Goal: Task Accomplishment & Management: Manage account settings

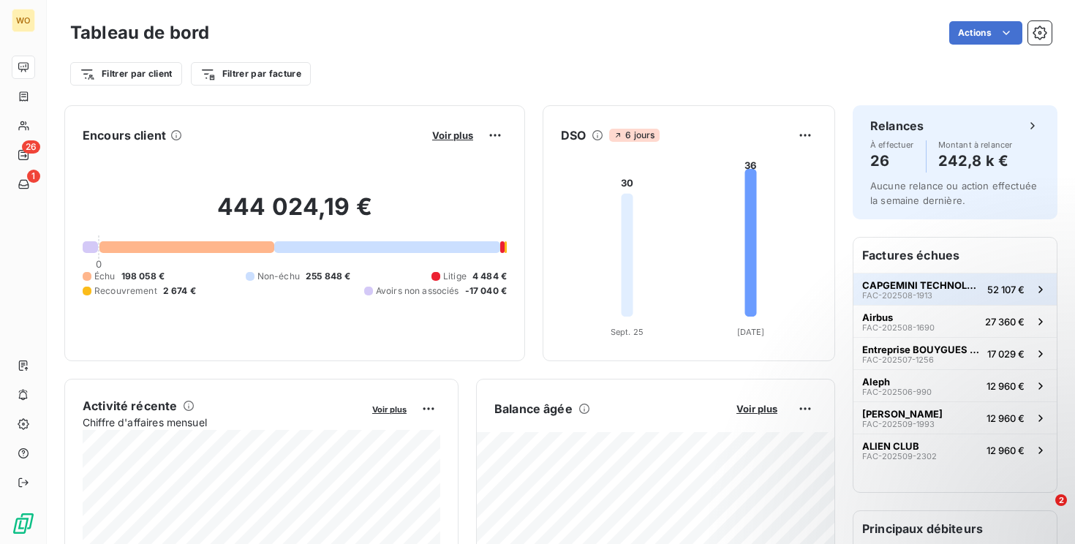
click at [940, 286] on span "CAPGEMINI TECHNOLOGY SERVICES" at bounding box center [922, 285] width 119 height 12
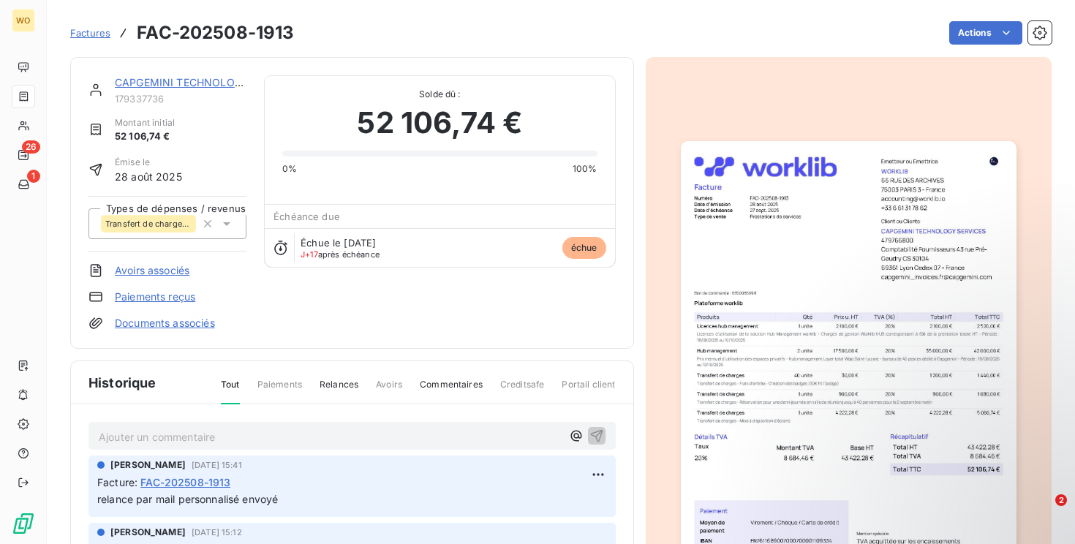
click at [266, 20] on h3 "FAC-202508-1913" at bounding box center [215, 33] width 157 height 26
click at [255, 38] on h3 "FAC-202508-1913" at bounding box center [215, 33] width 157 height 26
copy section "FAC-202508-1913 Actions"
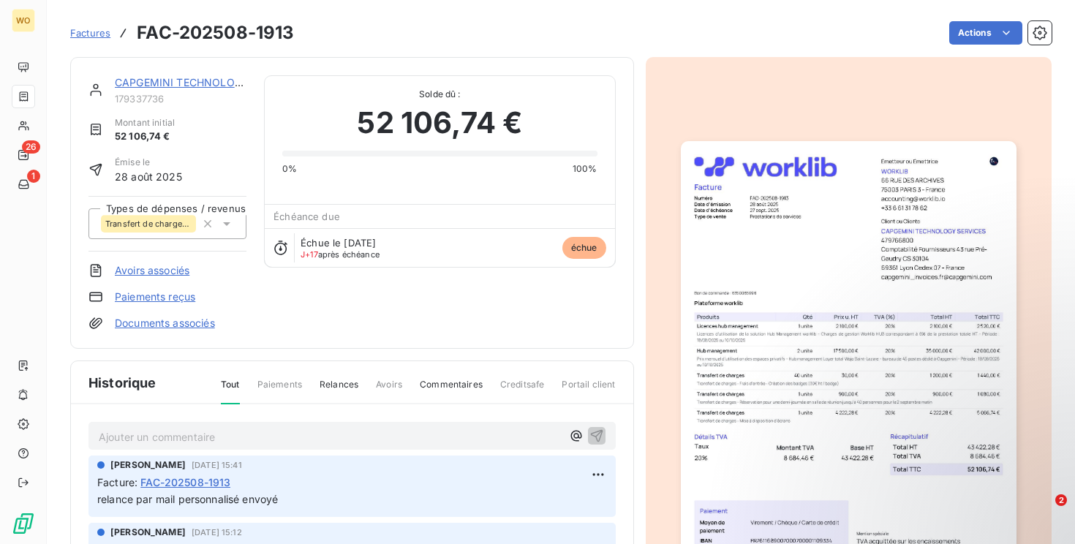
click at [206, 513] on div "[PERSON_NAME] [DATE] 15:41 Facture : FAC-202508-1913 relance par mail personnal…" at bounding box center [352, 486] width 527 height 61
click at [206, 510] on div "[PERSON_NAME] [DATE] 15:41 Facture : FAC-202508-1913 relance par mail personnal…" at bounding box center [352, 486] width 527 height 61
click at [207, 505] on span "relance par mail personnalisé envoyé" at bounding box center [187, 499] width 181 height 12
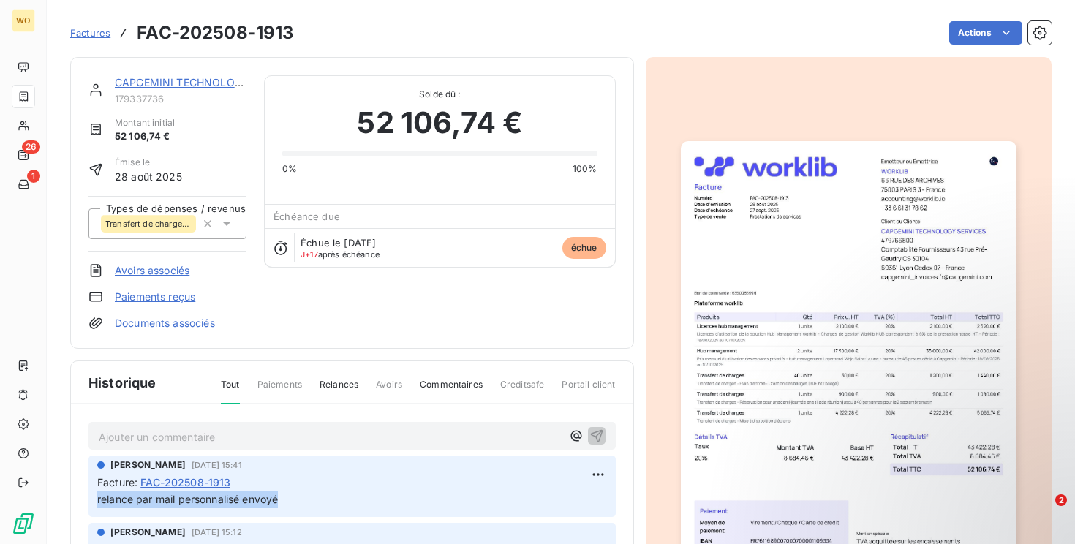
click at [207, 505] on span "relance par mail personnalisé envoyé" at bounding box center [187, 499] width 181 height 12
copy div "relance par mail personnalisé envoyé"
click at [258, 427] on div "Ajouter un commentaire ﻿" at bounding box center [330, 437] width 463 height 20
click at [244, 437] on p "Ajouter un commentaire ﻿" at bounding box center [330, 437] width 463 height 18
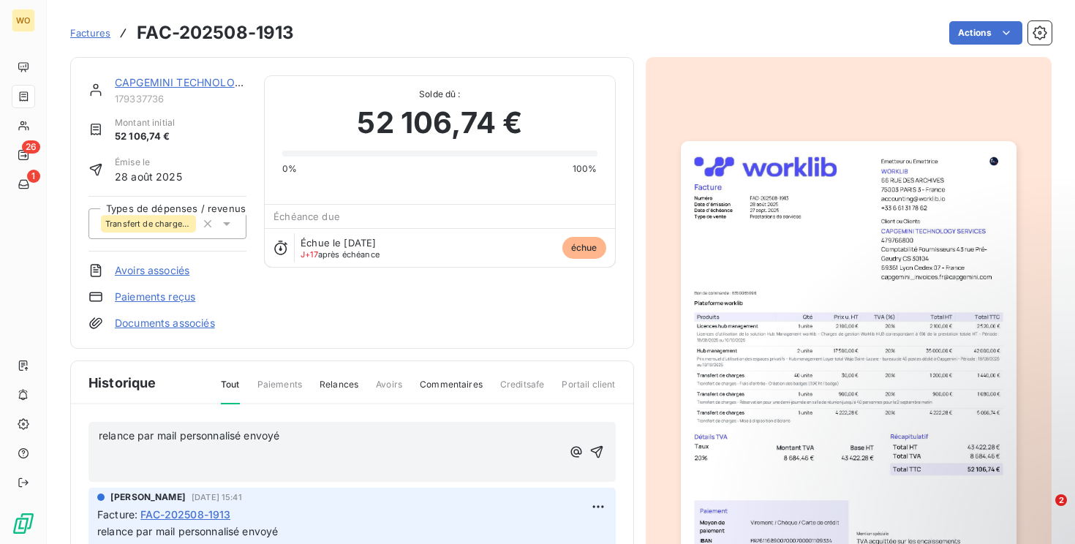
click at [593, 440] on div "relance par mail personnalisé envoyé ﻿ ﻿" at bounding box center [352, 453] width 507 height 52
click at [596, 445] on icon "button" at bounding box center [597, 452] width 15 height 15
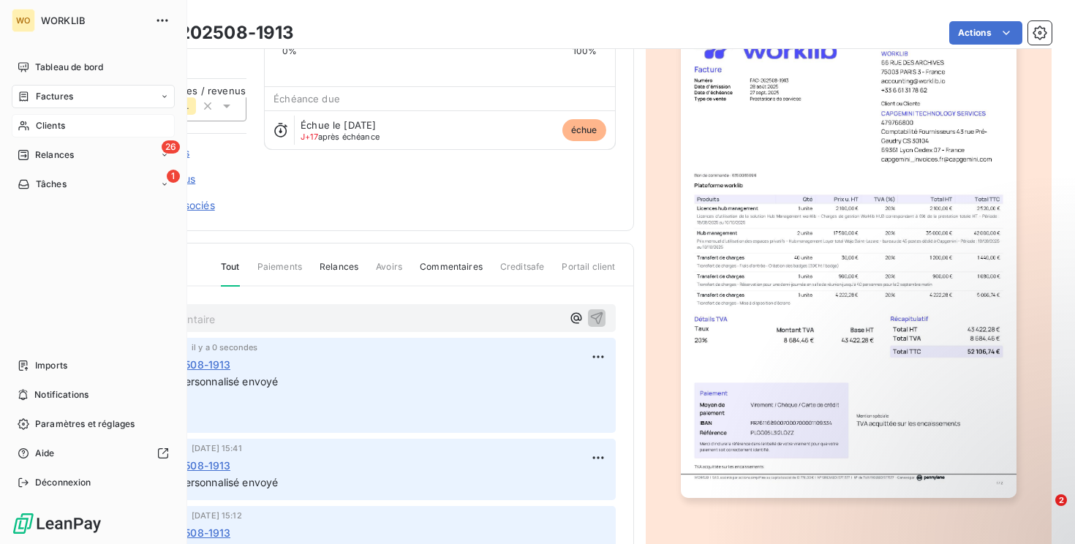
click at [78, 135] on div "Clients" at bounding box center [93, 125] width 163 height 23
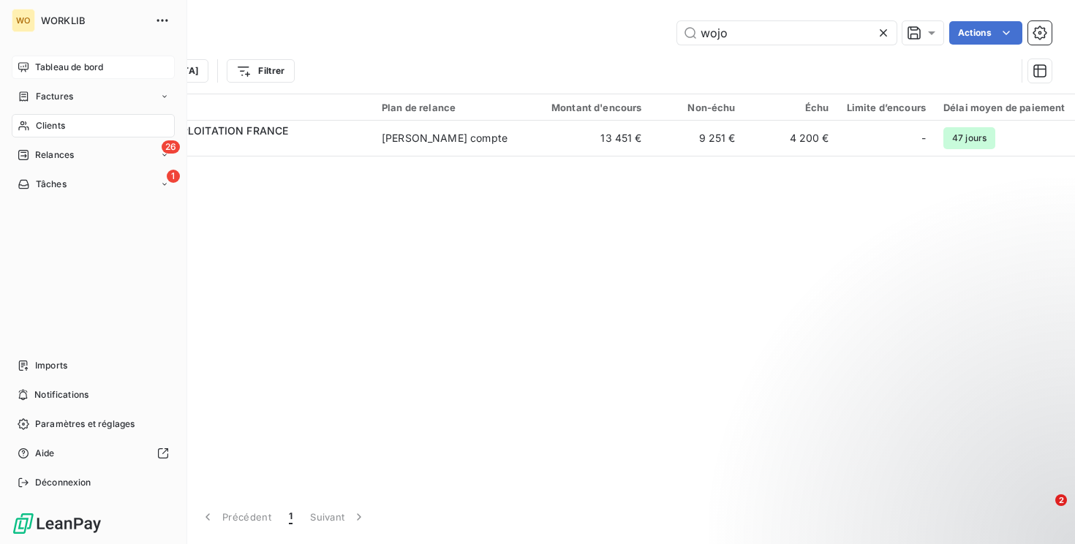
click at [91, 59] on div "Tableau de bord" at bounding box center [93, 67] width 163 height 23
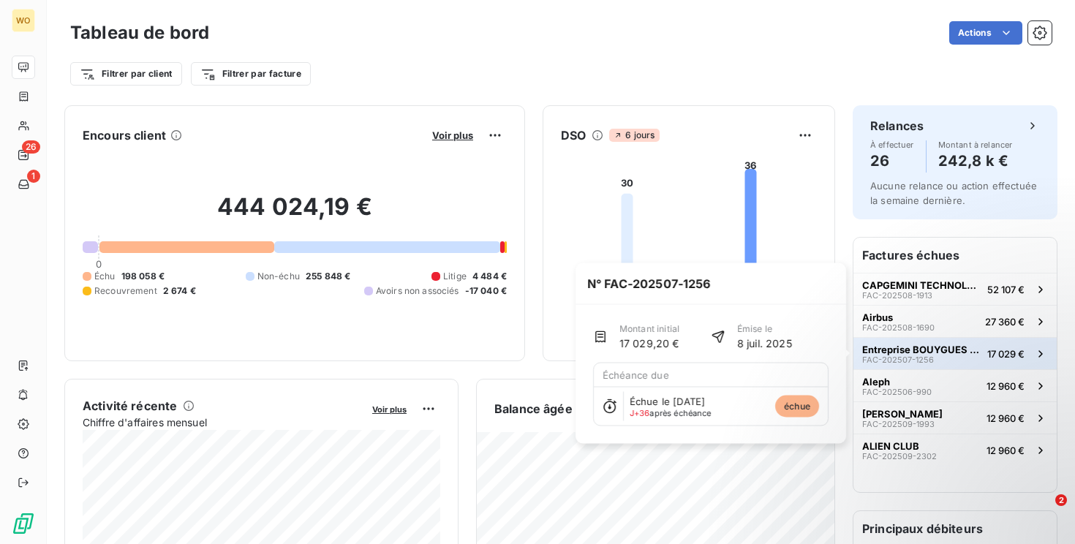
click at [978, 342] on button "Entreprise BOUYGUES BATIMENT ILE DE FRANCE - REP FAC-202507-1256 17 029 €" at bounding box center [955, 353] width 203 height 32
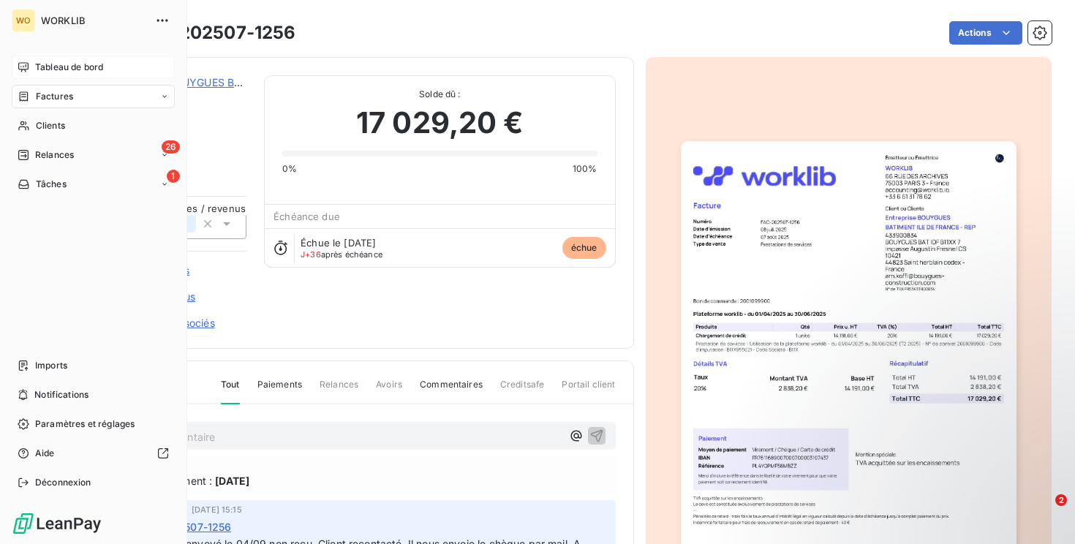
click at [38, 72] on span "Tableau de bord" at bounding box center [69, 67] width 68 height 13
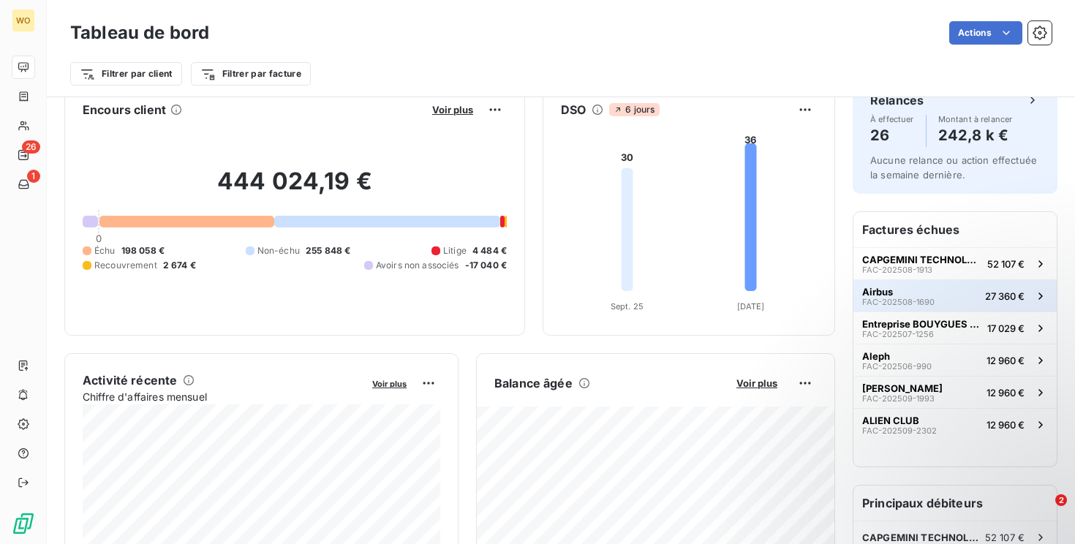
scroll to position [40, 0]
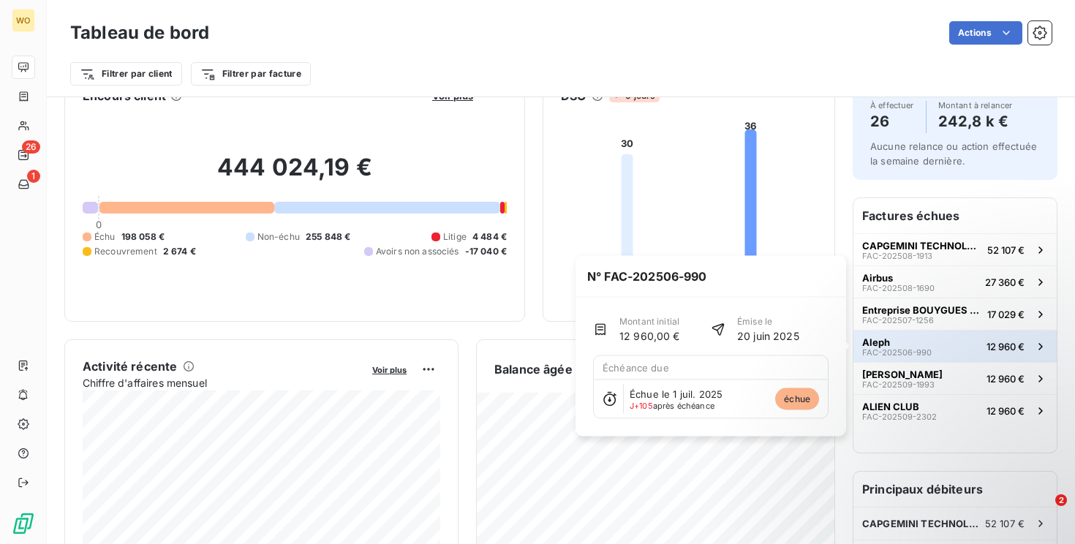
click at [914, 353] on span "FAC-202506-990" at bounding box center [898, 352] width 70 height 9
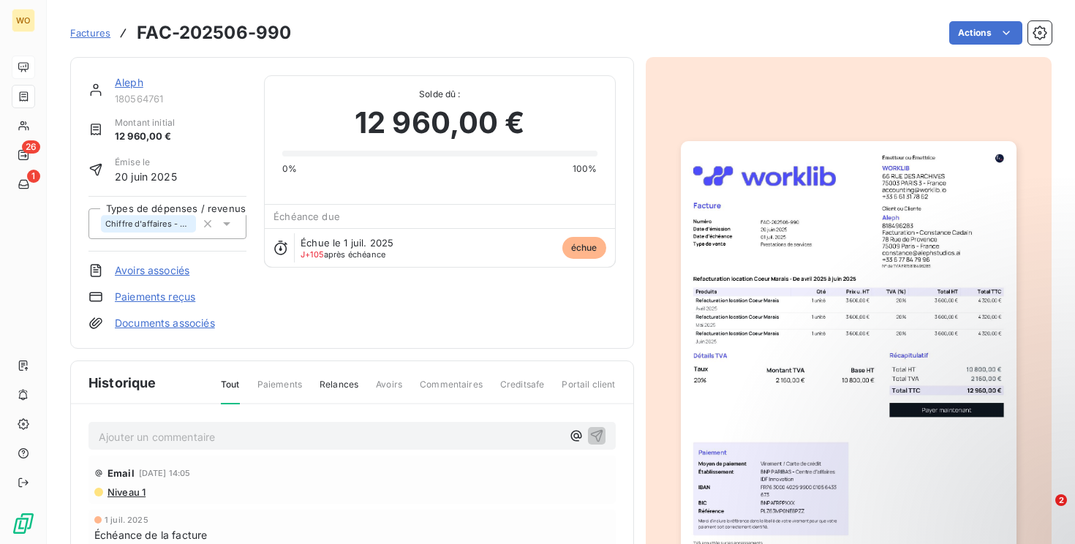
click at [237, 30] on h3 "FAC-202506-990" at bounding box center [214, 33] width 154 height 26
copy section "FAC-202506-990 Actions"
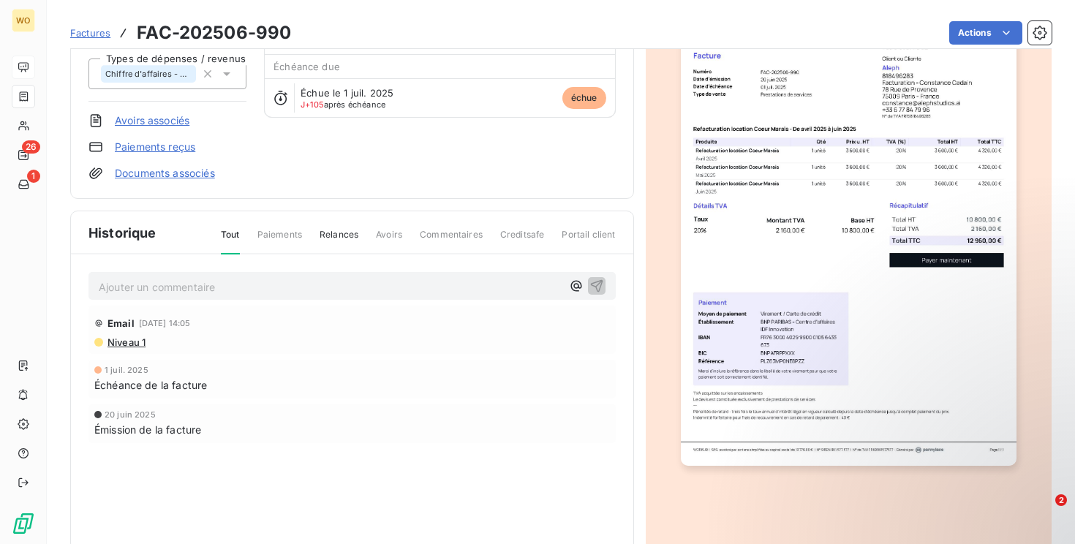
click at [131, 341] on span "Niveau 1" at bounding box center [126, 343] width 40 height 12
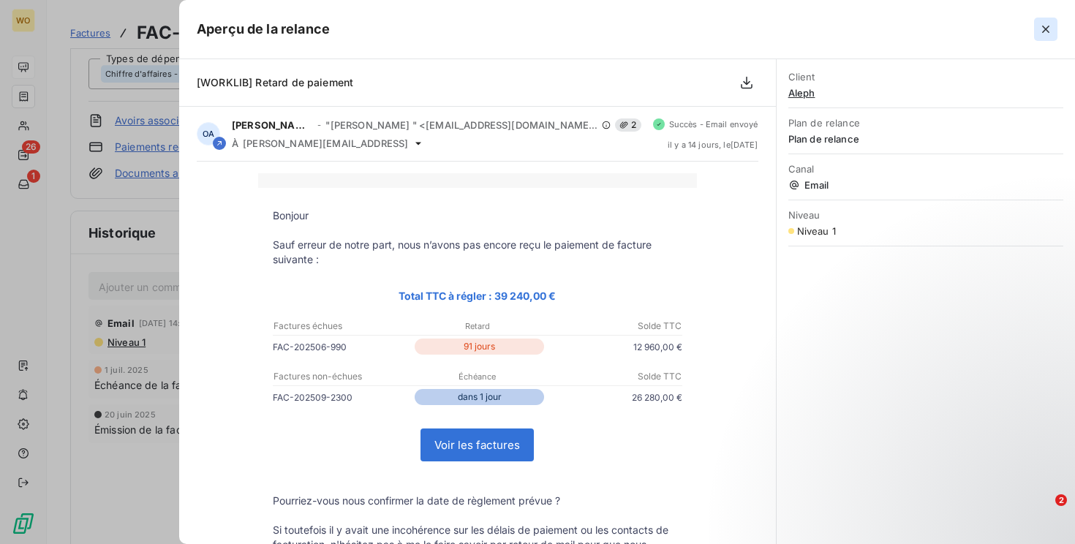
click at [1051, 28] on icon "button" at bounding box center [1046, 29] width 15 height 15
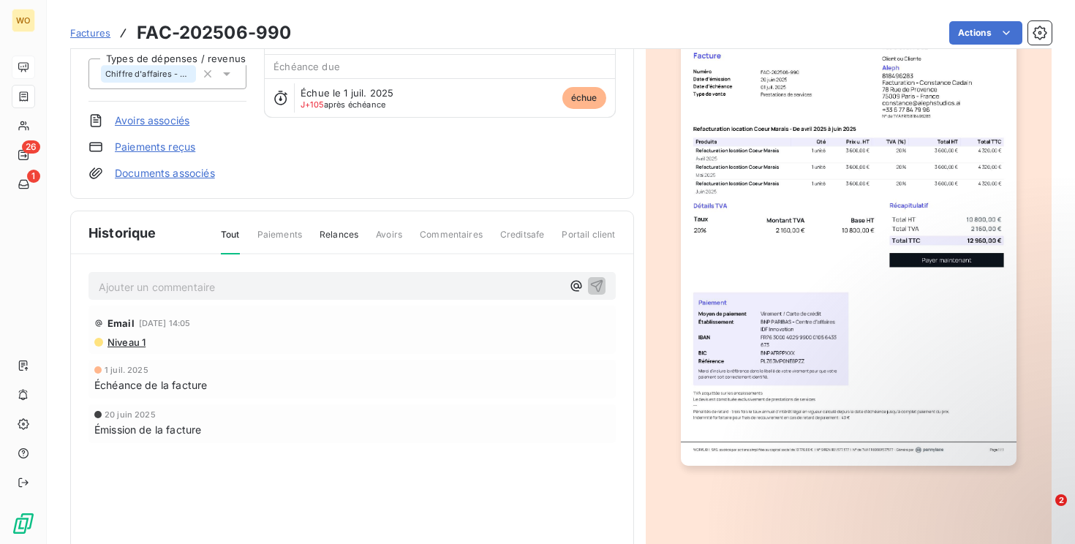
click at [238, 34] on h3 "FAC-202506-990" at bounding box center [214, 33] width 154 height 26
copy section "FAC-202506-990 Actions"
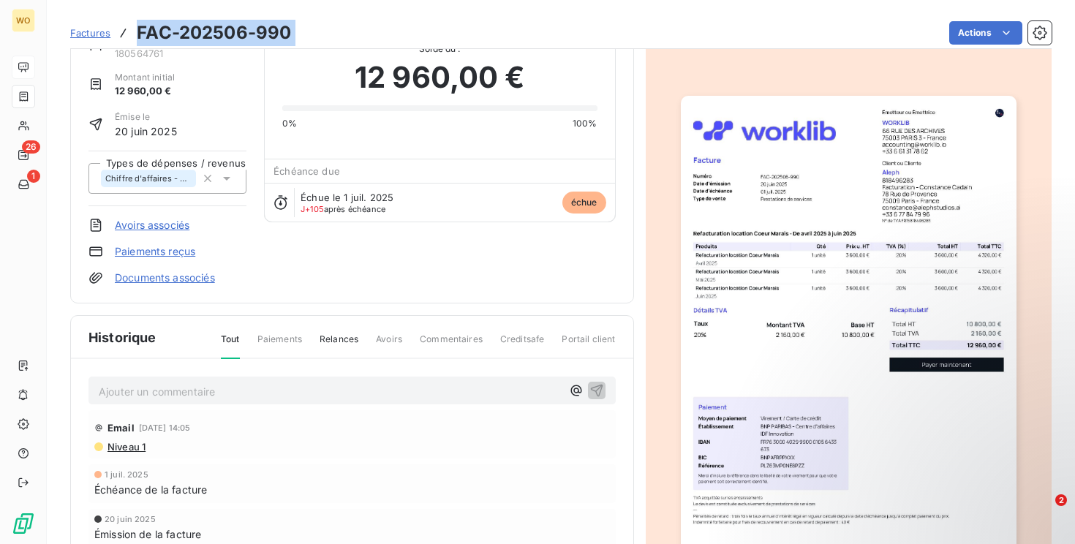
scroll to position [0, 0]
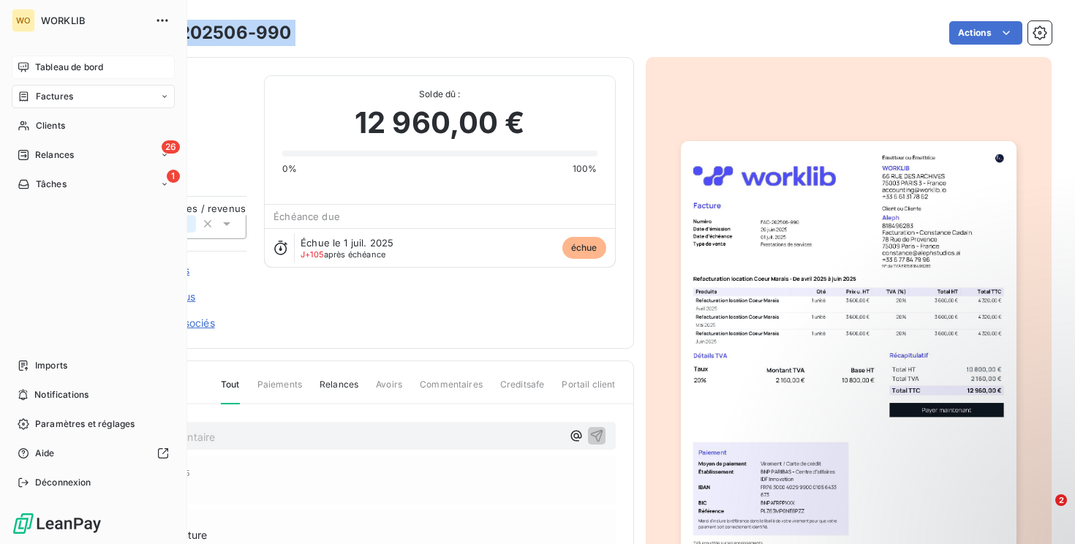
click at [64, 55] on div "WO WORKLIB Tableau de bord Factures Clients 26 Relances 1 Tâches Imports Notifi…" at bounding box center [93, 272] width 187 height 544
click at [64, 56] on div "Tableau de bord" at bounding box center [93, 67] width 163 height 23
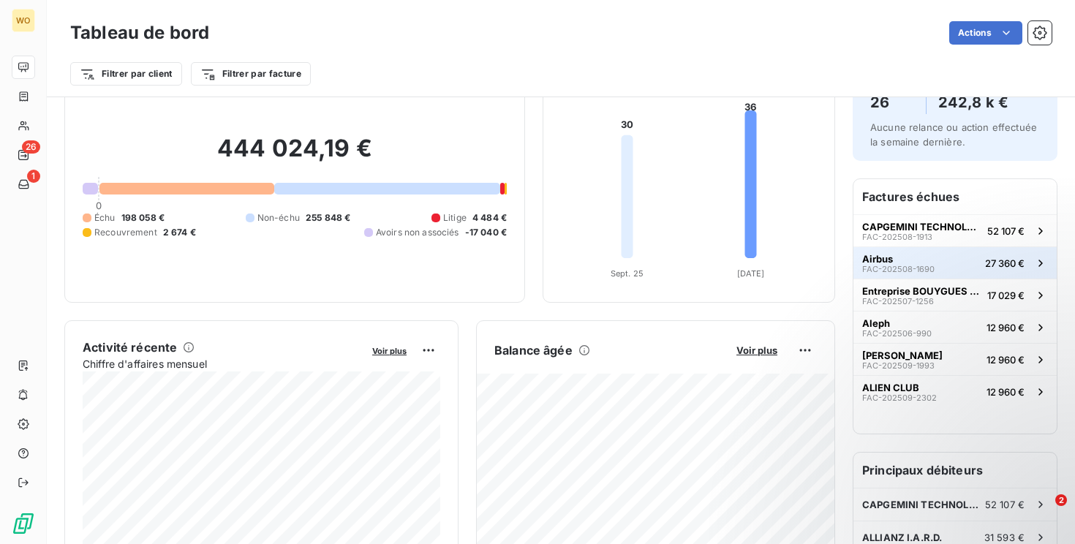
scroll to position [73, 0]
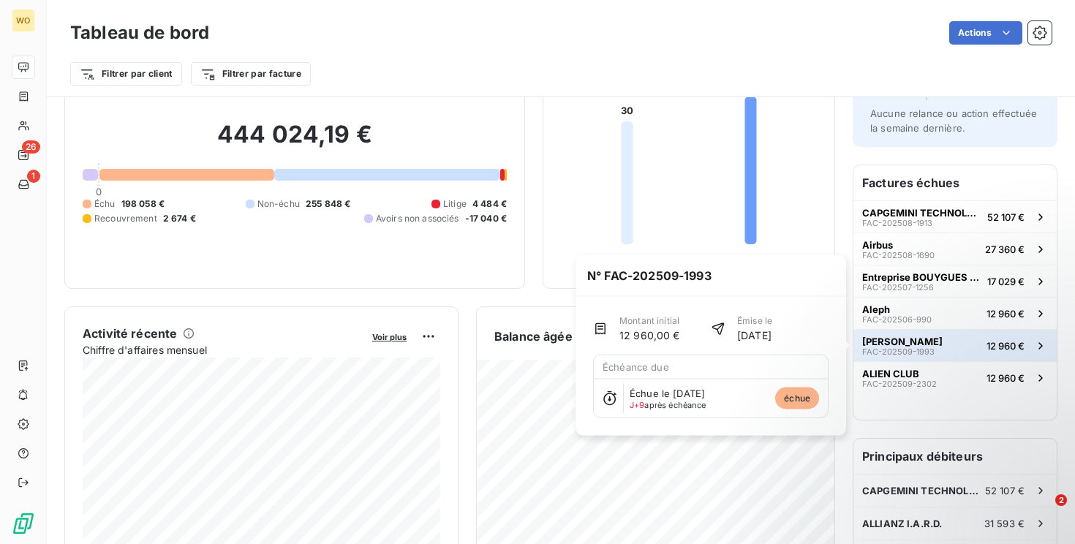
click at [971, 343] on button "[PERSON_NAME] FAC-202509-1993 12 960 €" at bounding box center [955, 345] width 203 height 32
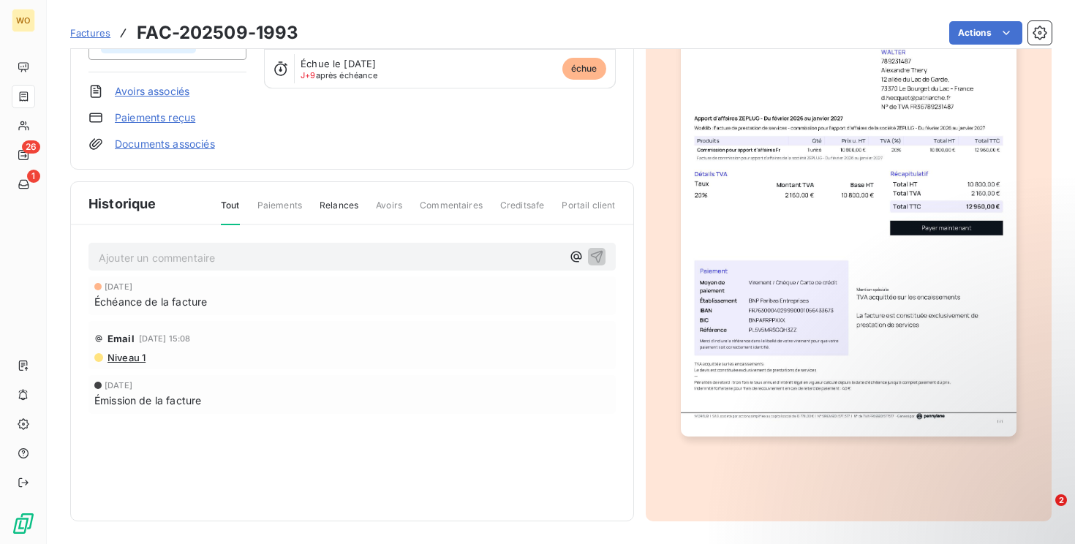
scroll to position [95, 0]
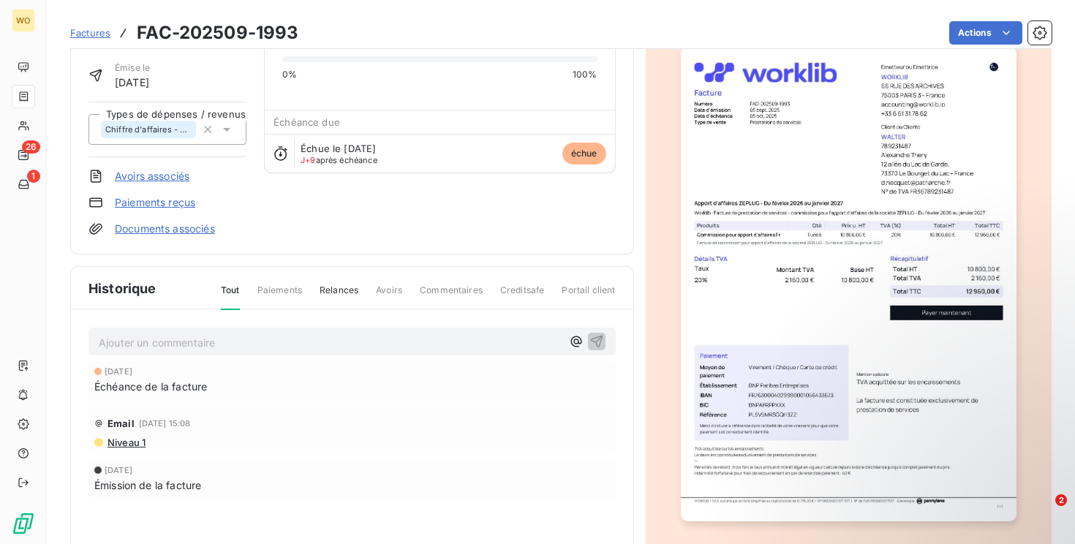
click at [224, 32] on h3 "FAC-202509-1993" at bounding box center [218, 33] width 162 height 26
copy section "FAC-202509-1993 Actions"
click at [91, 35] on span "Factures" at bounding box center [90, 33] width 40 height 12
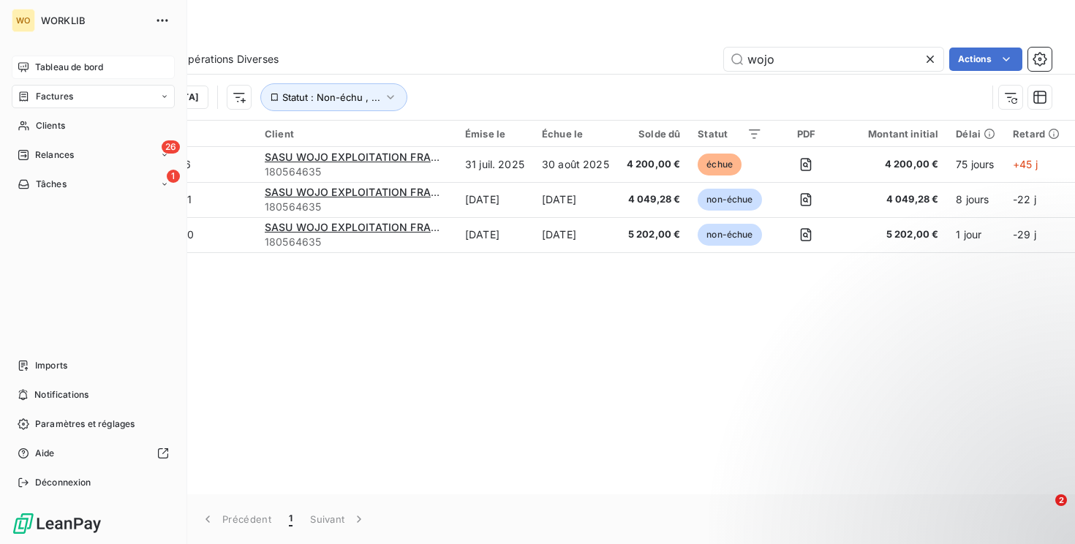
click at [23, 56] on div "Tableau de bord" at bounding box center [93, 67] width 163 height 23
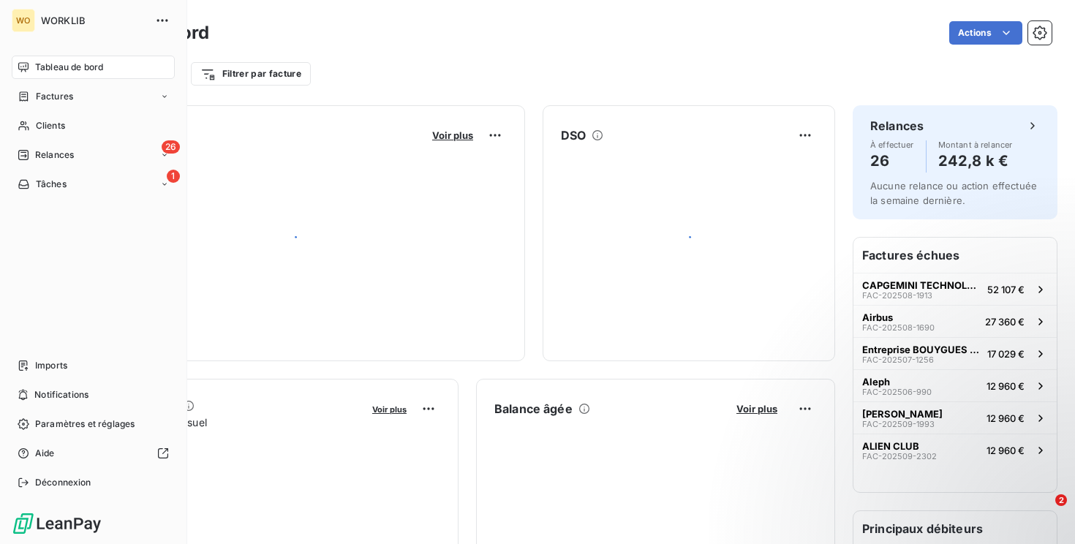
click at [23, 64] on icon at bounding box center [24, 67] width 12 height 12
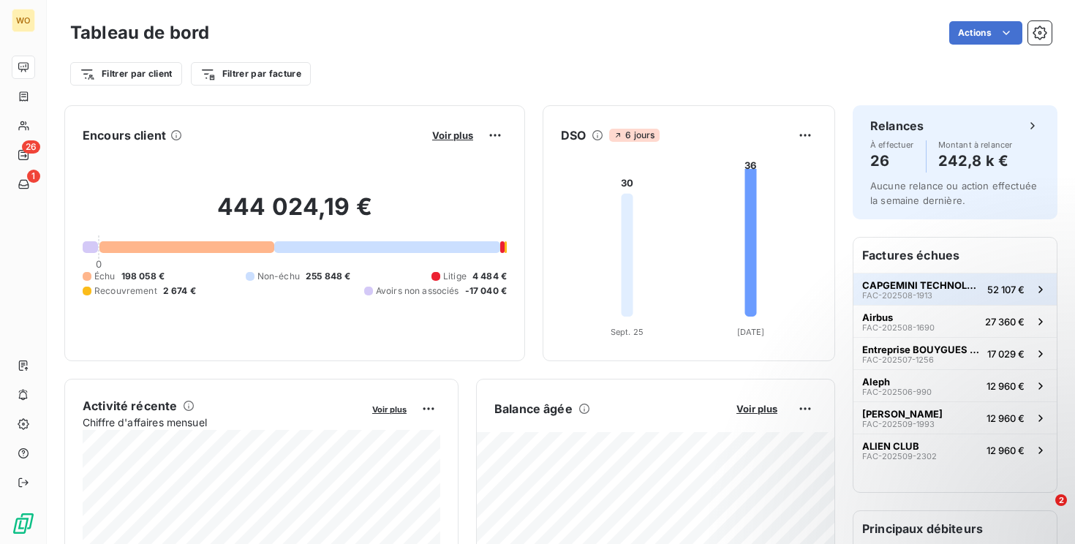
click at [1018, 297] on button "CAPGEMINI TECHNOLOGY SERVICES FAC-202508-1913 52 107 €" at bounding box center [955, 289] width 203 height 32
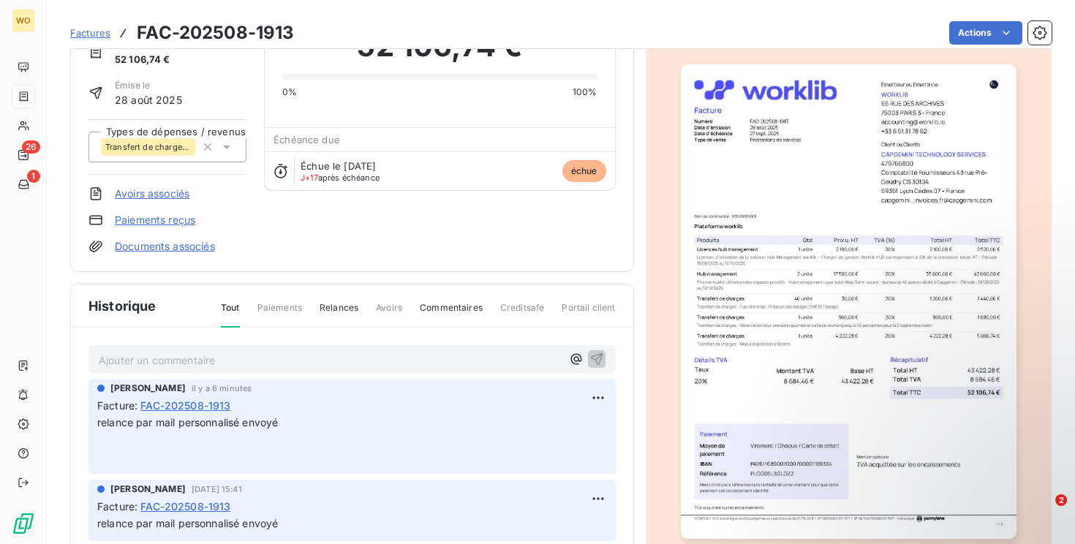
scroll to position [91, 0]
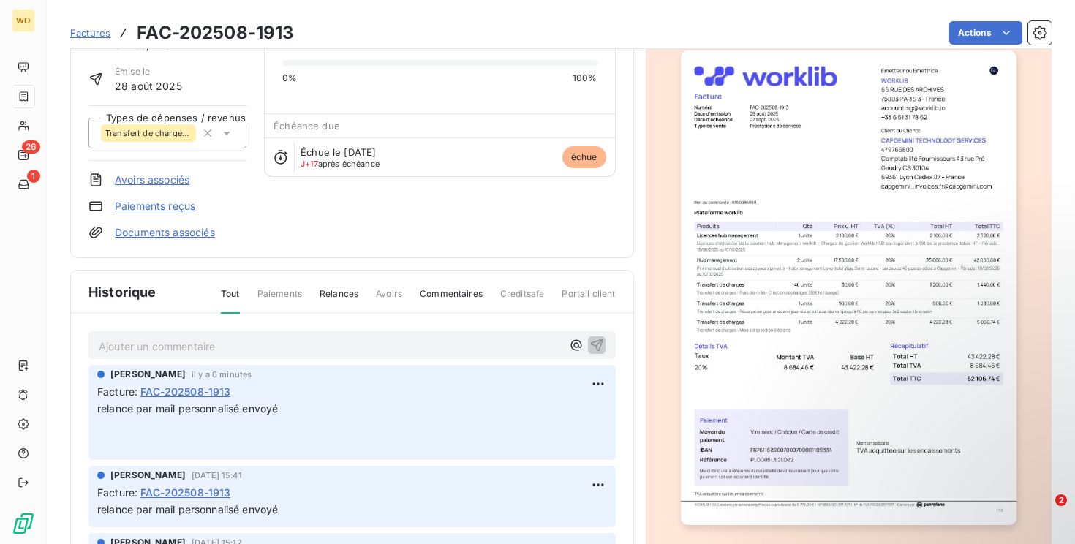
click at [266, 44] on h3 "FAC-202508-1913" at bounding box center [215, 33] width 157 height 26
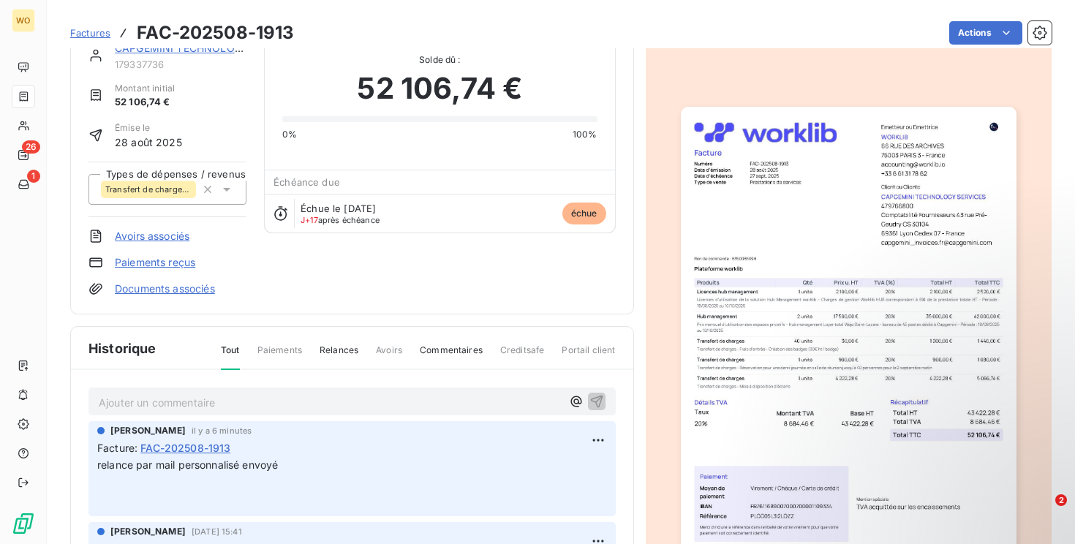
scroll to position [0, 0]
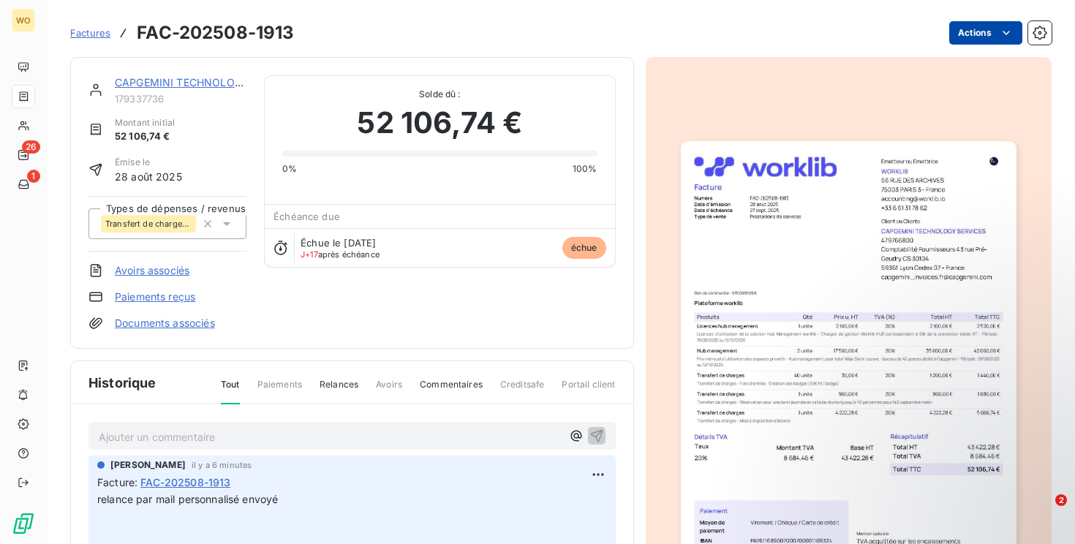
click at [1007, 22] on html "WO 26 1 Factures FAC-202508-1913 Actions CAPGEMINI TECHNOLOGY SERVICES 17933773…" at bounding box center [537, 272] width 1075 height 544
click at [236, 40] on html "WO 26 1 Factures FAC-202508-1913 Actions CAPGEMINI TECHNOLOGY SERVICES 17933773…" at bounding box center [537, 272] width 1075 height 544
click at [236, 40] on h3 "FAC-202508-1913" at bounding box center [215, 33] width 157 height 26
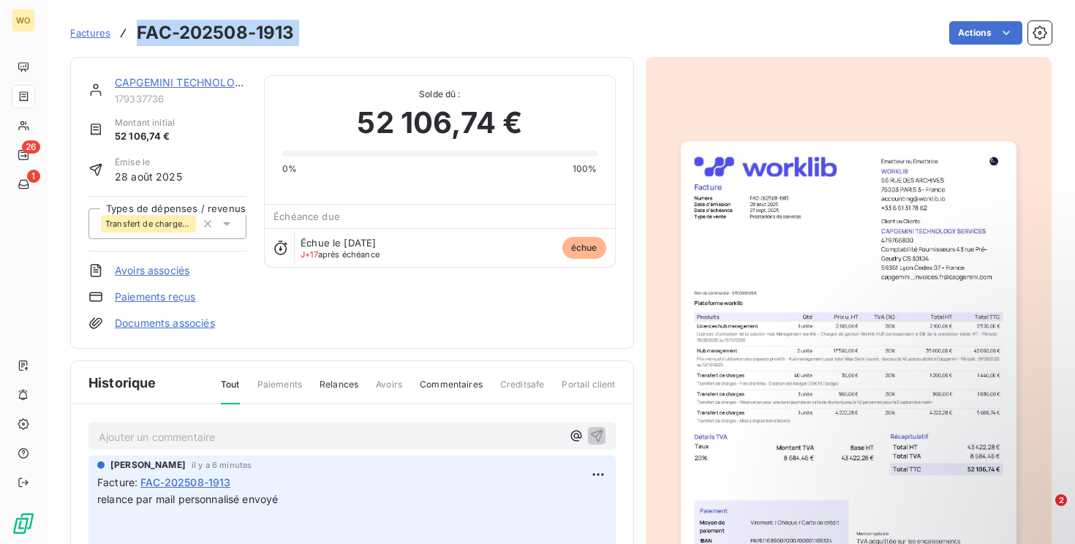
click at [236, 40] on h3 "FAC-202508-1913" at bounding box center [215, 33] width 157 height 26
copy section "FAC-202508-1913 Actions"
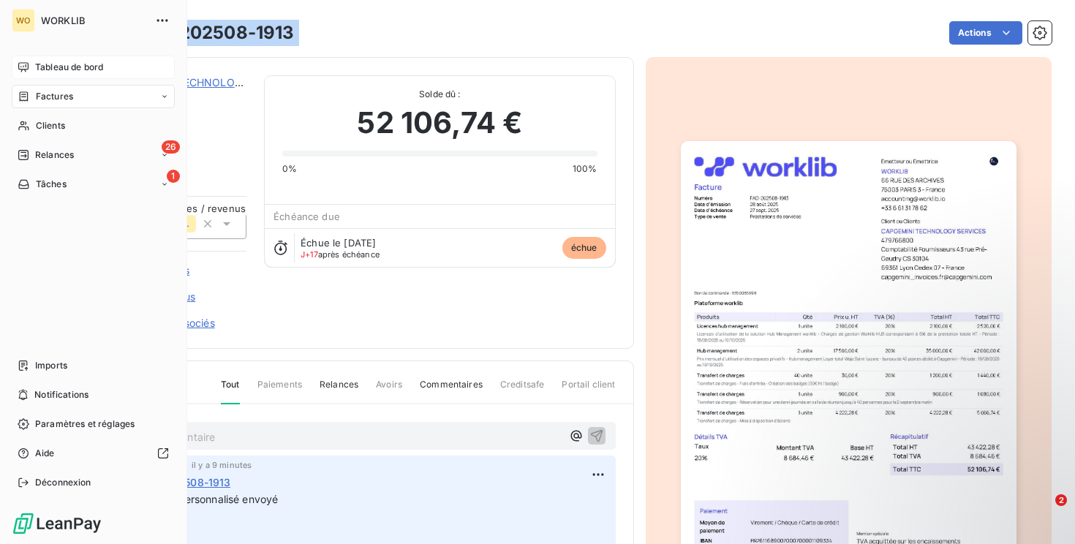
click at [20, 66] on icon at bounding box center [23, 67] width 10 height 10
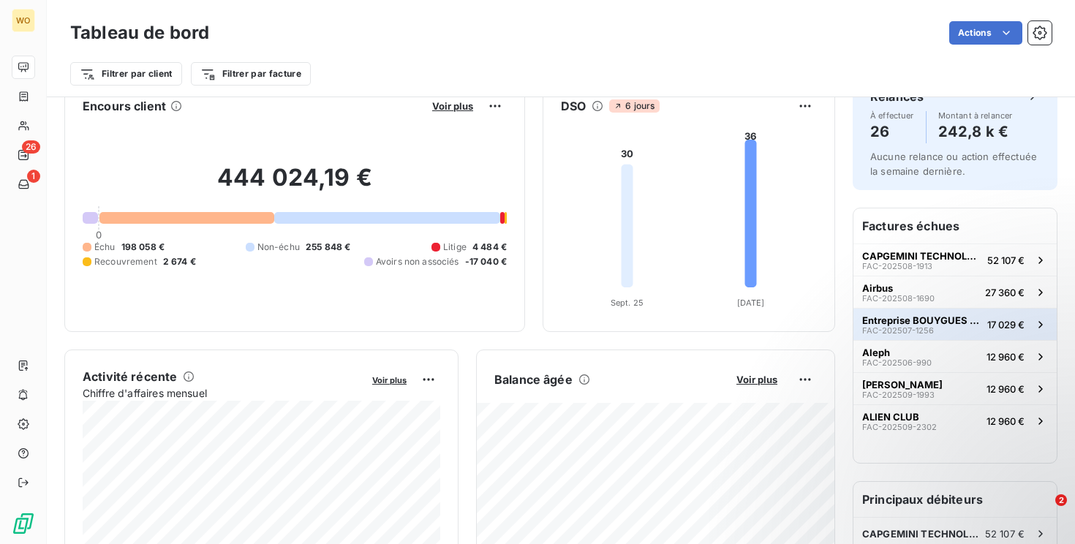
scroll to position [31, 0]
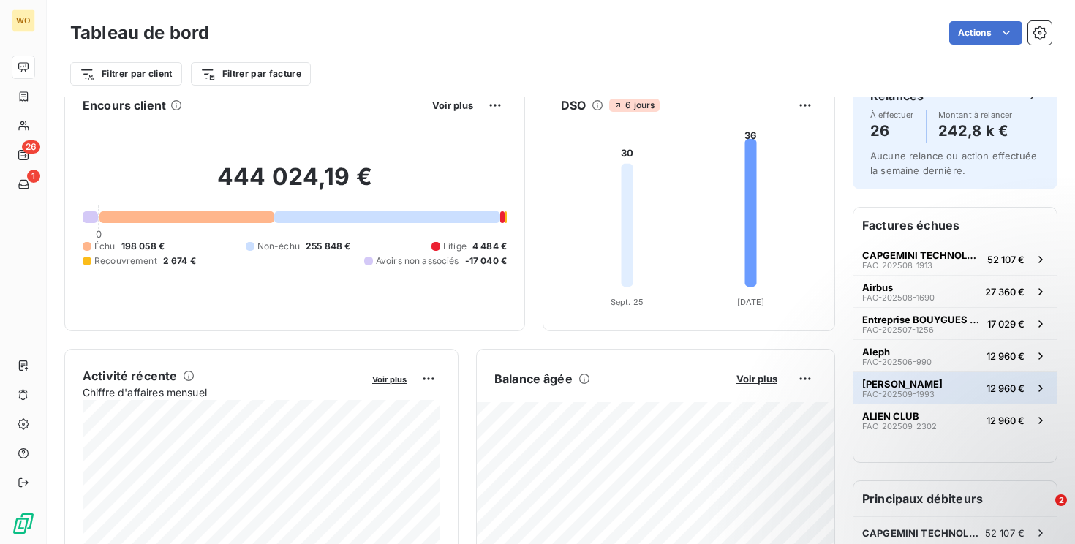
click at [917, 390] on span "FAC-202509-1993" at bounding box center [899, 394] width 72 height 9
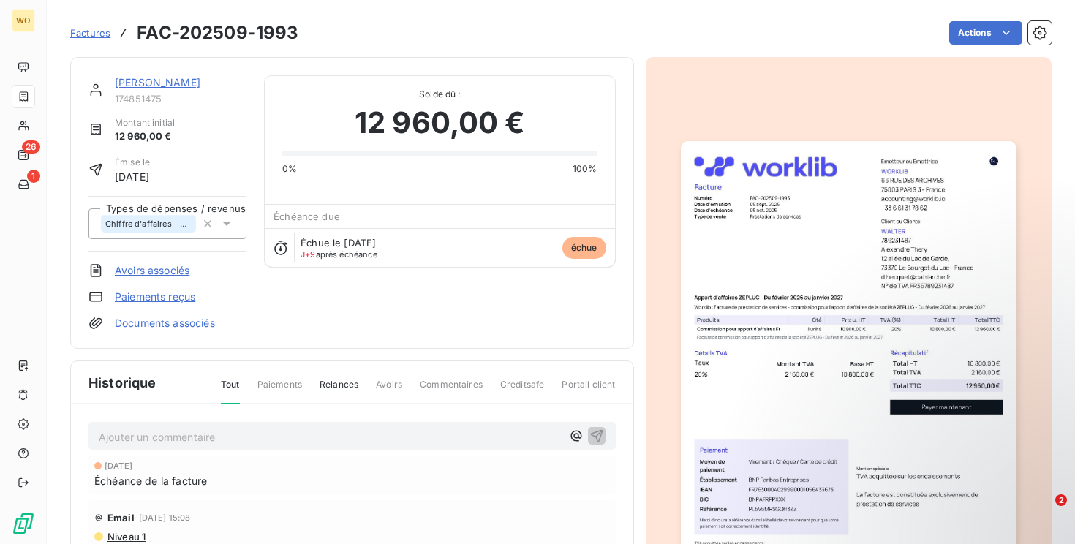
click at [277, 43] on h3 "FAC-202509-1993" at bounding box center [218, 33] width 162 height 26
copy section "FAC-202509-1993 Actions"
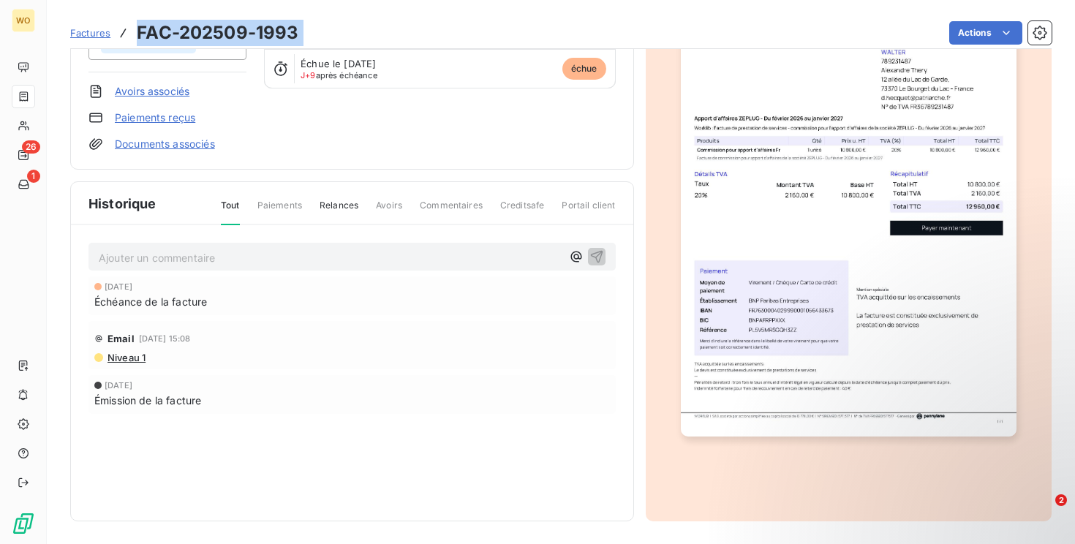
scroll to position [110, 0]
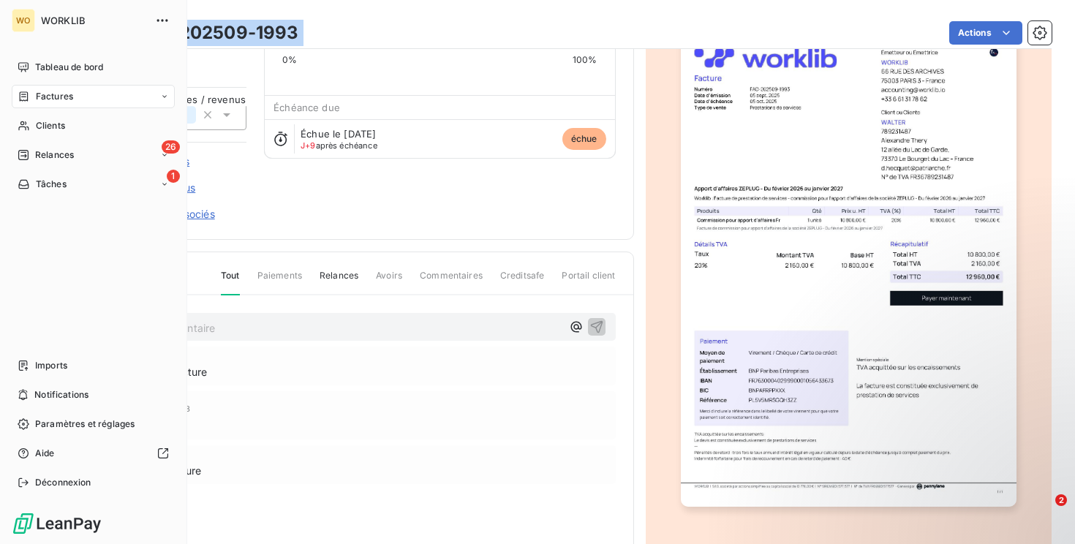
click at [38, 87] on div "Factures" at bounding box center [93, 96] width 163 height 23
click at [96, 61] on span "Tableau de bord" at bounding box center [69, 67] width 68 height 13
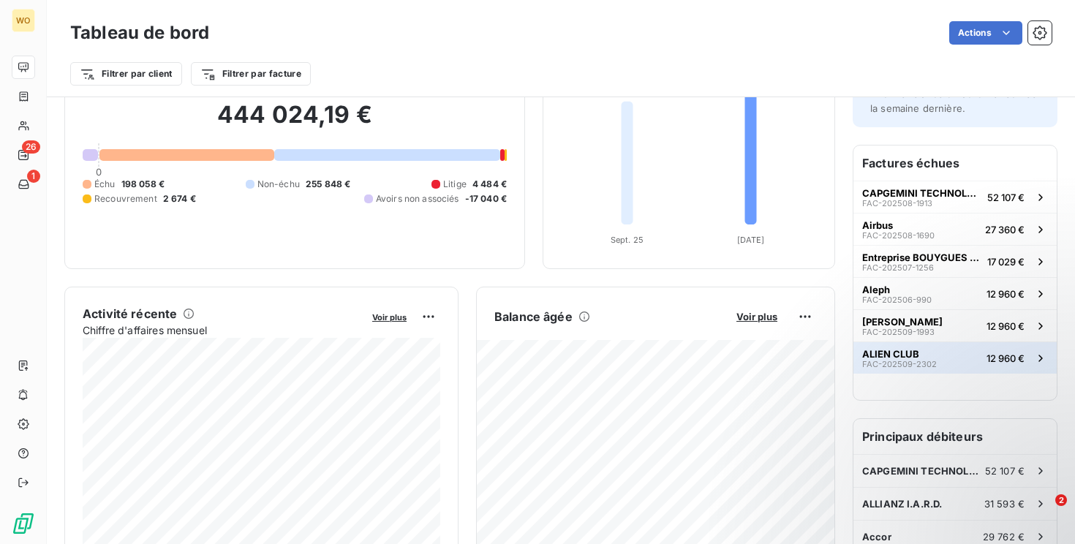
scroll to position [61, 0]
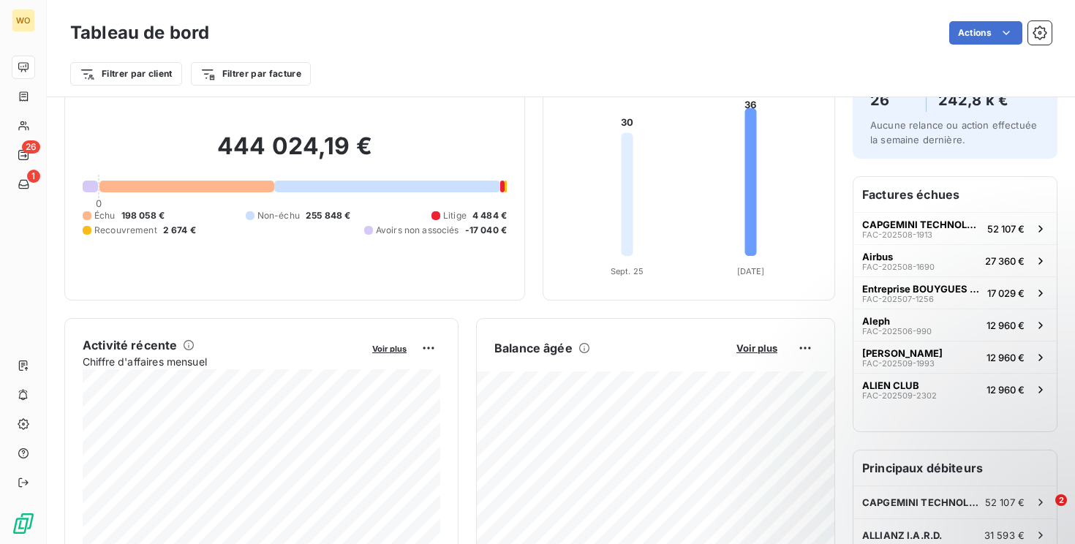
click at [933, 199] on h6 "Factures échues" at bounding box center [955, 194] width 203 height 35
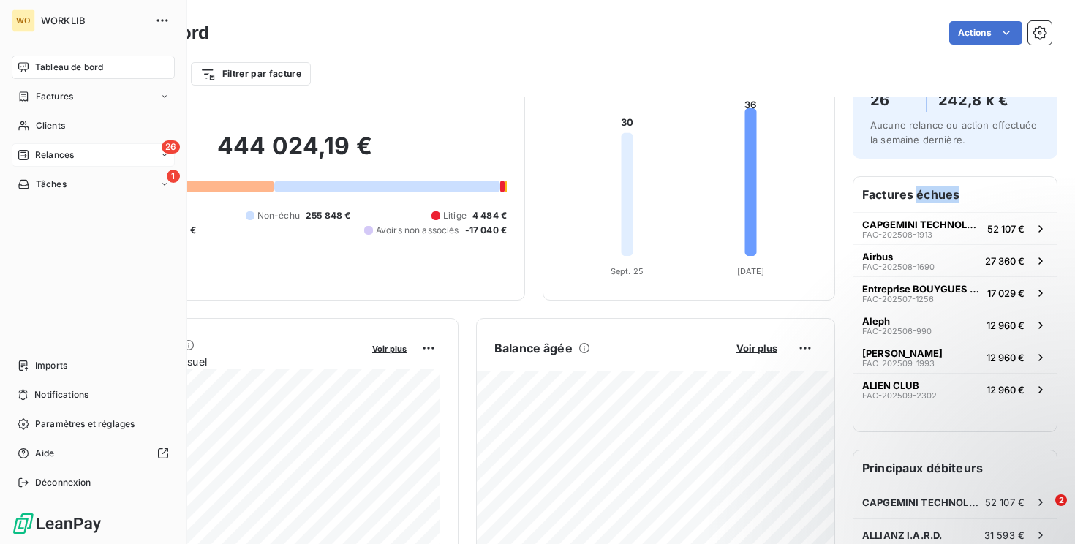
click at [61, 147] on div "26 Relances" at bounding box center [93, 154] width 163 height 23
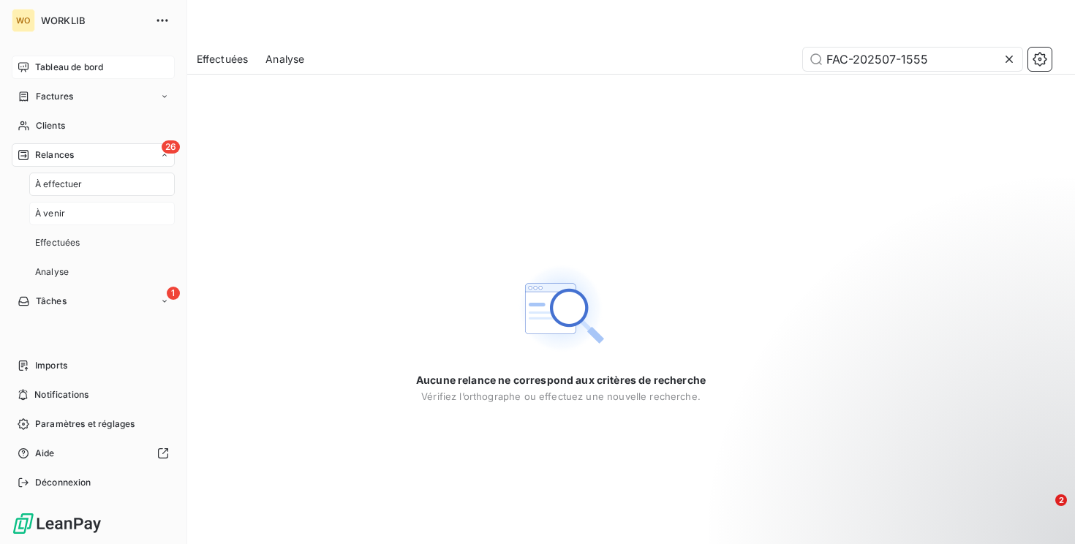
click at [78, 214] on div "À venir" at bounding box center [102, 213] width 146 height 23
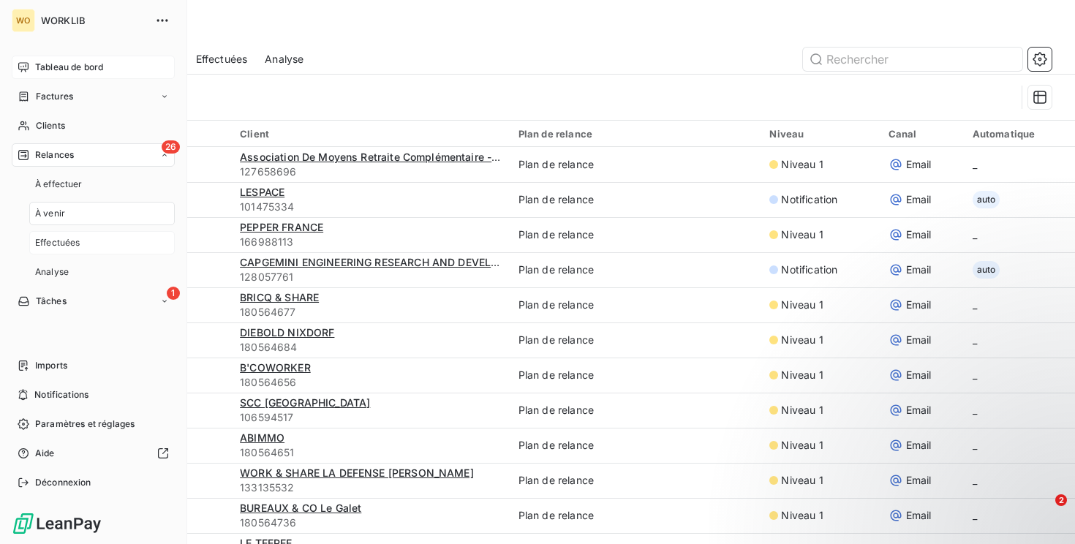
click at [83, 253] on div "Effectuées" at bounding box center [102, 242] width 146 height 23
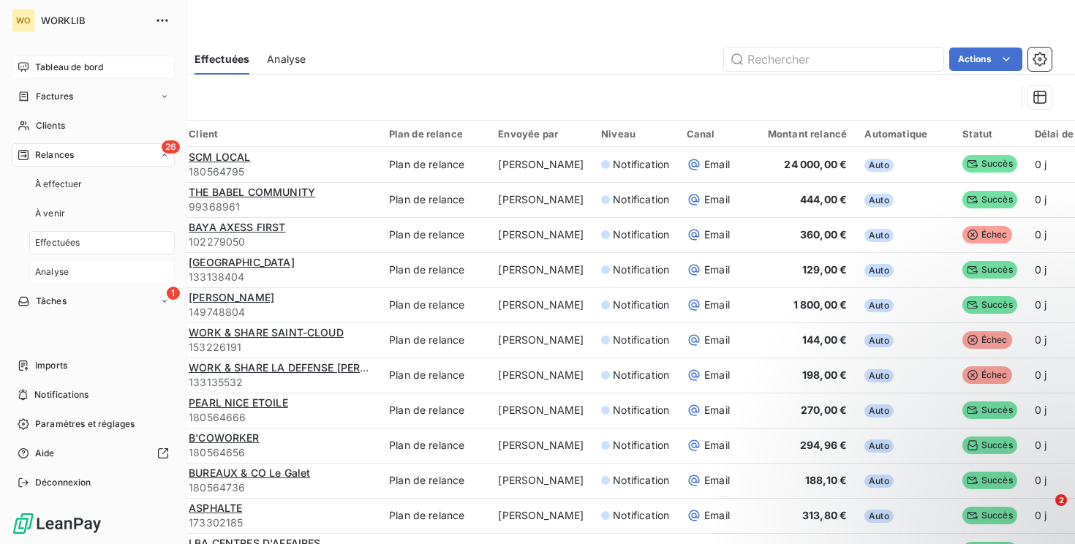
click at [80, 268] on div "Analyse" at bounding box center [102, 271] width 146 height 23
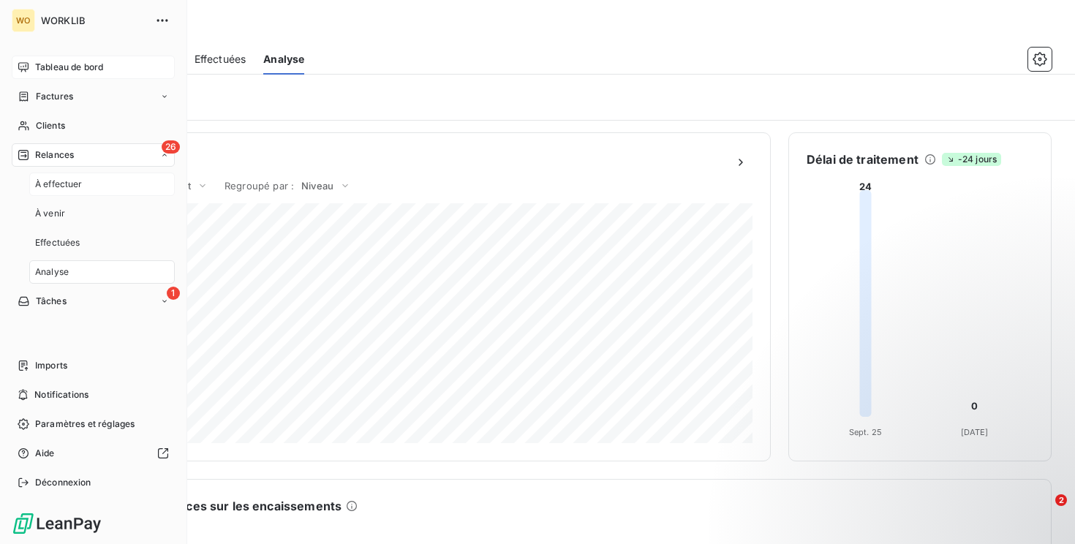
click at [108, 188] on div "À effectuer" at bounding box center [102, 184] width 146 height 23
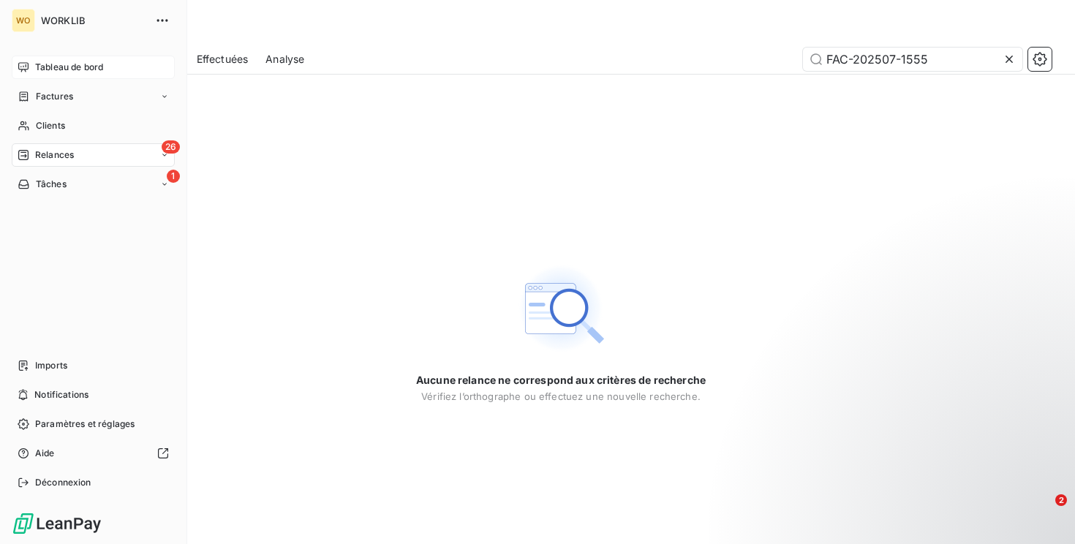
click at [112, 149] on div "26 Relances" at bounding box center [93, 154] width 163 height 23
click at [114, 217] on div "À venir" at bounding box center [102, 213] width 146 height 23
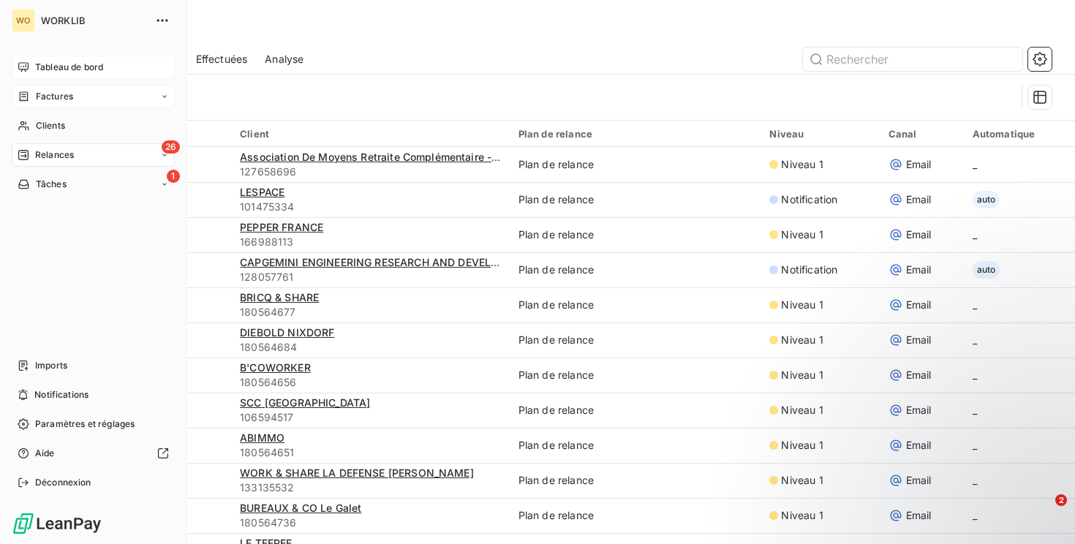
click at [75, 103] on div "Factures" at bounding box center [93, 96] width 163 height 23
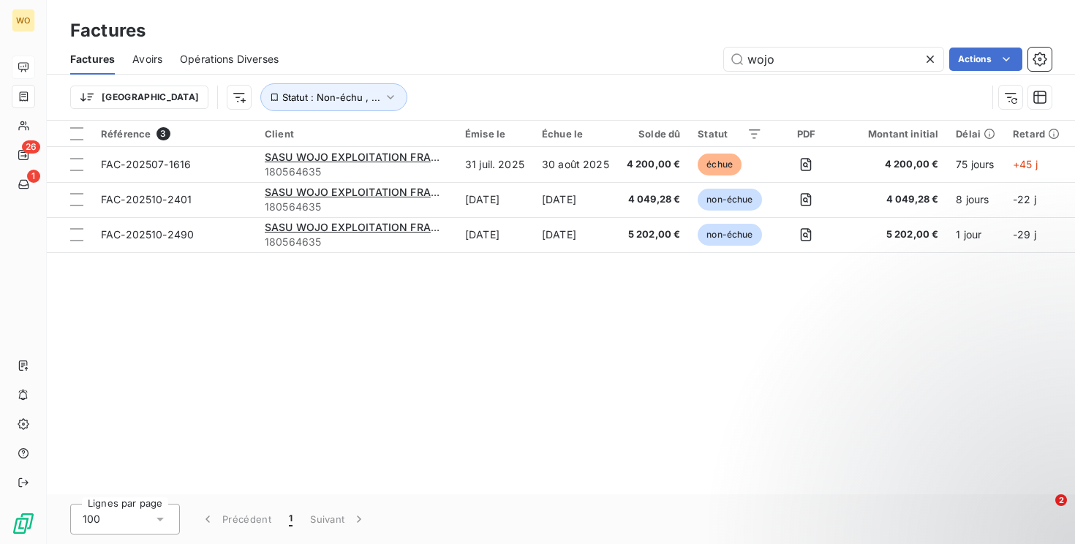
click at [936, 53] on icon at bounding box center [930, 59] width 15 height 15
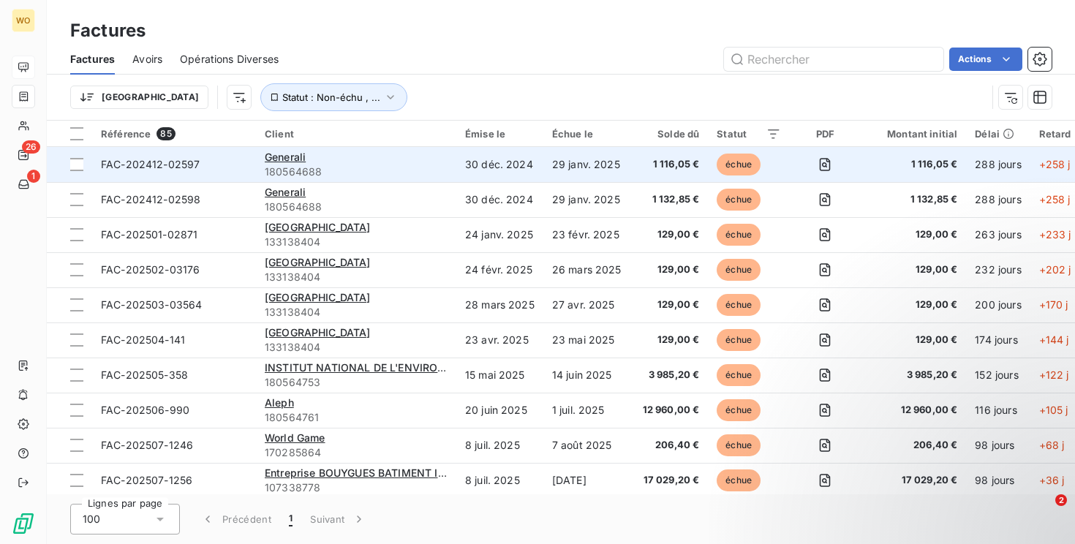
click at [401, 168] on span "180564688" at bounding box center [356, 172] width 183 height 15
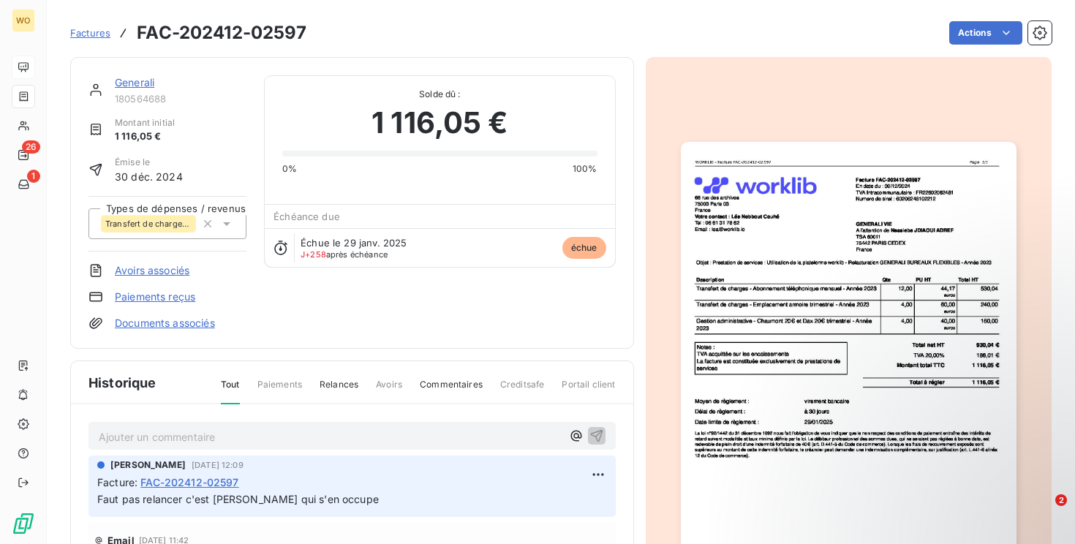
click at [94, 25] on div "Factures FAC-202412-02597" at bounding box center [188, 33] width 237 height 26
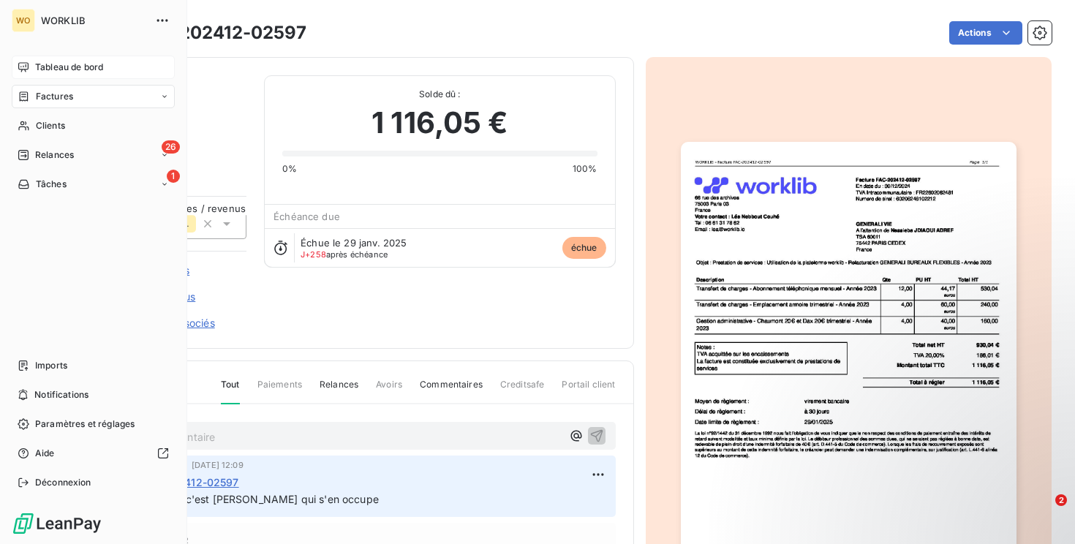
click at [48, 90] on span "Factures" at bounding box center [54, 96] width 37 height 13
click at [67, 125] on span "Factures" at bounding box center [53, 125] width 37 height 13
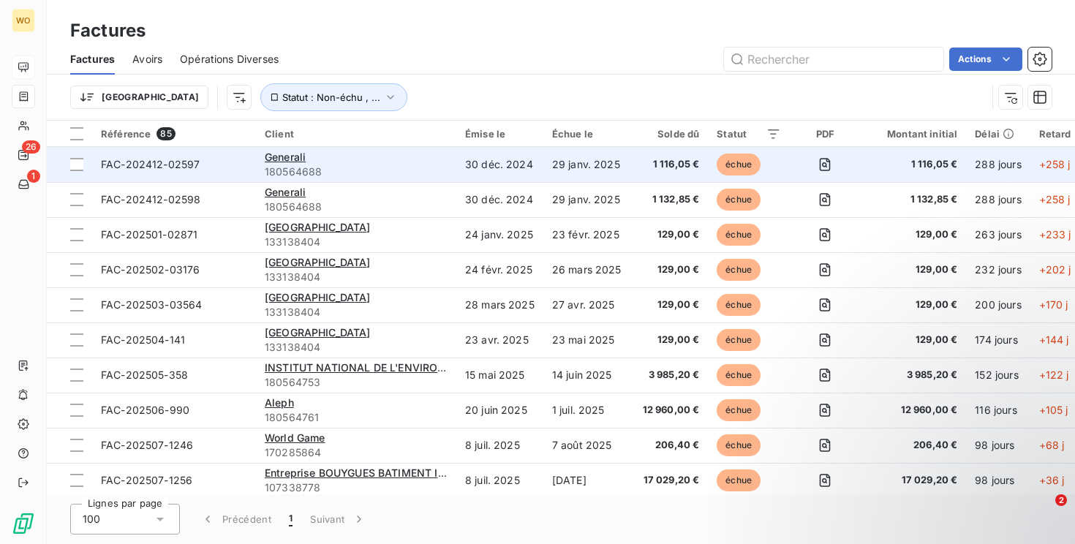
scroll to position [14, 0]
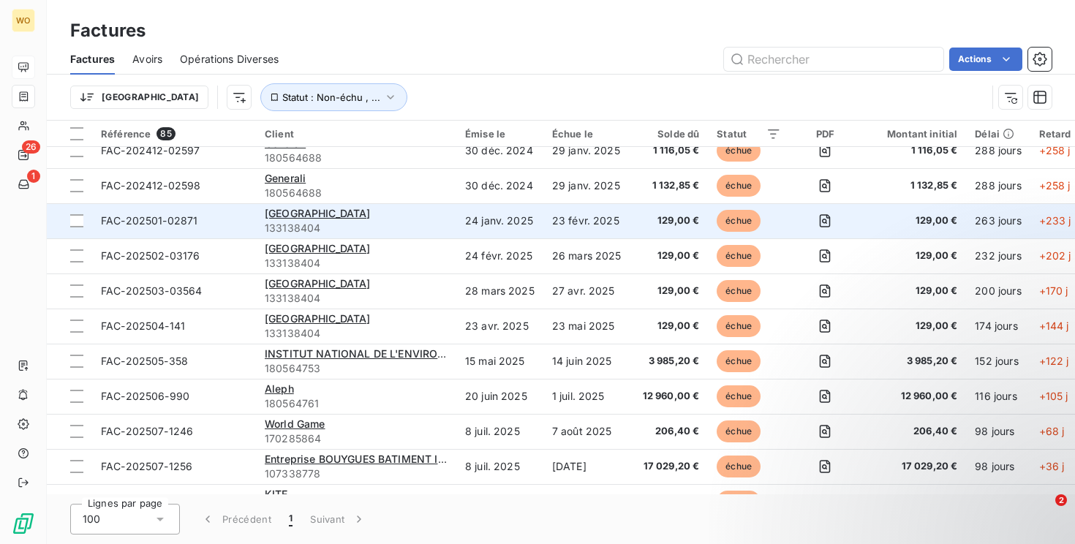
click at [473, 217] on td "24 janv. 2025" at bounding box center [500, 220] width 87 height 35
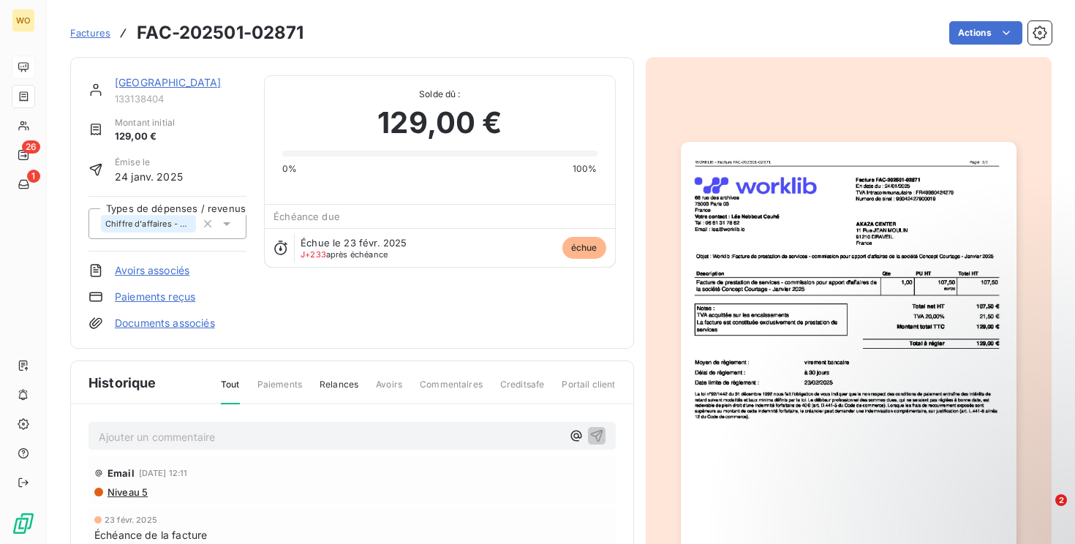
click at [94, 40] on link "Factures" at bounding box center [90, 33] width 40 height 15
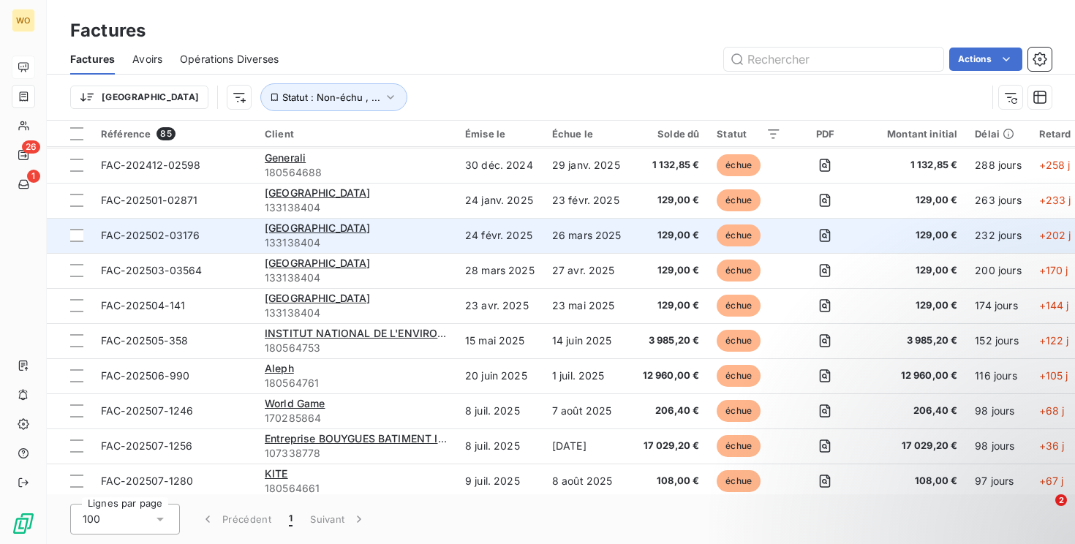
scroll to position [50, 0]
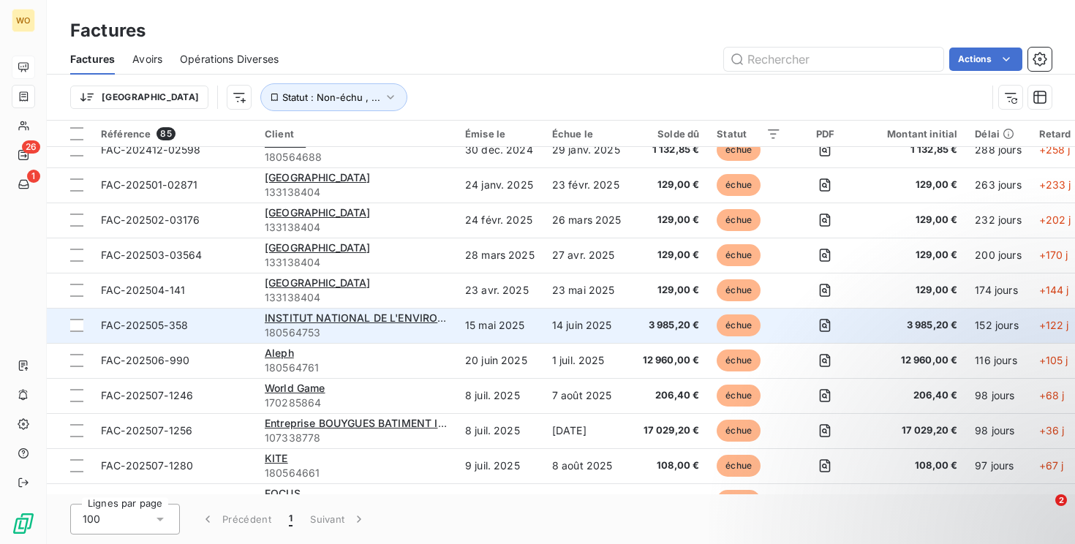
click at [488, 320] on td "15 mai 2025" at bounding box center [500, 325] width 87 height 35
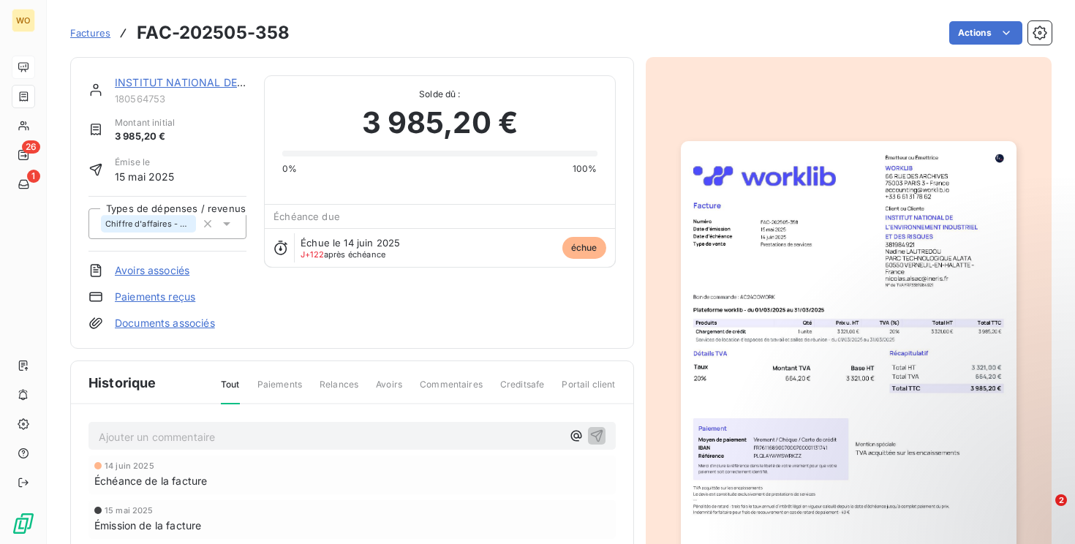
click at [262, 37] on h3 "FAC-202505-358" at bounding box center [213, 33] width 153 height 26
copy section "FAC-202505-358 Actions"
click at [217, 429] on p "Ajouter un commentaire ﻿" at bounding box center [330, 437] width 463 height 18
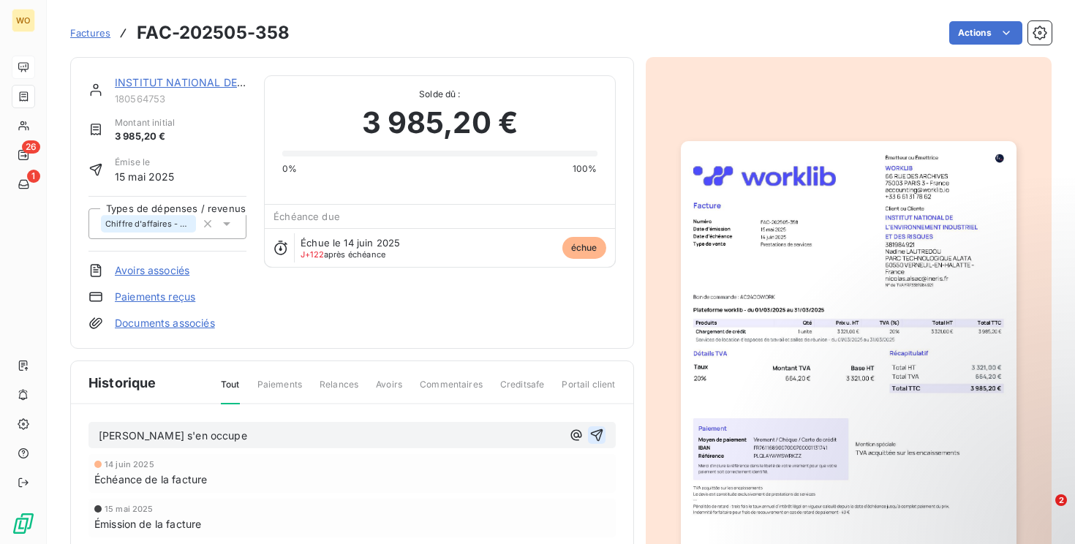
click at [604, 437] on button "button" at bounding box center [597, 436] width 18 height 18
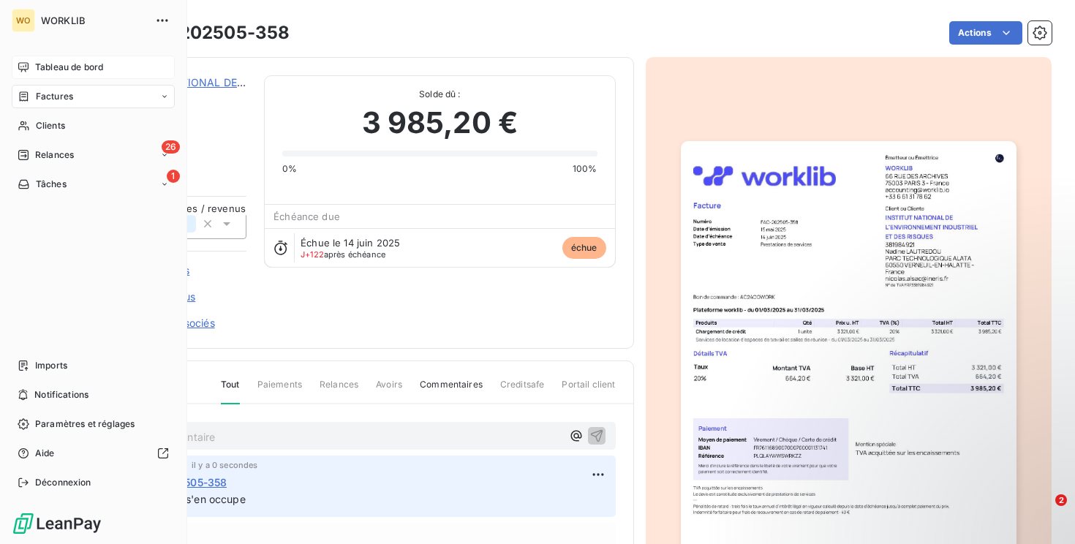
click at [36, 89] on div "Factures" at bounding box center [93, 96] width 163 height 23
click at [64, 94] on span "Factures" at bounding box center [54, 96] width 37 height 13
click at [66, 129] on span "Factures" at bounding box center [53, 125] width 37 height 13
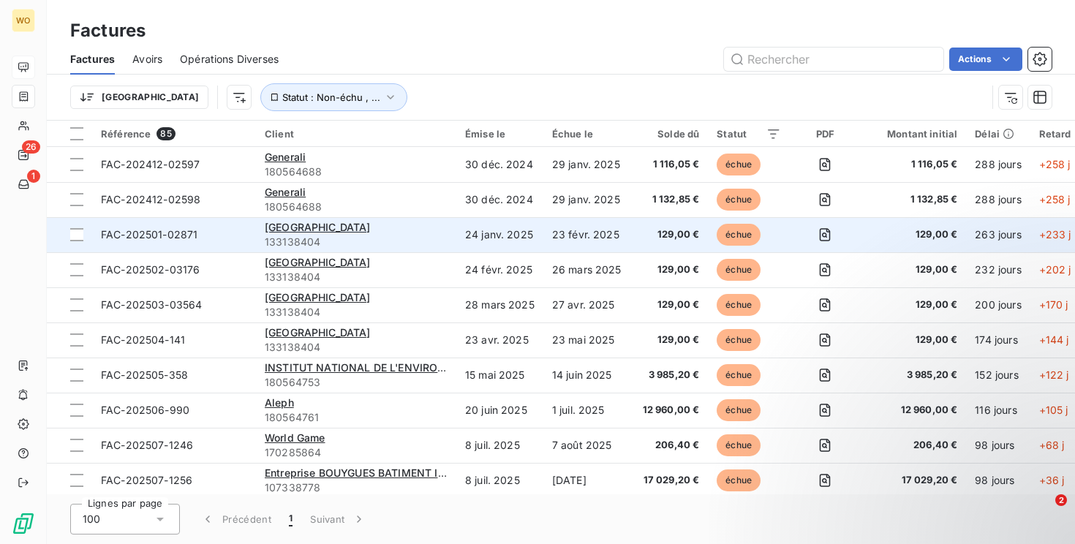
scroll to position [111, 0]
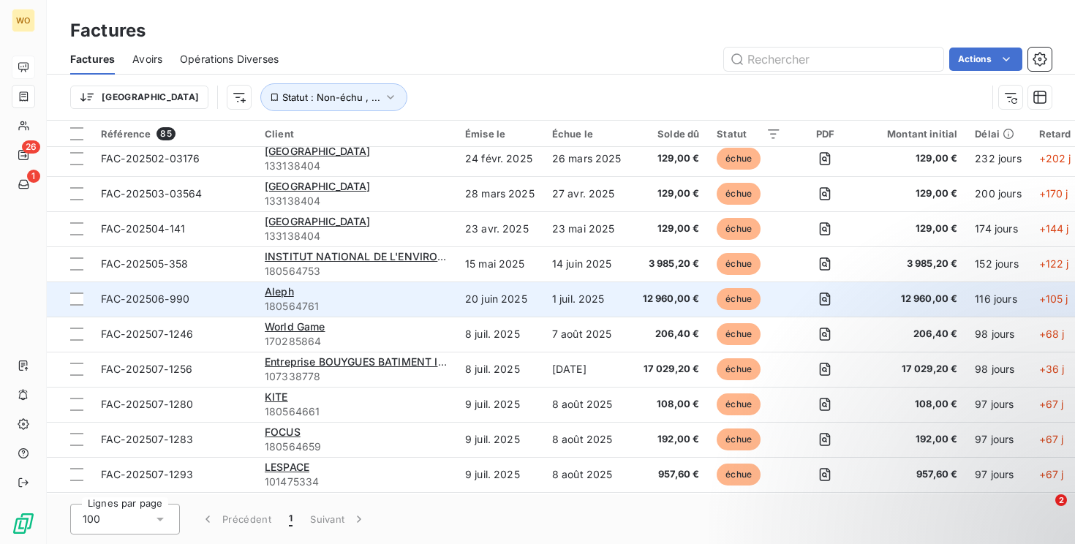
click at [430, 289] on div "Aleph" at bounding box center [356, 292] width 183 height 15
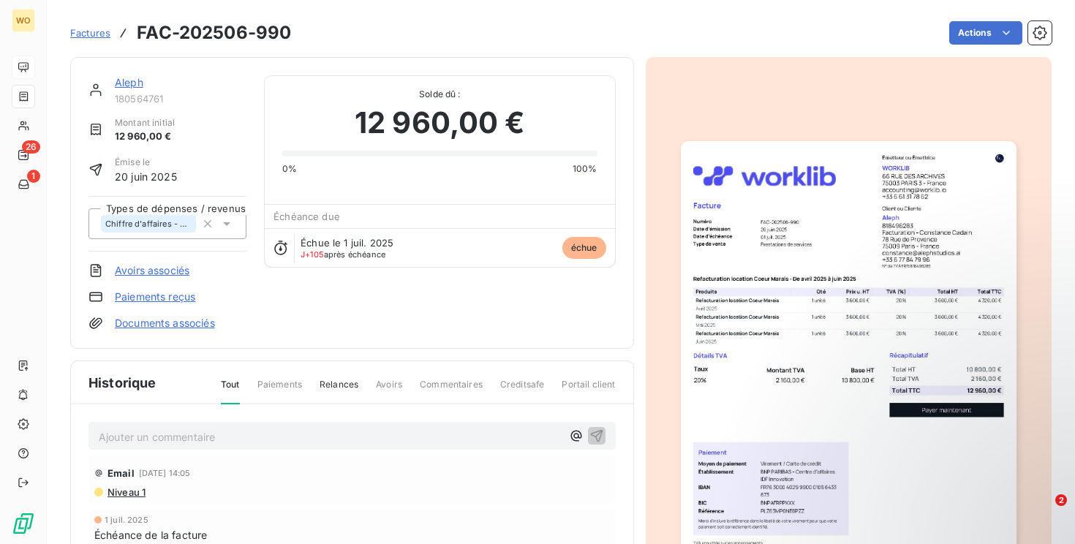
click at [265, 33] on h3 "FAC-202506-990" at bounding box center [214, 33] width 154 height 26
copy section "FAC-202506-990 Actions"
click at [158, 448] on div "Ajouter un commentaire ﻿" at bounding box center [352, 436] width 527 height 29
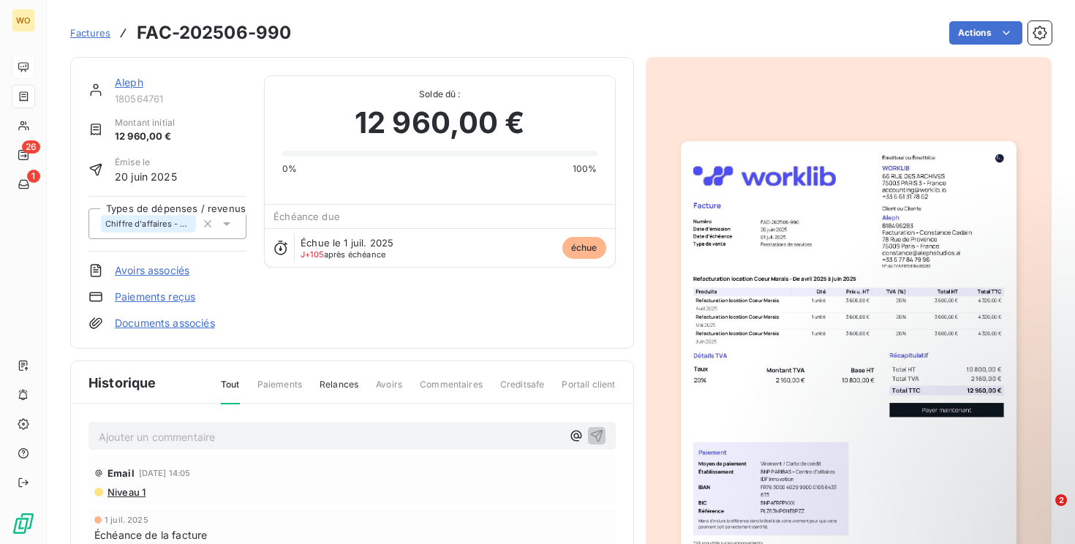
click at [166, 443] on p "Ajouter un commentaire ﻿" at bounding box center [330, 437] width 463 height 18
click at [94, 437] on div "Relancé par mail" at bounding box center [352, 435] width 527 height 27
click at [102, 437] on span "Relancé par mail" at bounding box center [139, 435] width 80 height 12
click at [597, 432] on icon "button" at bounding box center [597, 435] width 15 height 15
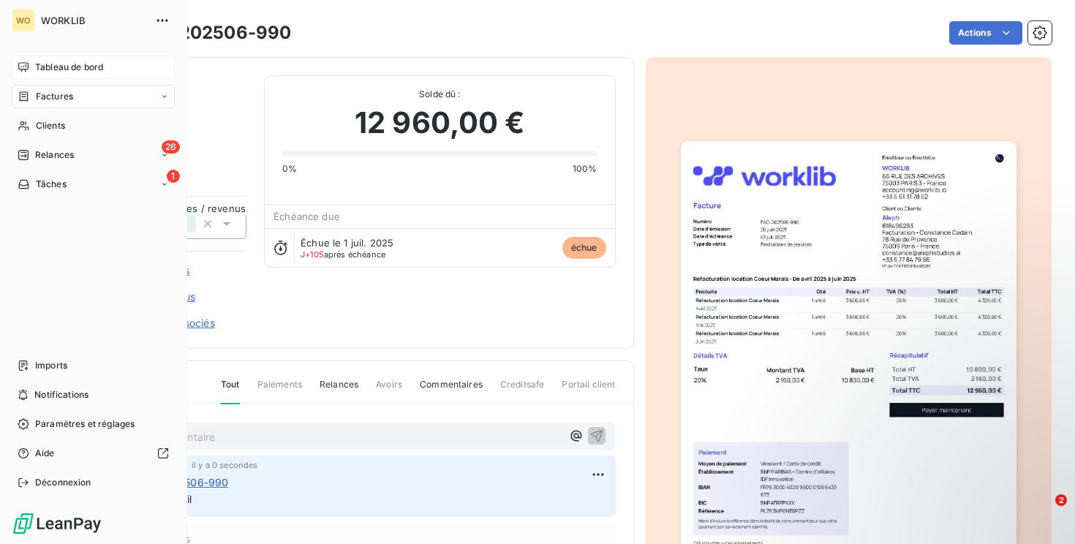
click at [31, 99] on div "Factures" at bounding box center [46, 96] width 56 height 13
click at [58, 101] on span "Factures" at bounding box center [54, 96] width 37 height 13
click at [60, 122] on span "Factures" at bounding box center [53, 125] width 37 height 13
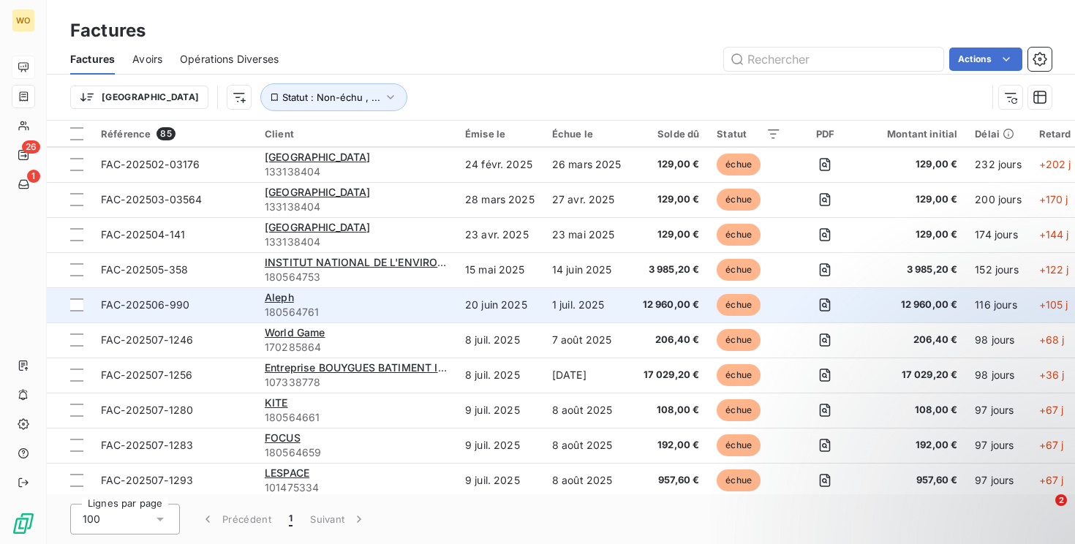
scroll to position [108, 0]
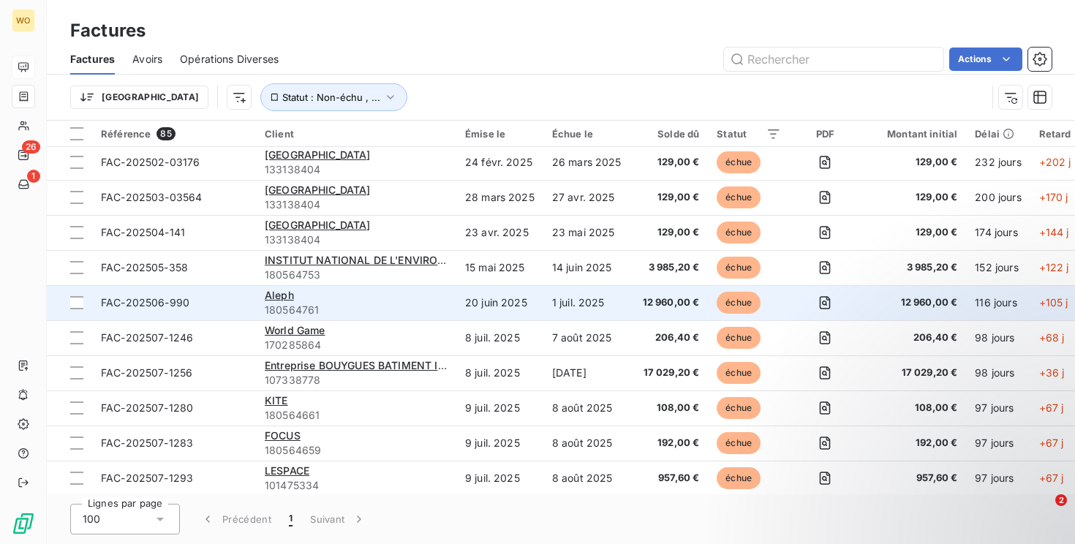
click at [447, 326] on div "World Game" at bounding box center [356, 330] width 183 height 15
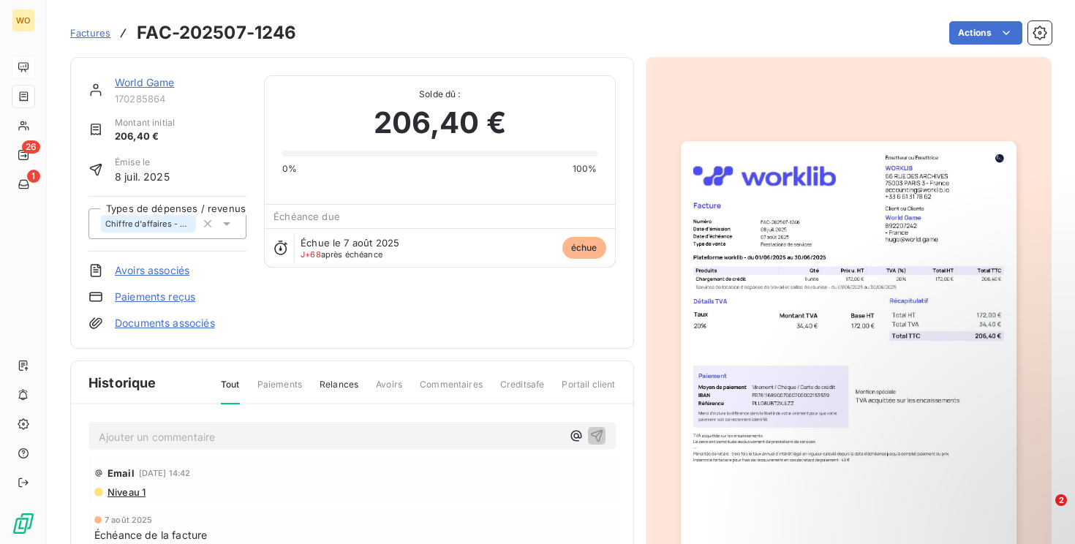
click at [252, 35] on h3 "FAC-202507-1246" at bounding box center [216, 33] width 159 height 26
copy section "FAC-202507-1246 Actions"
click at [231, 437] on p "Ajouter un commentaire ﻿" at bounding box center [330, 437] width 463 height 18
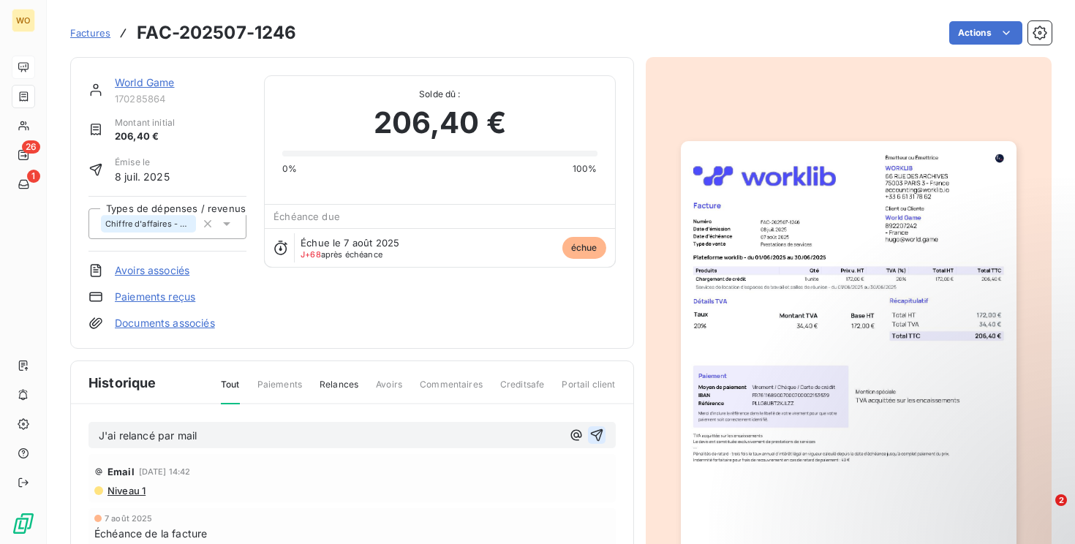
click at [590, 427] on button "button" at bounding box center [597, 436] width 18 height 18
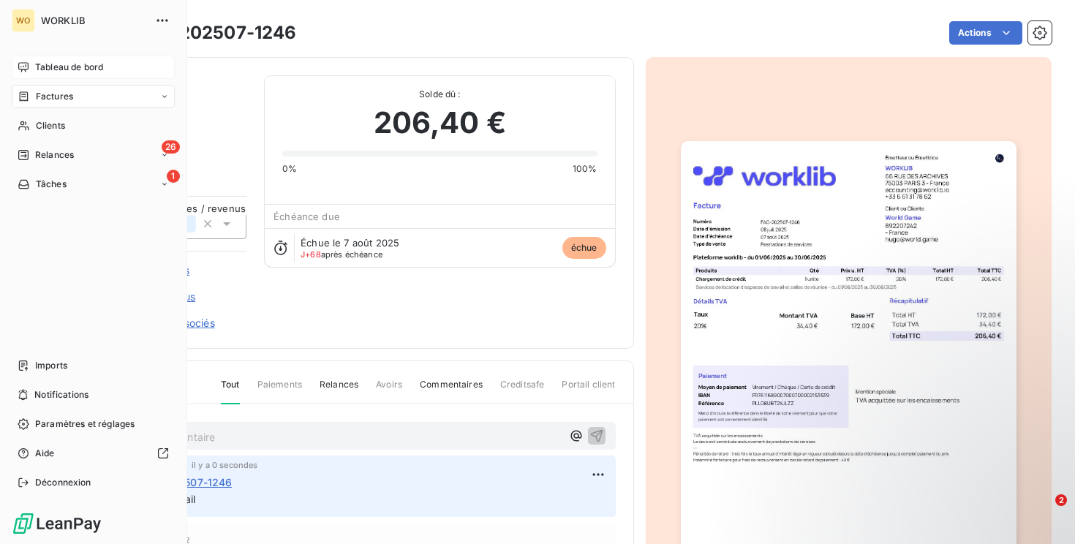
click at [41, 102] on span "Factures" at bounding box center [54, 96] width 37 height 13
click at [79, 127] on div "Factures" at bounding box center [102, 125] width 146 height 23
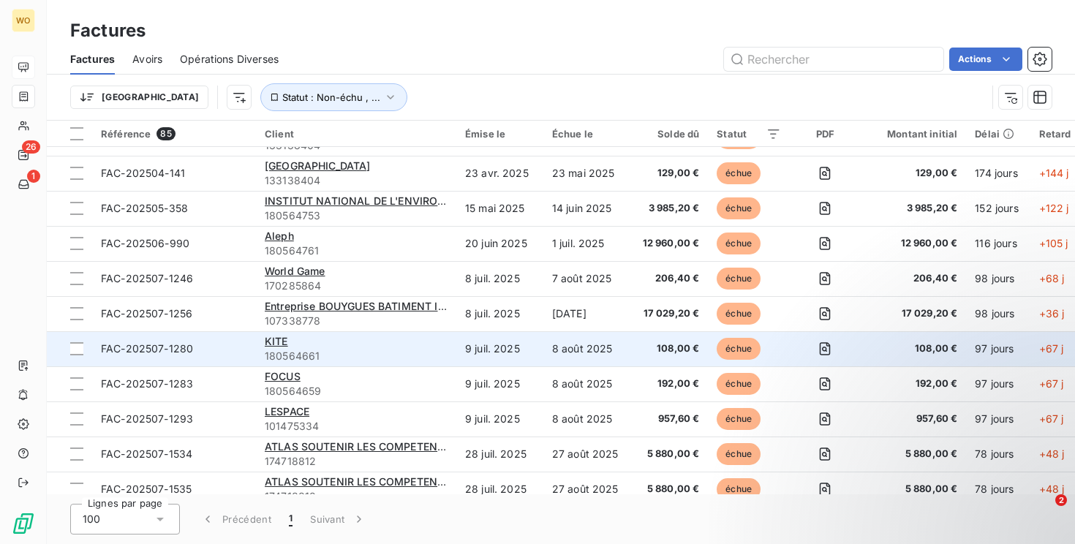
scroll to position [168, 0]
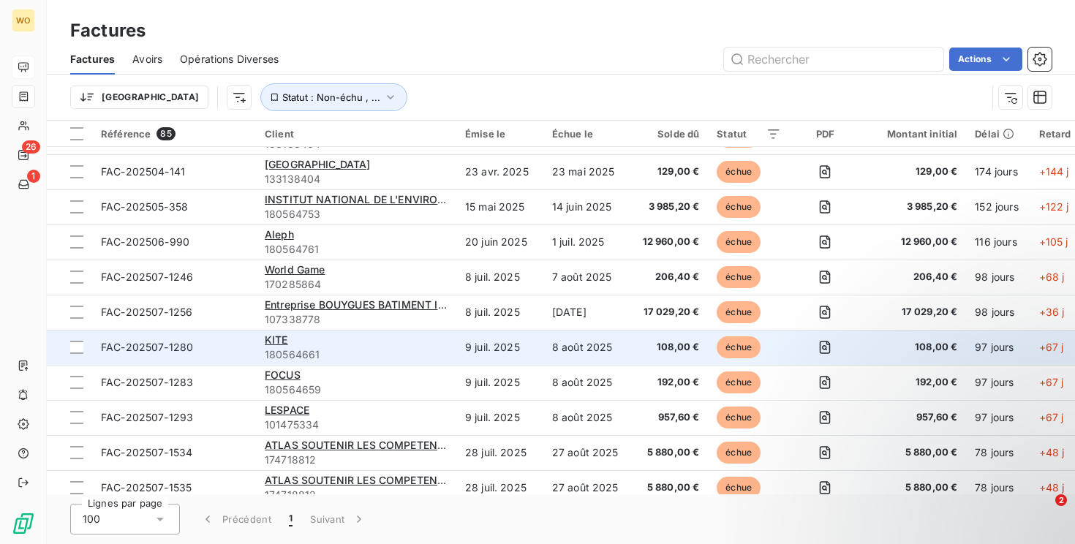
click at [460, 352] on td "9 juil. 2025" at bounding box center [500, 347] width 87 height 35
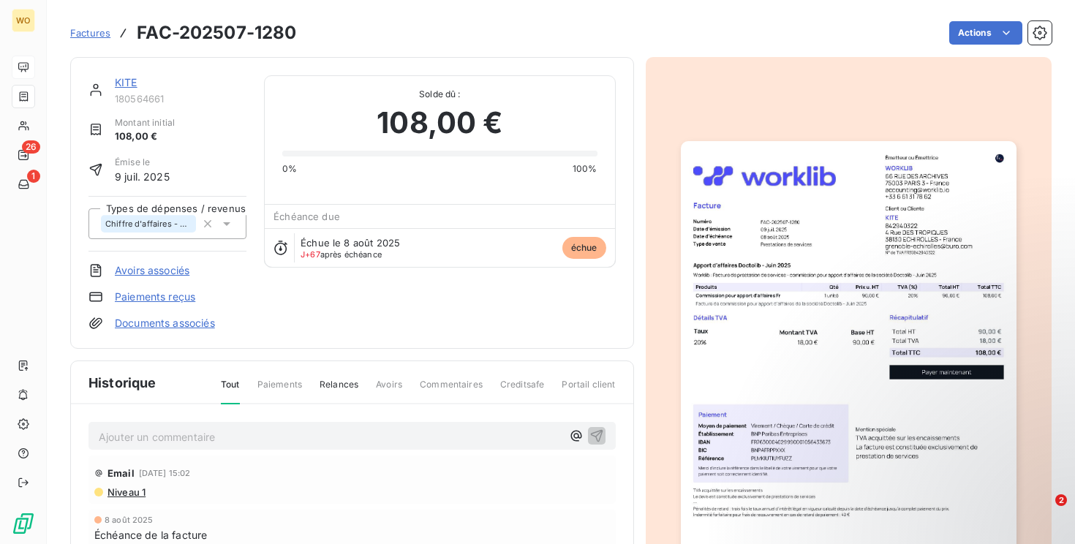
click at [255, 43] on h3 "FAC-202507-1280" at bounding box center [216, 33] width 159 height 26
click at [358, 381] on span "Relances" at bounding box center [339, 390] width 39 height 25
click at [126, 492] on span "Niveau 1" at bounding box center [126, 493] width 40 height 12
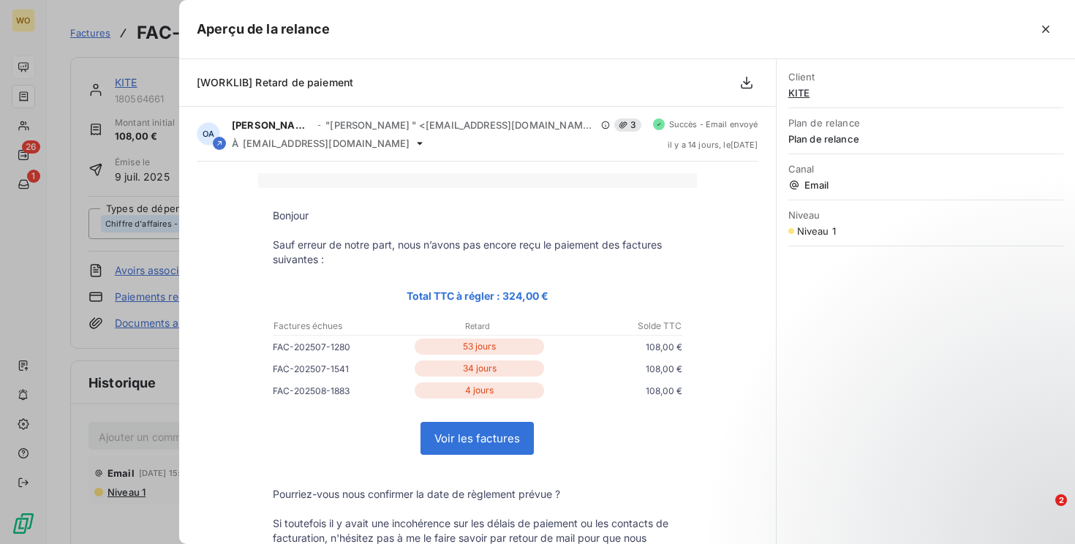
click at [839, 235] on div "Niveau 1" at bounding box center [926, 231] width 275 height 12
click at [1049, 29] on icon "button" at bounding box center [1046, 29] width 15 height 15
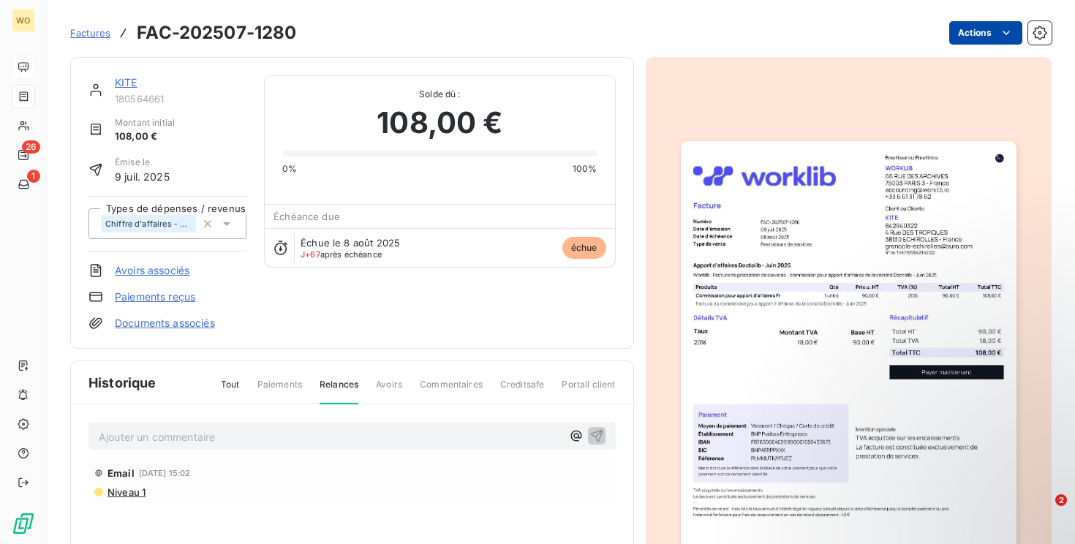
click at [986, 37] on html "WO 26 1 Factures FAC-202507-1280 Actions KITE 180564661 Montant initial 108,00 …" at bounding box center [537, 272] width 1075 height 544
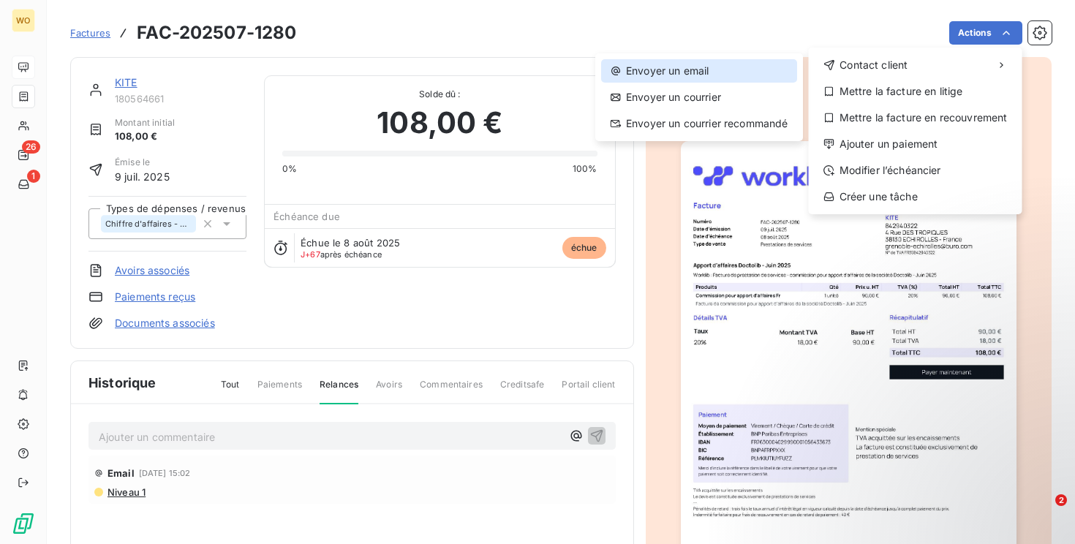
click at [785, 80] on div "Envoyer un email" at bounding box center [699, 70] width 196 height 23
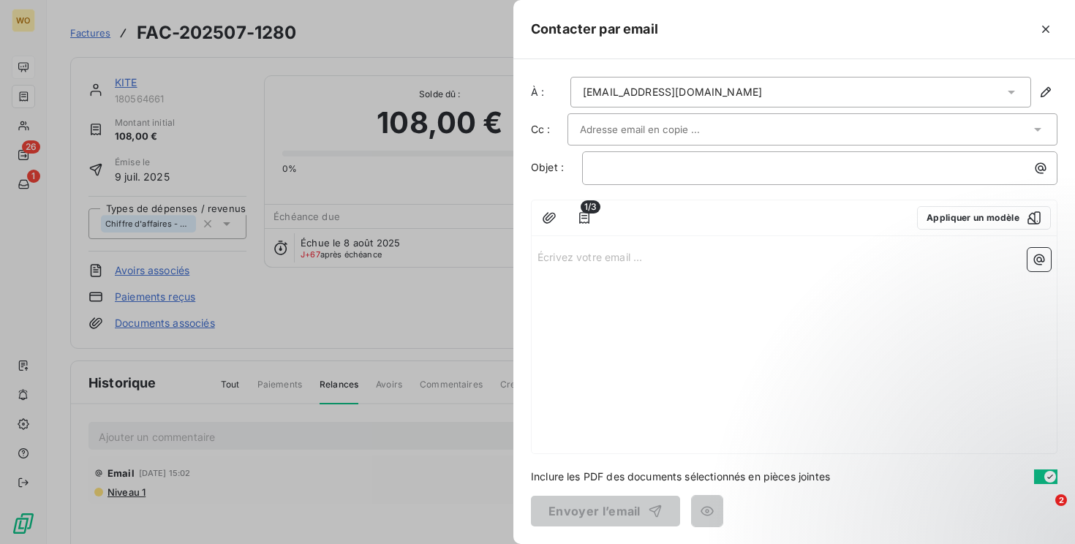
click at [740, 121] on div at bounding box center [805, 130] width 451 height 22
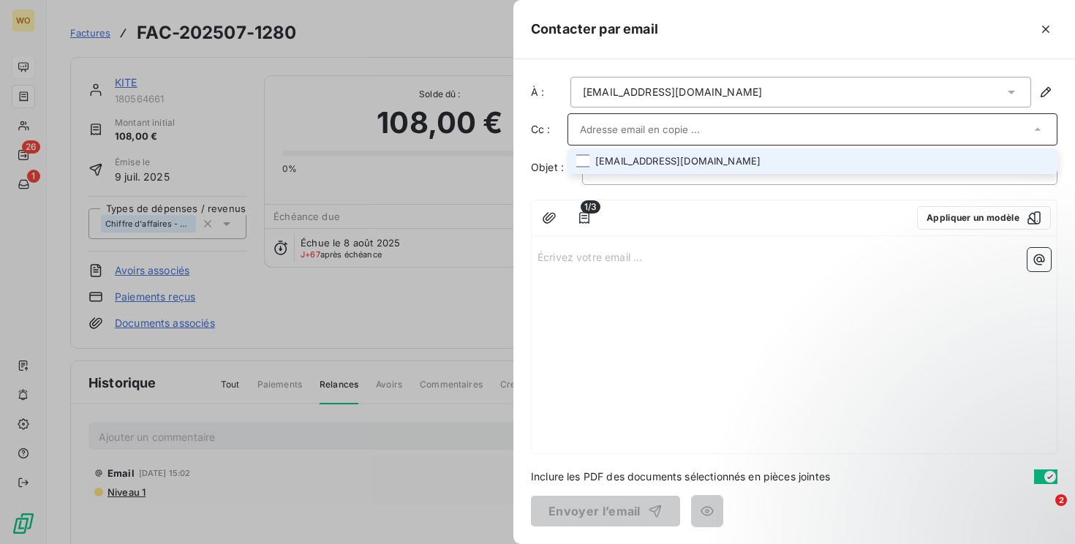
click at [700, 164] on li "[EMAIL_ADDRESS][DOMAIN_NAME]" at bounding box center [813, 162] width 490 height 26
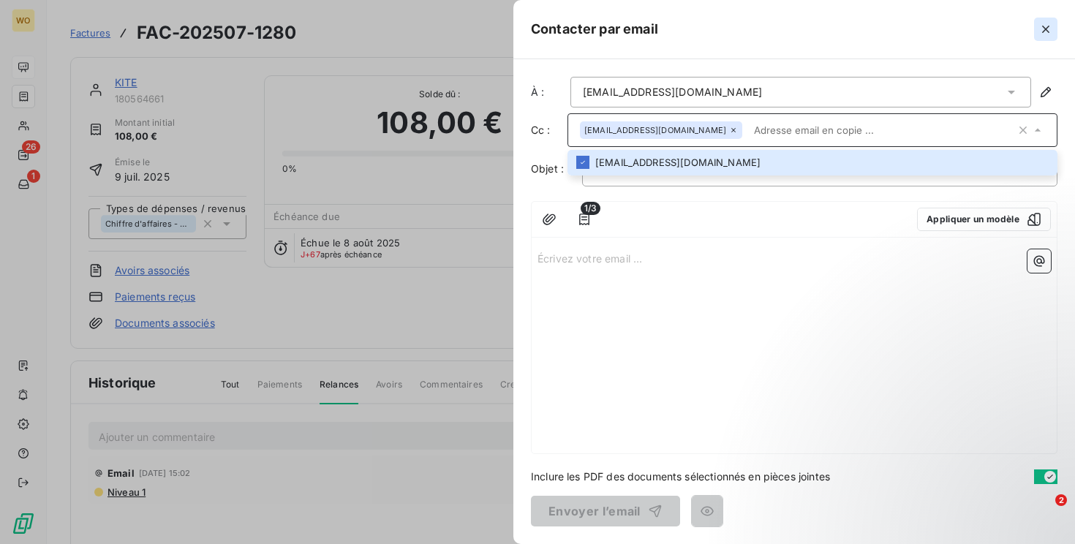
click at [1048, 31] on icon "button" at bounding box center [1046, 29] width 7 height 7
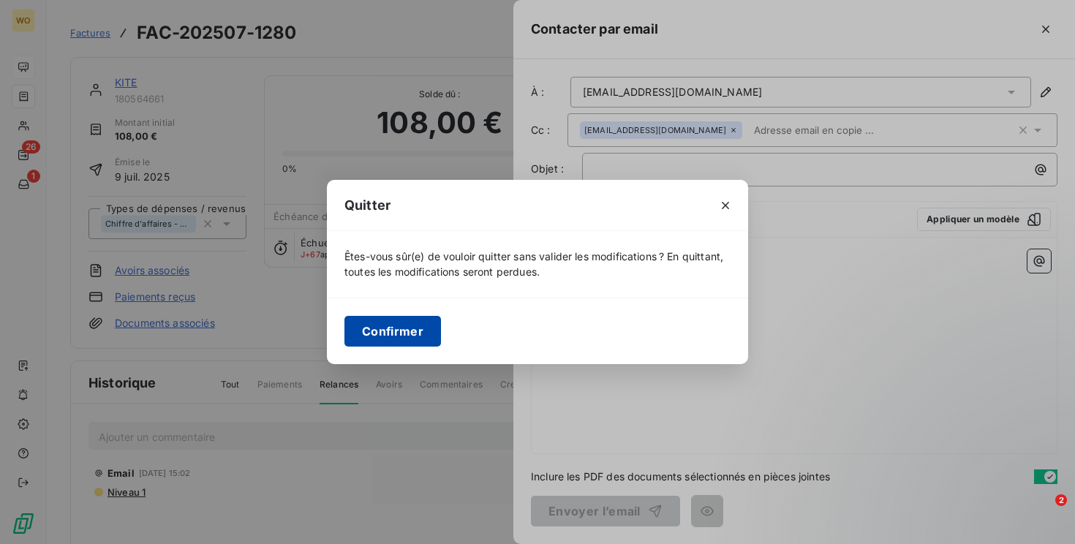
click at [423, 316] on button "Confirmer" at bounding box center [393, 331] width 97 height 31
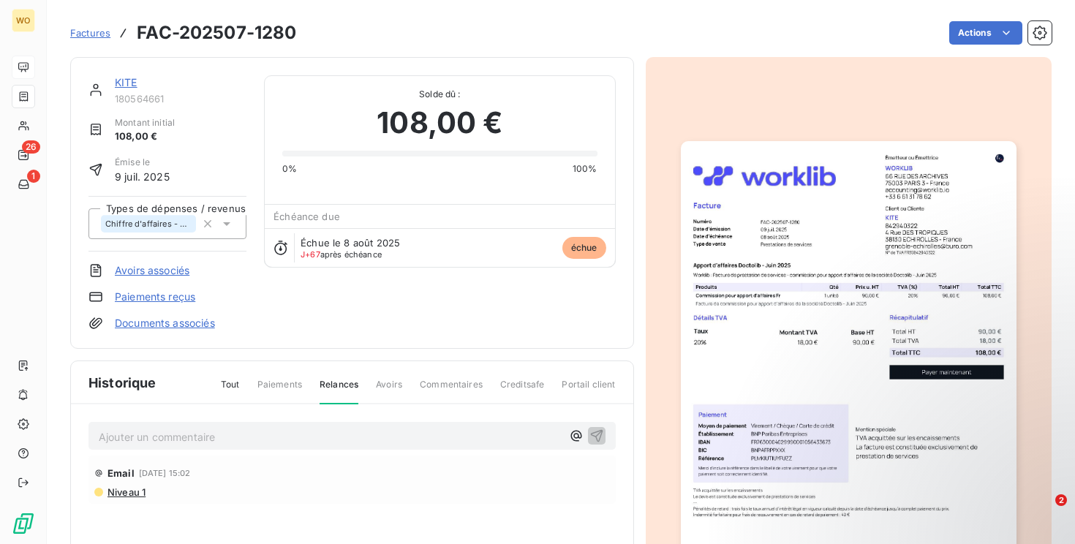
click at [282, 34] on h3 "FAC-202507-1280" at bounding box center [216, 33] width 159 height 26
click at [277, 423] on div "Ajouter un commentaire ﻿" at bounding box center [352, 436] width 527 height 29
click at [256, 442] on p "Ajouter un commentaire ﻿" at bounding box center [330, 437] width 463 height 18
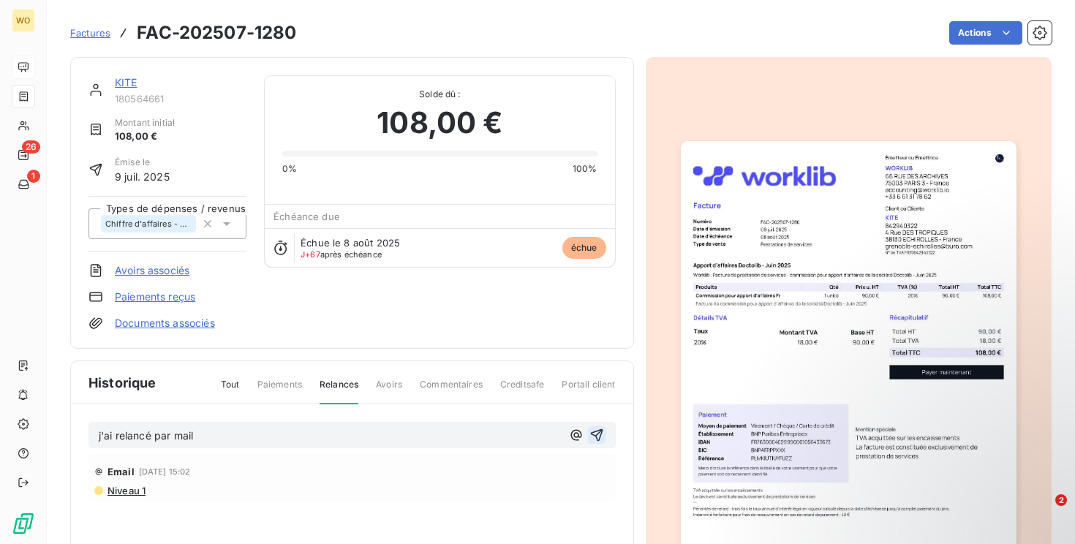
click at [598, 433] on icon "button" at bounding box center [596, 435] width 12 height 12
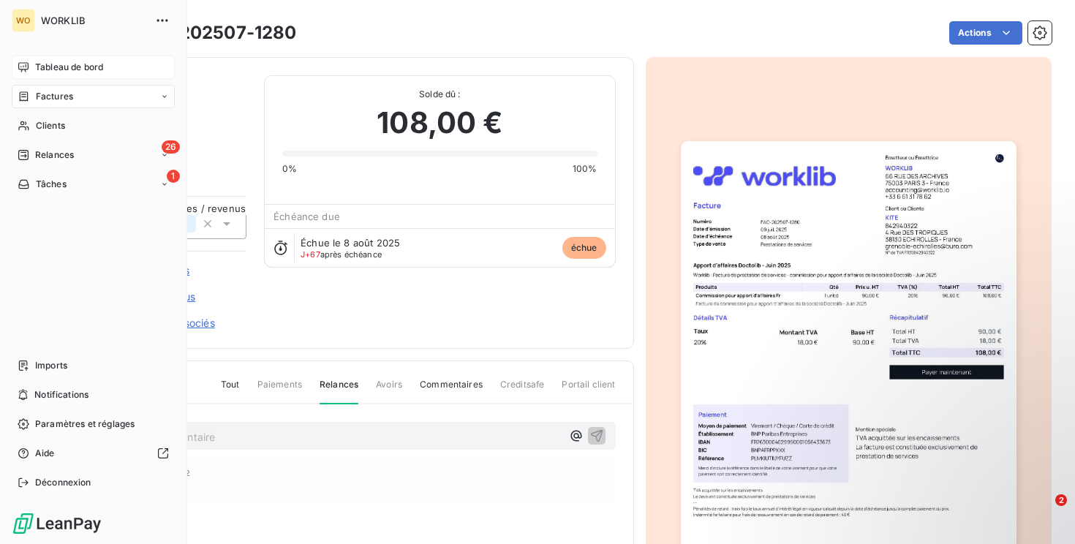
click at [42, 101] on span "Factures" at bounding box center [54, 96] width 37 height 13
click at [94, 130] on div "Factures" at bounding box center [102, 125] width 146 height 23
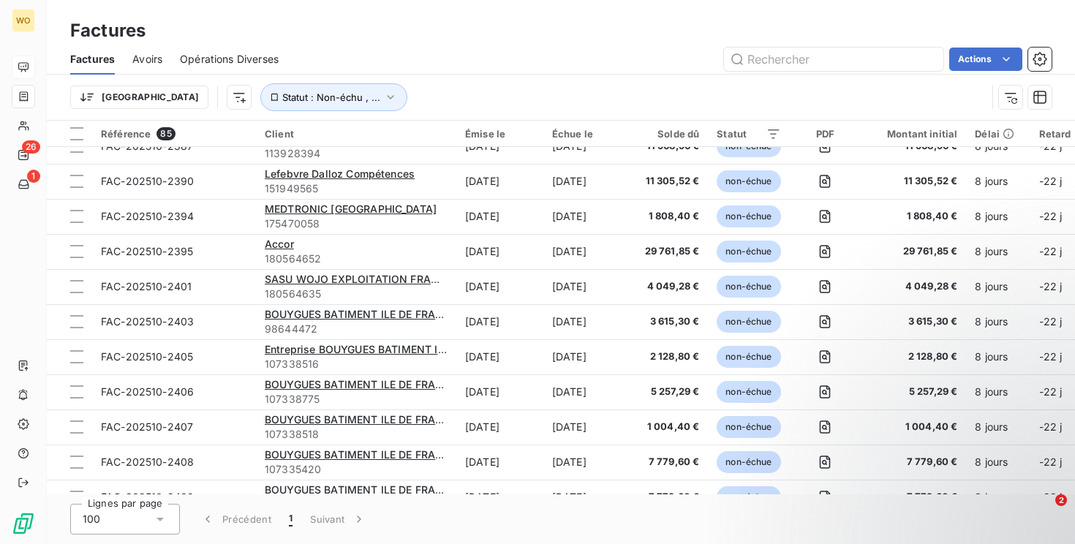
scroll to position [1834, 0]
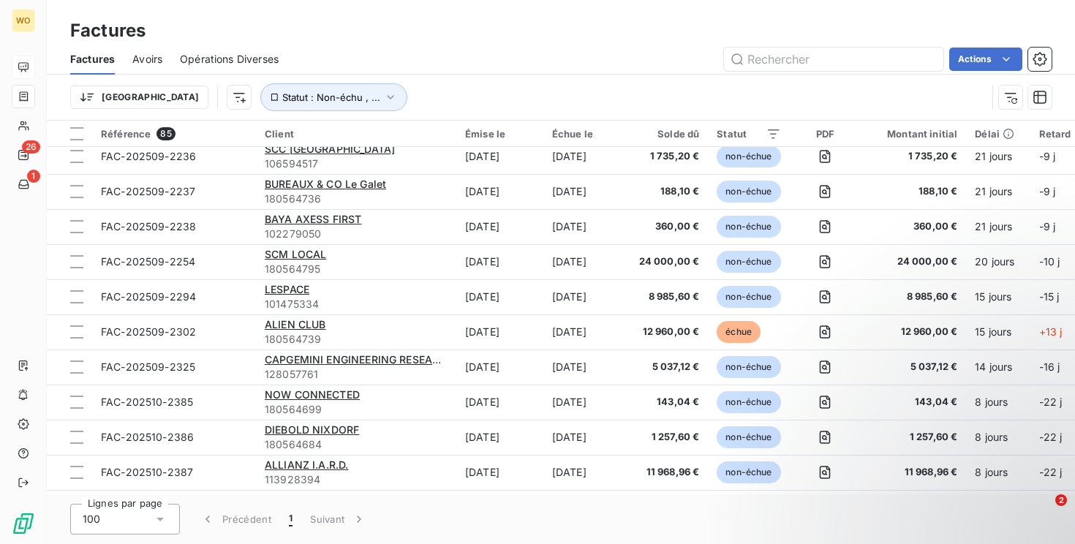
click at [457, 325] on td "[DATE]" at bounding box center [500, 332] width 87 height 35
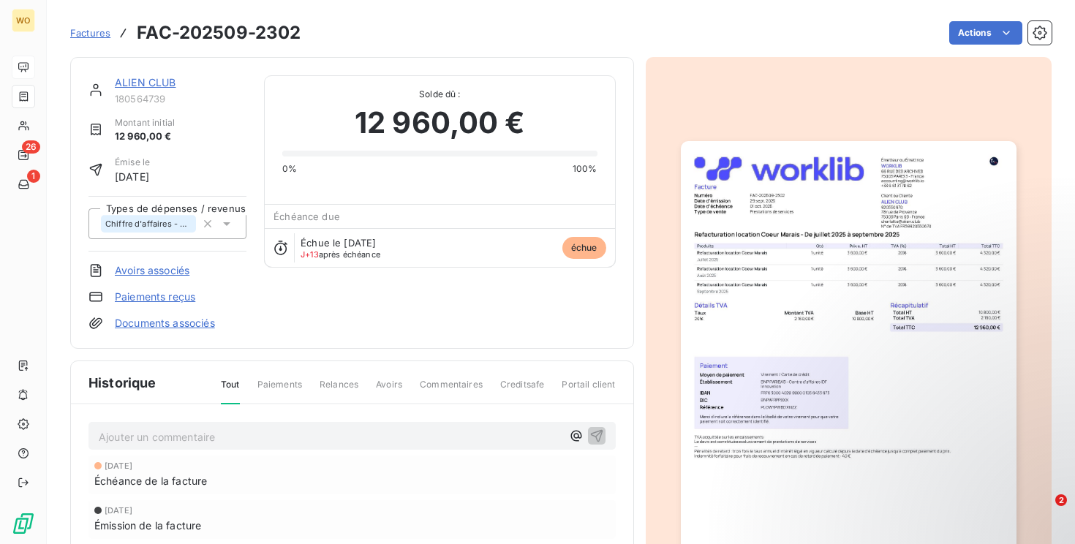
click at [222, 42] on h3 "FAC-202509-2302" at bounding box center [219, 33] width 164 height 26
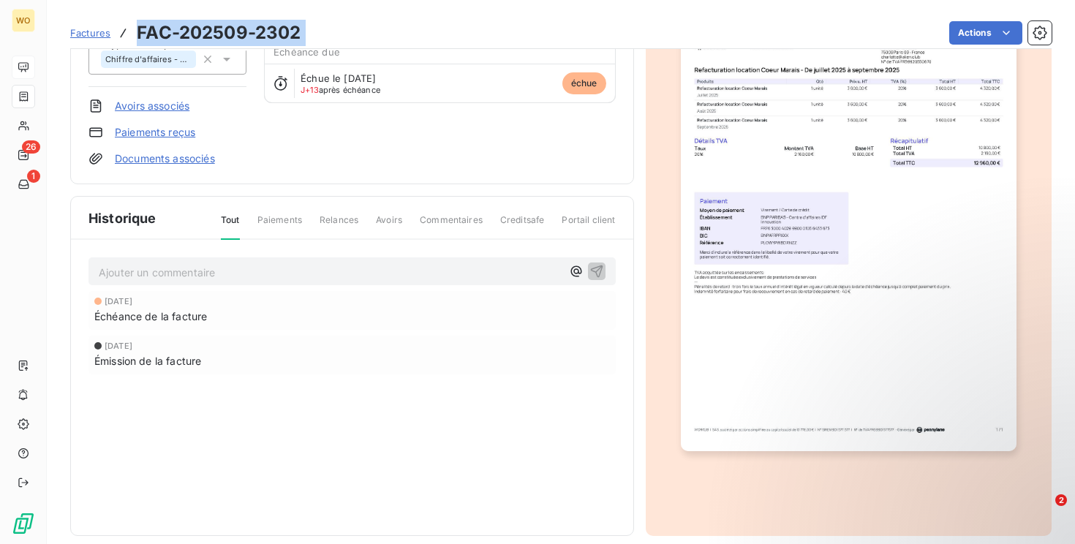
scroll to position [7, 0]
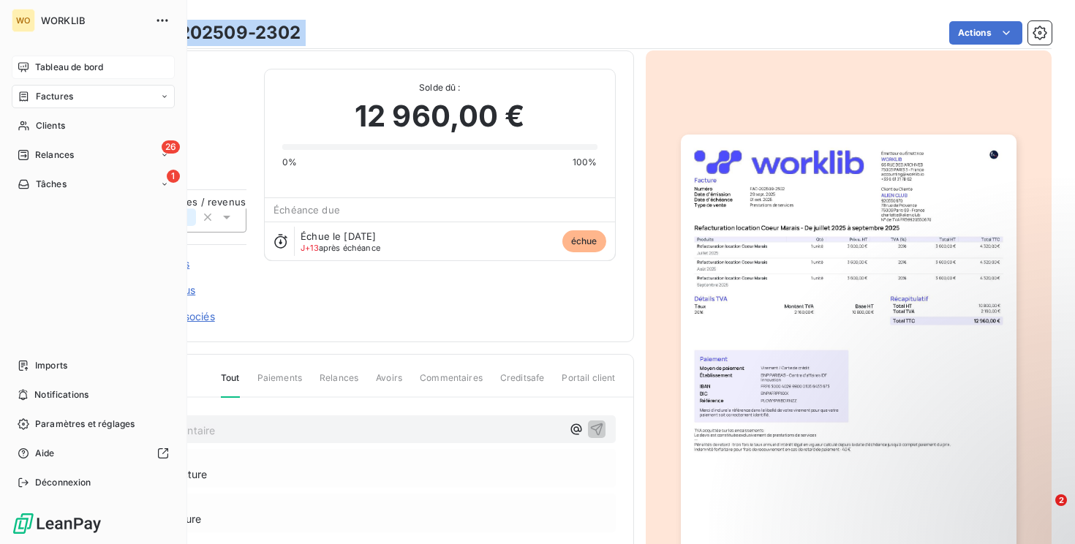
click at [70, 98] on span "Factures" at bounding box center [54, 96] width 37 height 13
click at [105, 133] on div "Factures" at bounding box center [102, 125] width 146 height 23
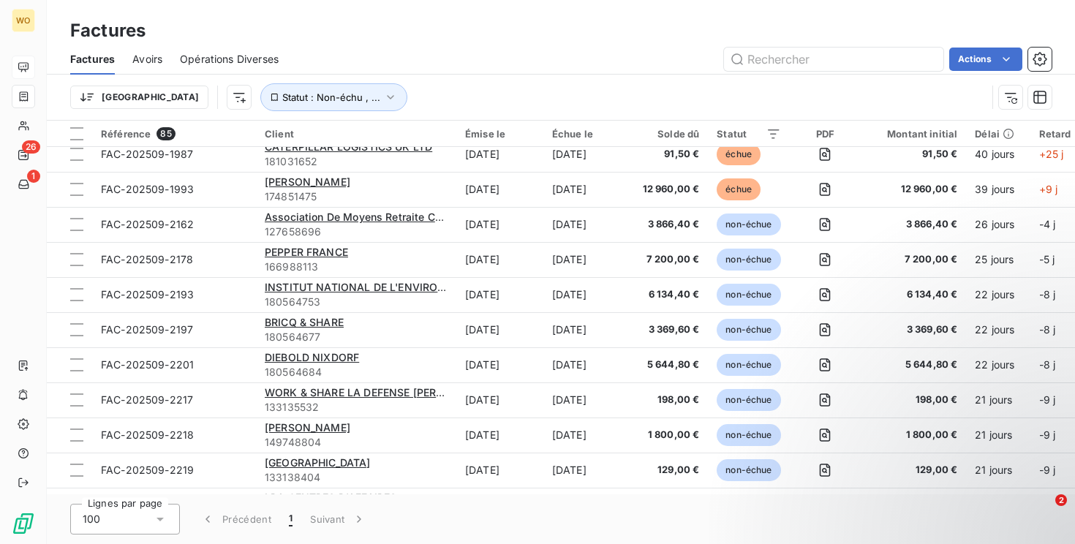
scroll to position [1111, 0]
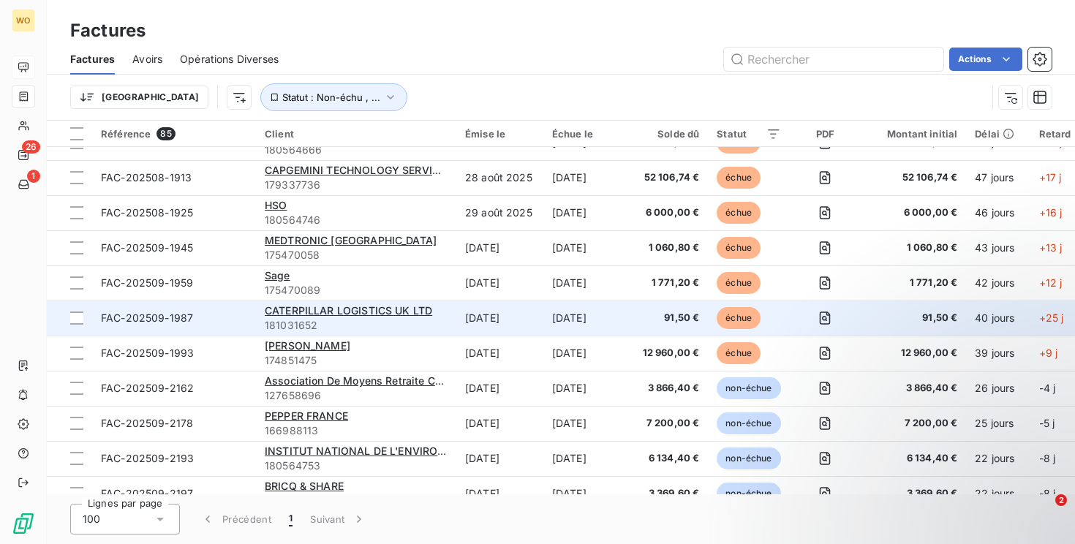
click at [503, 320] on td "[DATE]" at bounding box center [500, 318] width 87 height 35
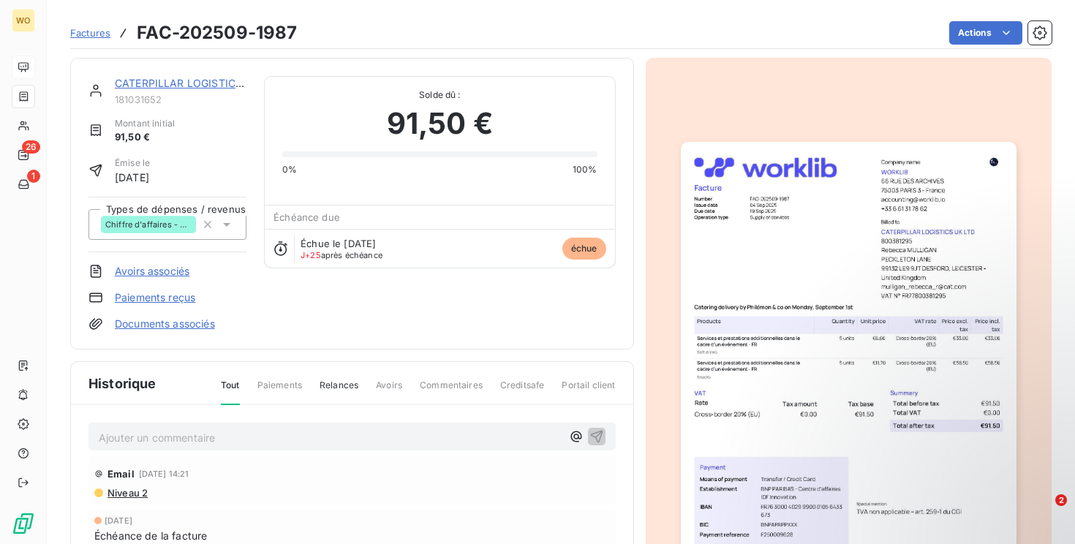
scroll to position [106, 0]
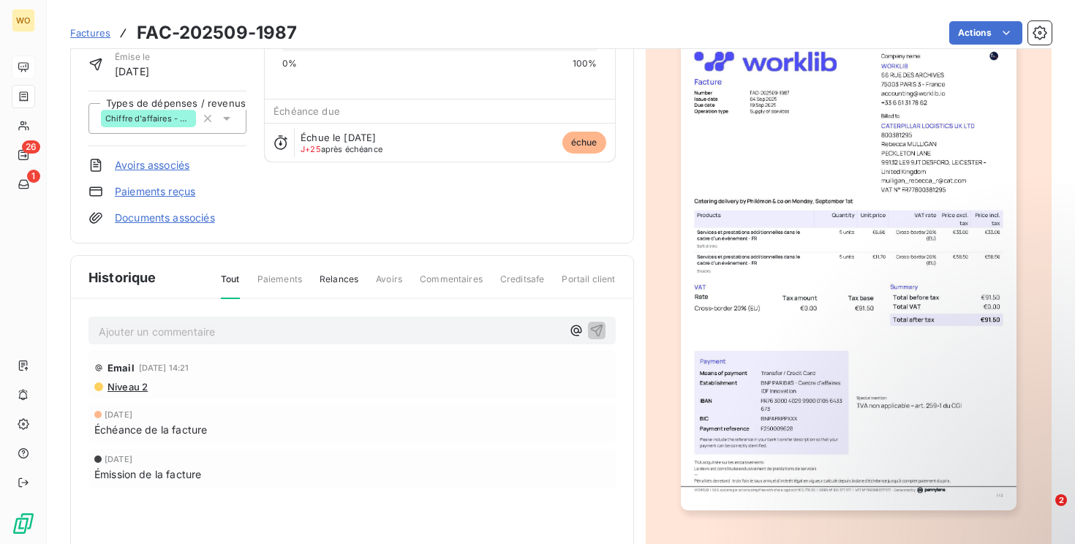
click at [131, 388] on span "Niveau 2" at bounding box center [127, 387] width 42 height 12
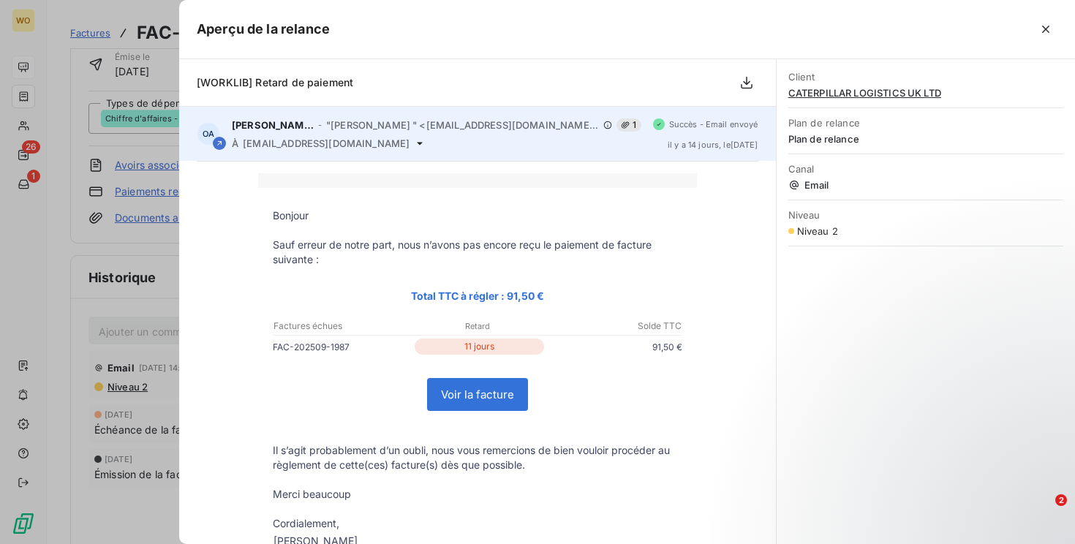
click at [692, 146] on span "[DATE] , le [DATE]" at bounding box center [713, 144] width 91 height 9
click at [710, 142] on span "[DATE] , le [DATE]" at bounding box center [713, 144] width 91 height 9
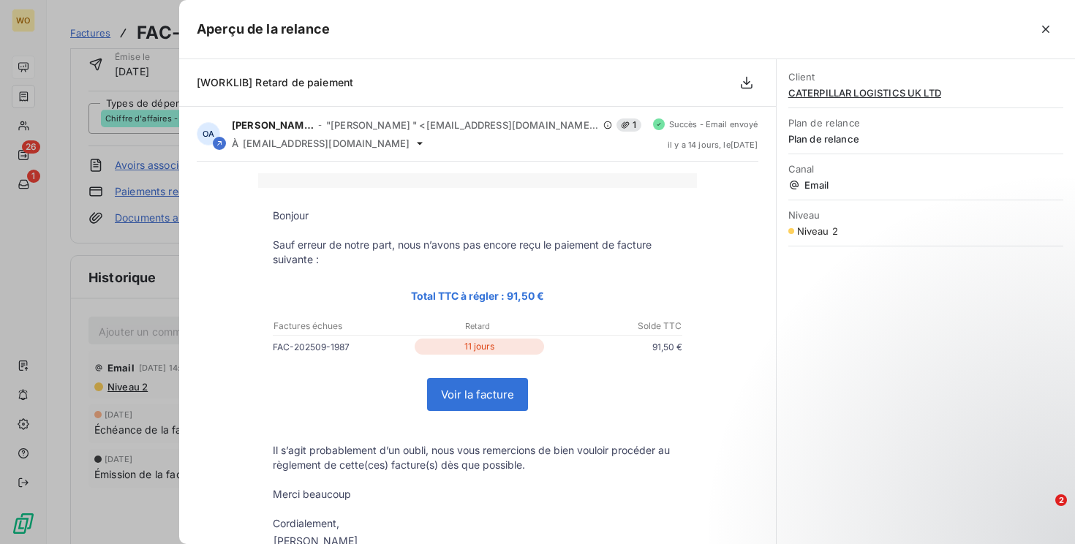
click at [709, 198] on div "Bonjour Sauf erreur de notre part, nous n’avons pas encore reçu le paiement de …" at bounding box center [478, 396] width 562 height 447
click at [806, 234] on span "Niveau 2" at bounding box center [817, 231] width 41 height 12
click at [314, 84] on span "[WORKLIB] Retard de paiement" at bounding box center [275, 82] width 157 height 12
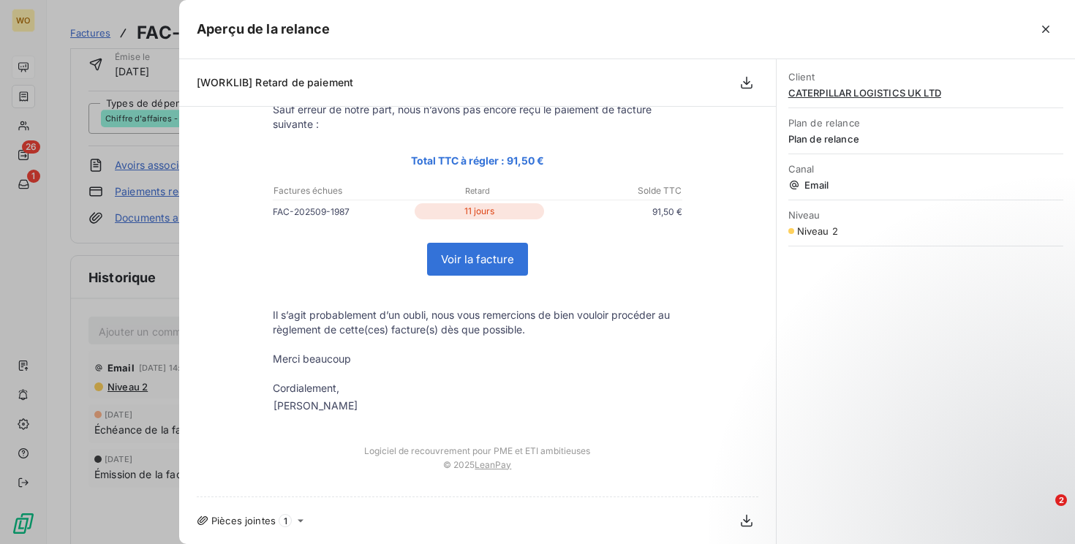
click at [326, 408] on div "[PERSON_NAME]" at bounding box center [316, 406] width 84 height 15
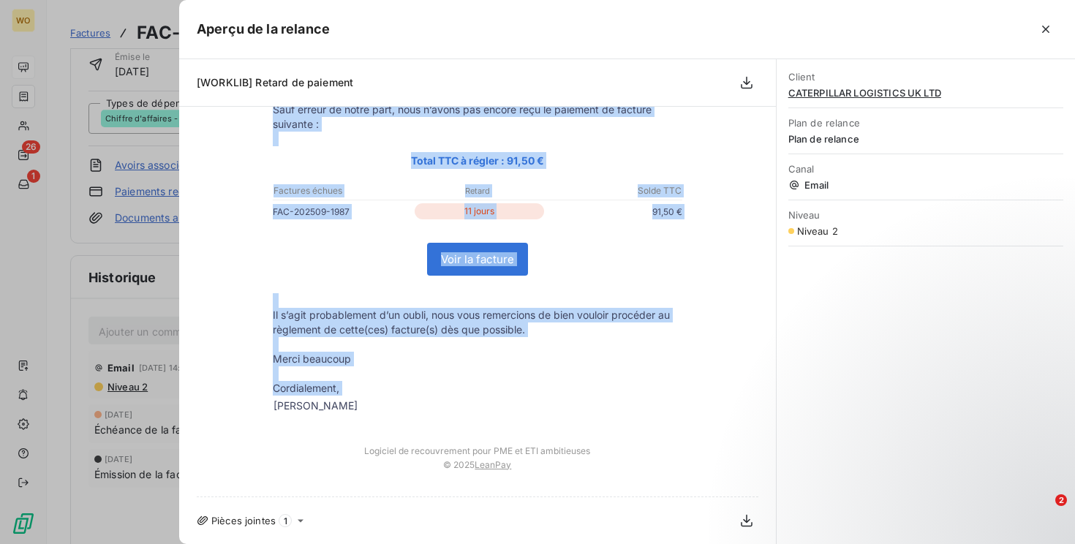
click at [326, 408] on div "[PERSON_NAME]" at bounding box center [316, 406] width 84 height 15
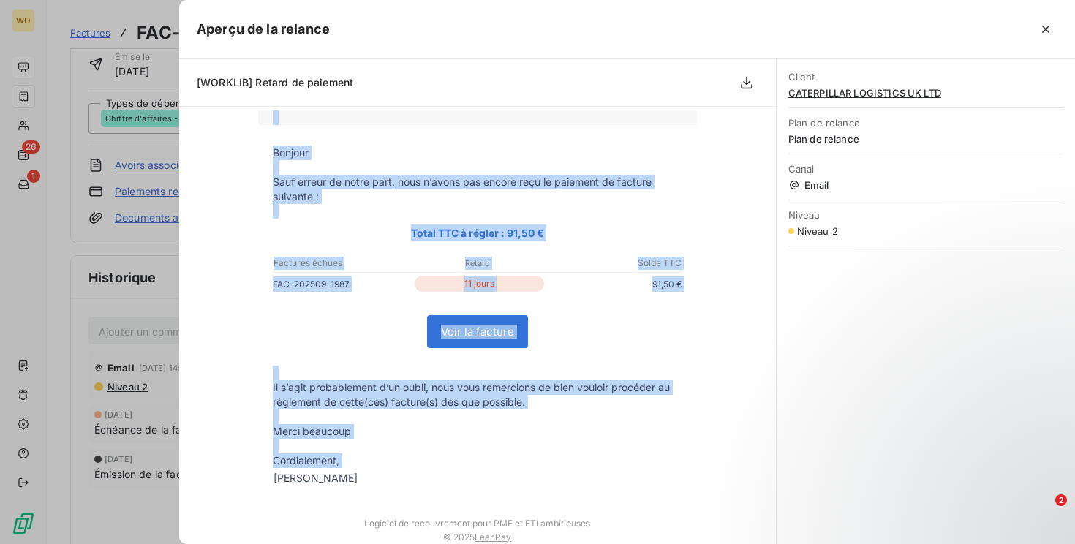
scroll to position [0, 0]
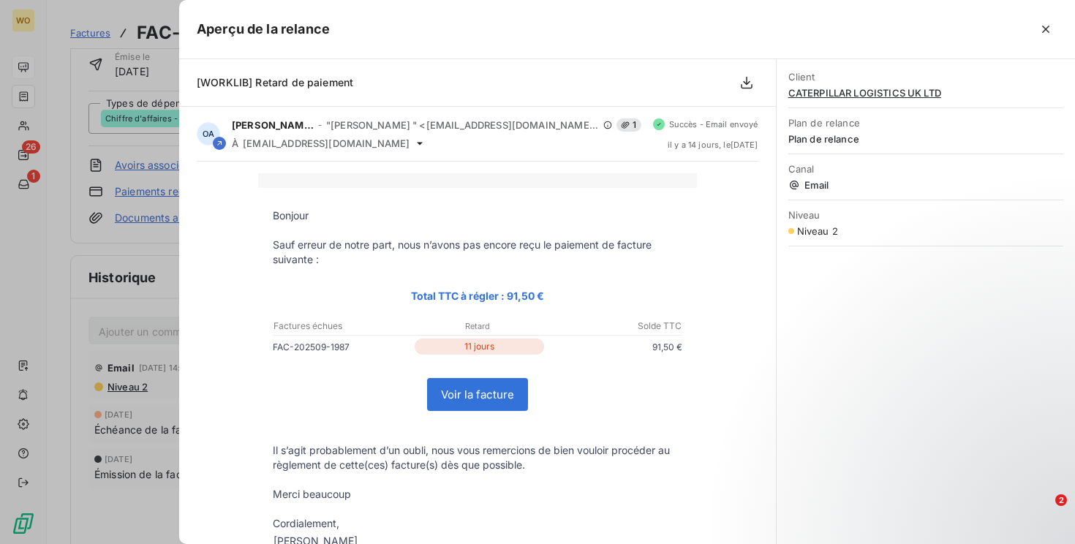
click at [487, 349] on p "11 jours" at bounding box center [479, 347] width 129 height 16
click at [1037, 26] on button "button" at bounding box center [1045, 29] width 23 height 23
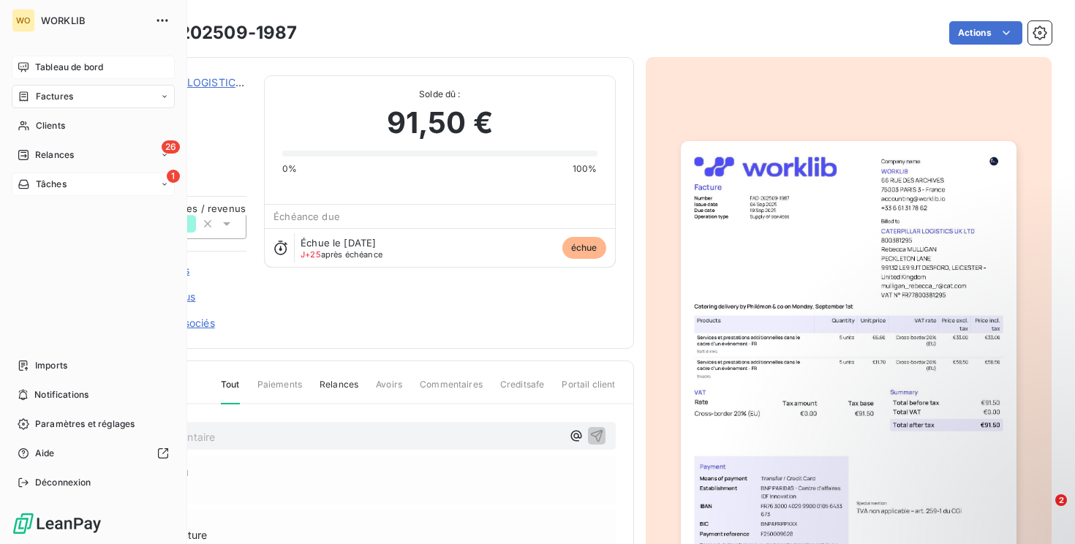
click at [129, 189] on div "1 Tâches" at bounding box center [93, 184] width 163 height 23
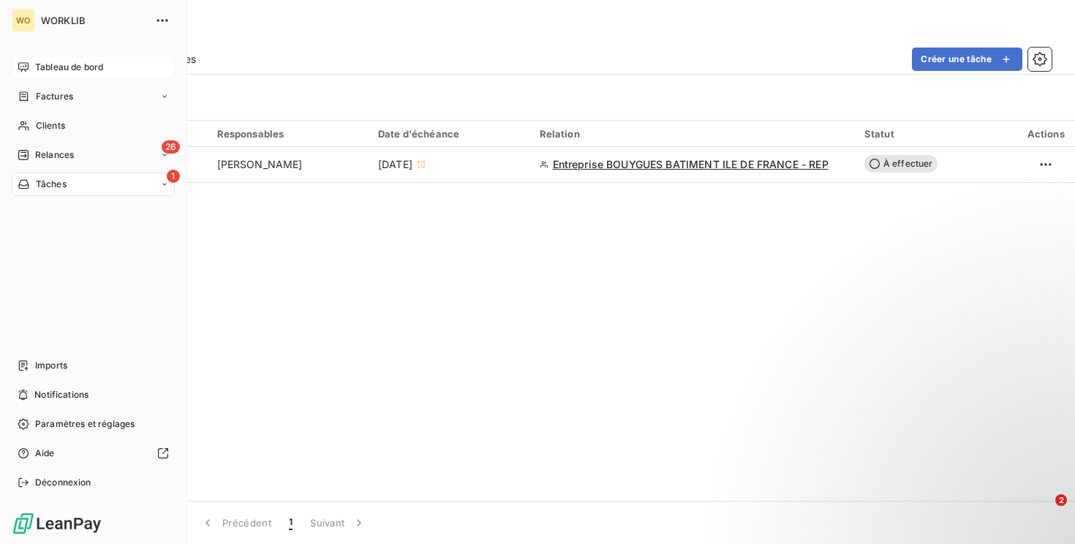
click at [97, 72] on span "Tableau de bord" at bounding box center [69, 67] width 68 height 13
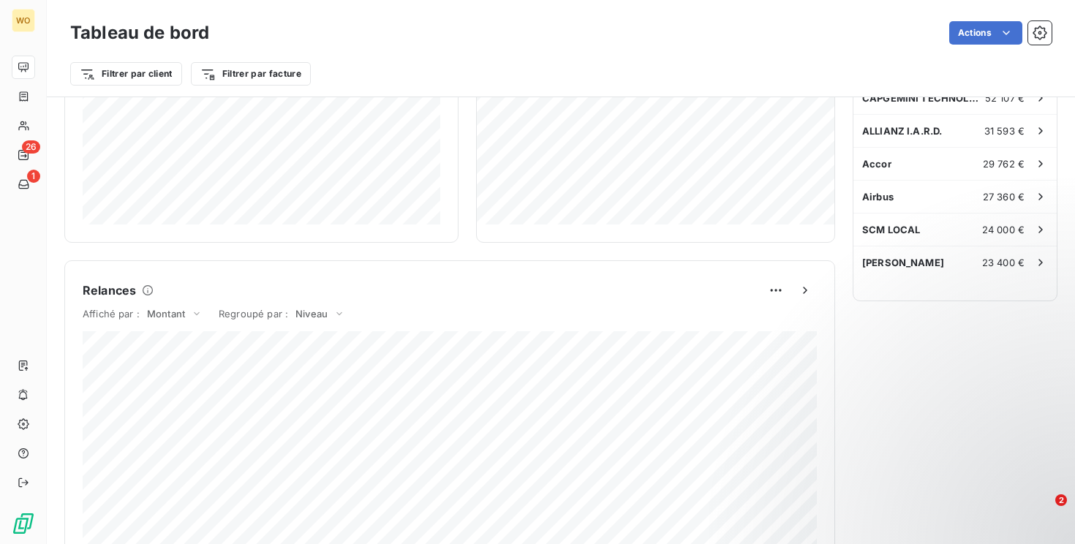
scroll to position [469, 0]
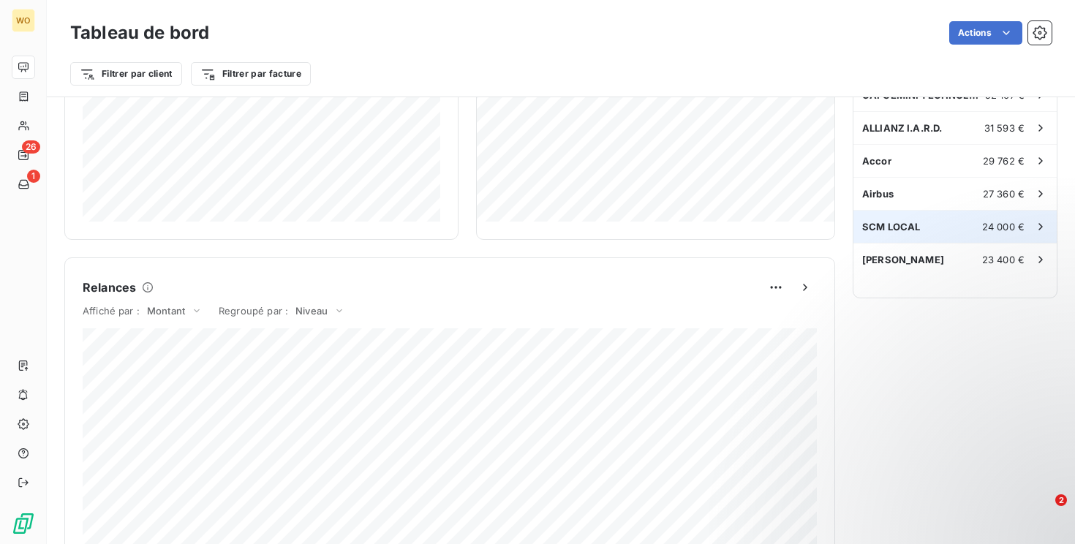
click at [962, 231] on div "SCM LOCAL 24 000 €" at bounding box center [955, 227] width 203 height 32
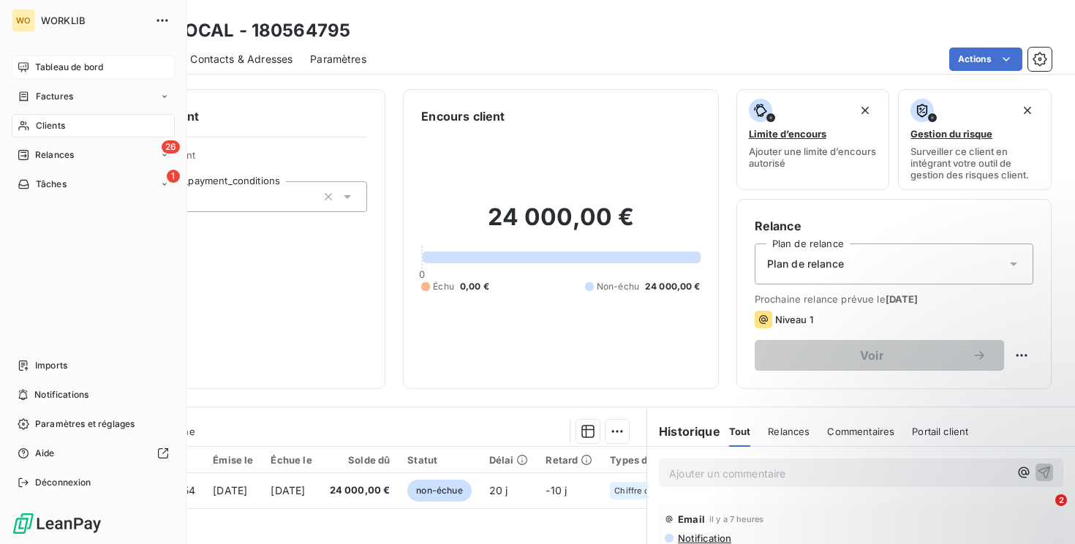
click at [30, 83] on nav "Tableau de bord Factures Clients 26 Relances 1 Tâches" at bounding box center [93, 126] width 163 height 140
click at [41, 97] on span "Factures" at bounding box center [54, 96] width 37 height 13
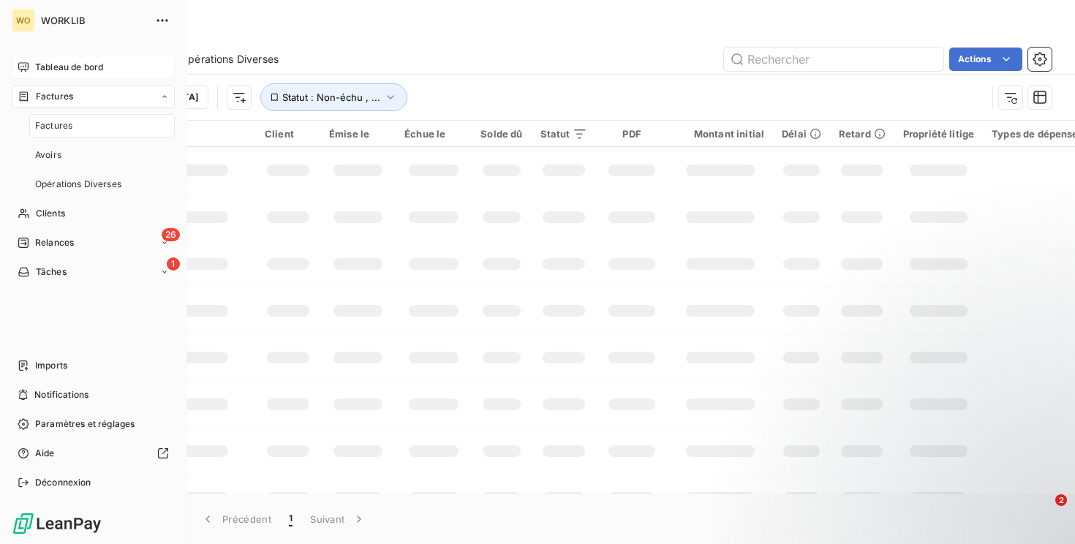
click at [64, 67] on span "Tableau de bord" at bounding box center [69, 67] width 68 height 13
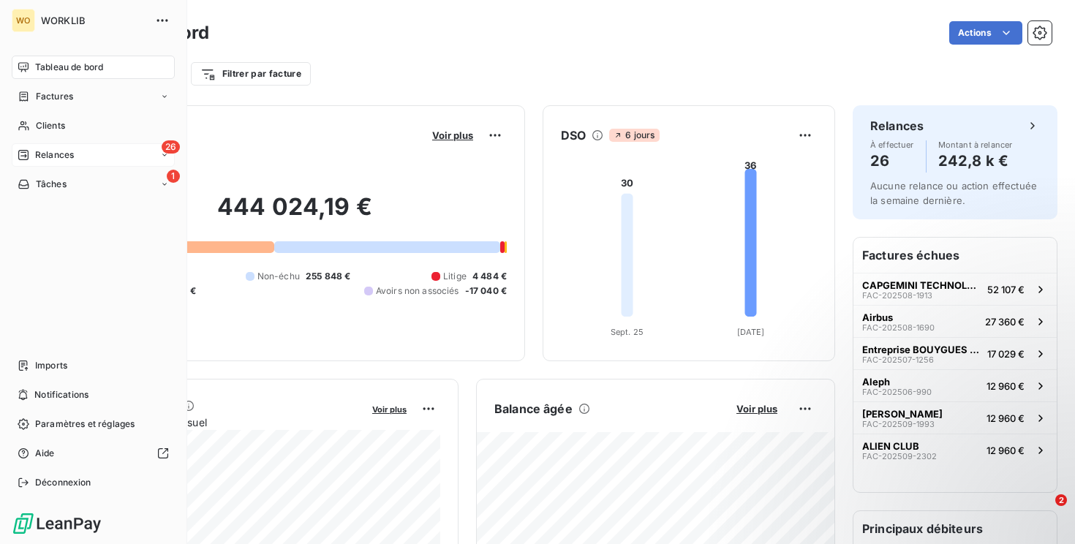
click at [83, 145] on div "26 Relances" at bounding box center [93, 154] width 163 height 23
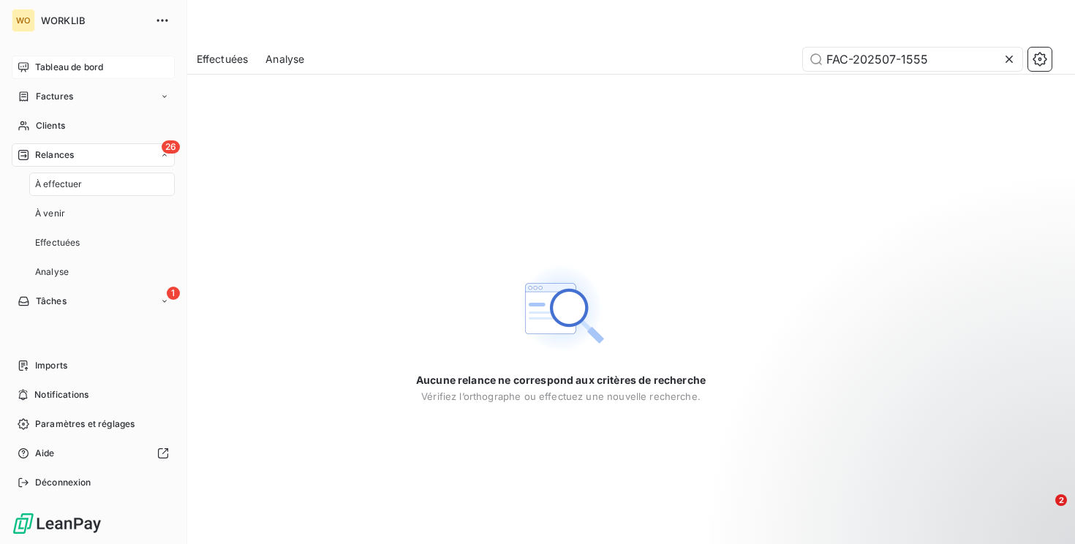
click at [105, 187] on div "À effectuer" at bounding box center [102, 184] width 146 height 23
click at [94, 101] on div "Factures" at bounding box center [93, 96] width 163 height 23
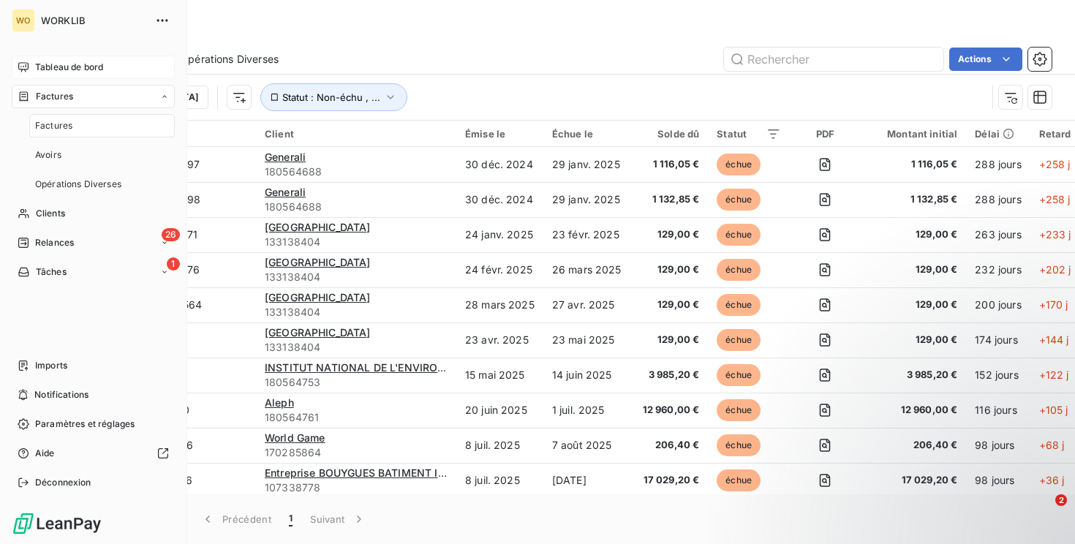
click at [93, 125] on div "Factures" at bounding box center [102, 125] width 146 height 23
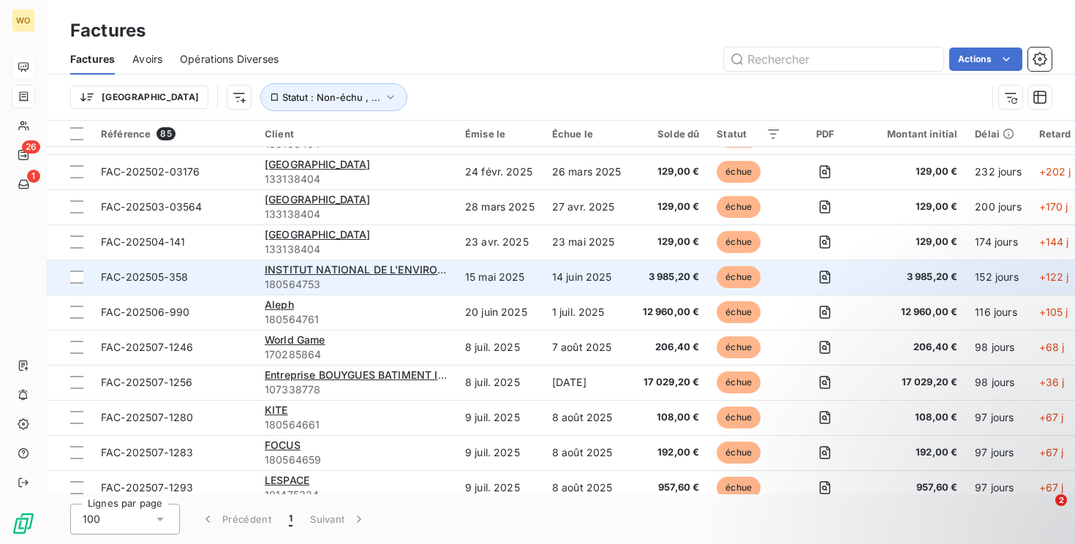
scroll to position [189, 0]
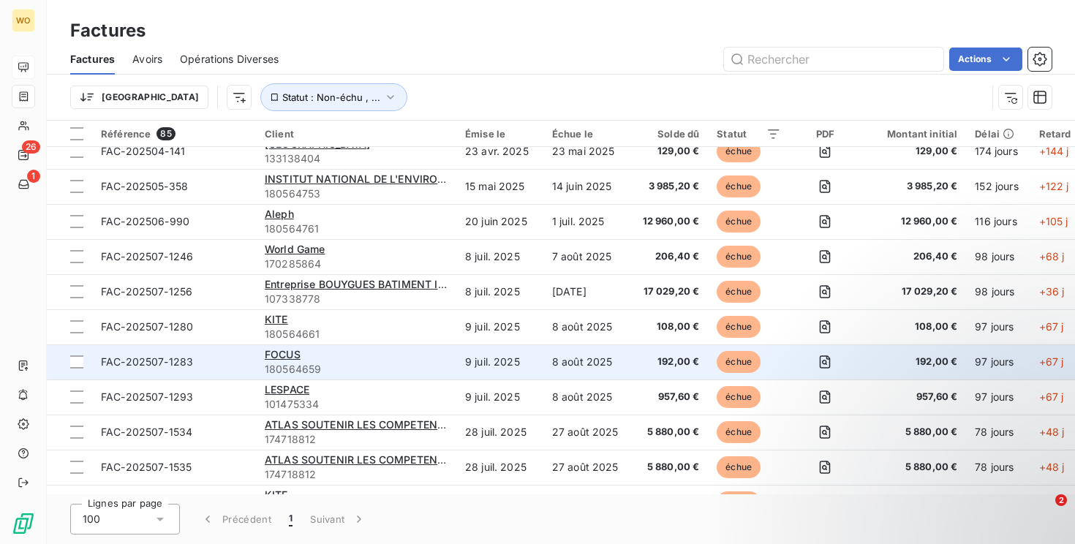
click at [637, 354] on td "192,00 €" at bounding box center [670, 362] width 78 height 35
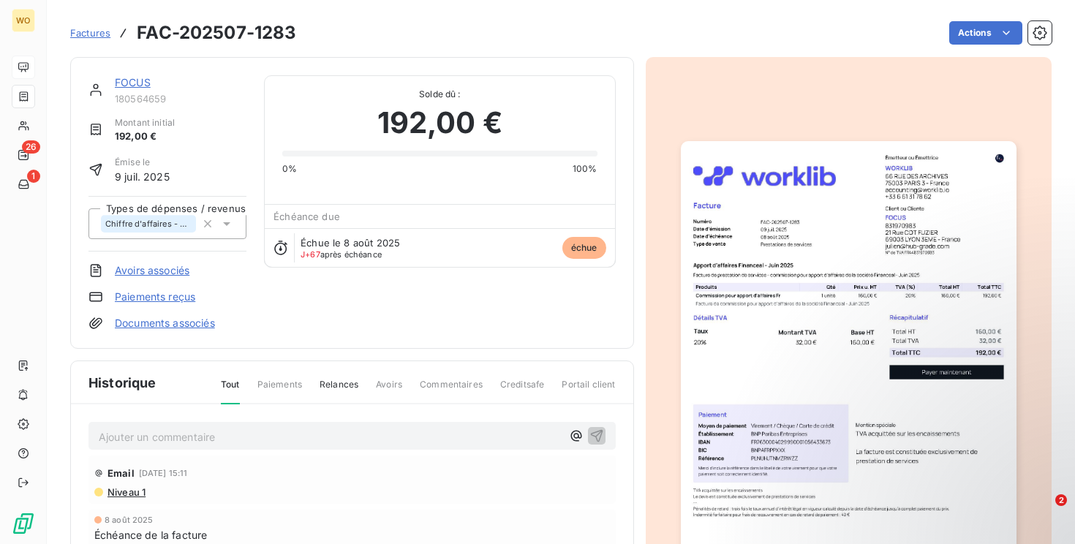
click at [228, 31] on h3 "FAC-202507-1283" at bounding box center [216, 33] width 159 height 26
click at [259, 429] on p "Ajouter un commentaire ﻿" at bounding box center [330, 437] width 463 height 18
click at [600, 434] on icon "button" at bounding box center [597, 435] width 15 height 15
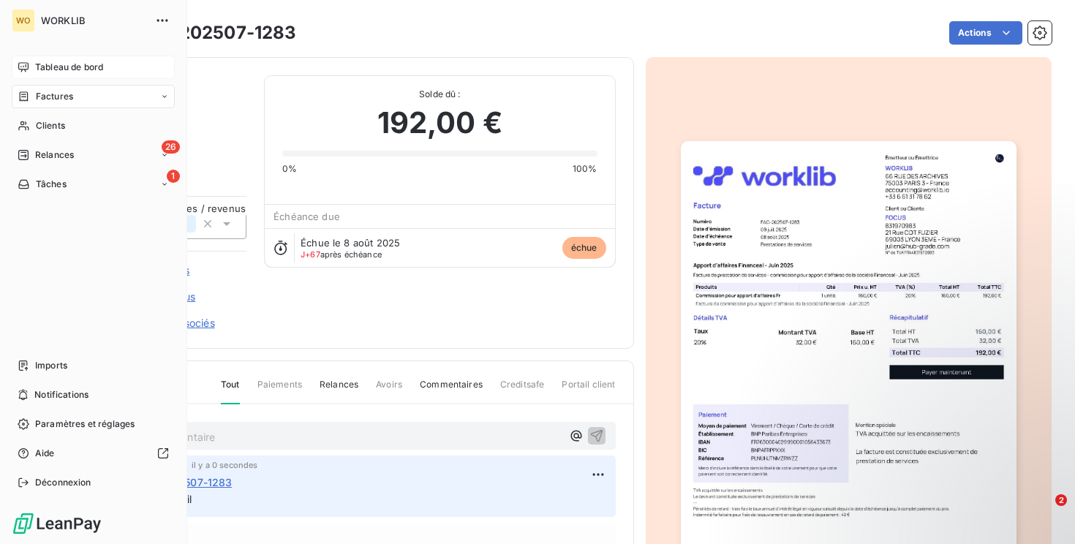
click at [89, 89] on div "Factures" at bounding box center [93, 96] width 163 height 23
click at [91, 134] on div "Factures" at bounding box center [102, 125] width 146 height 23
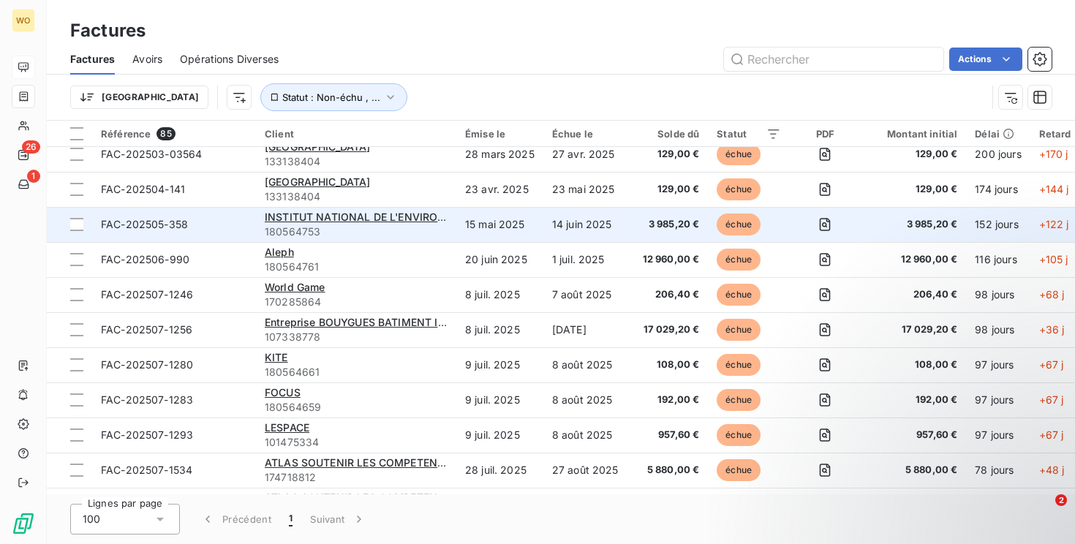
scroll to position [209, 0]
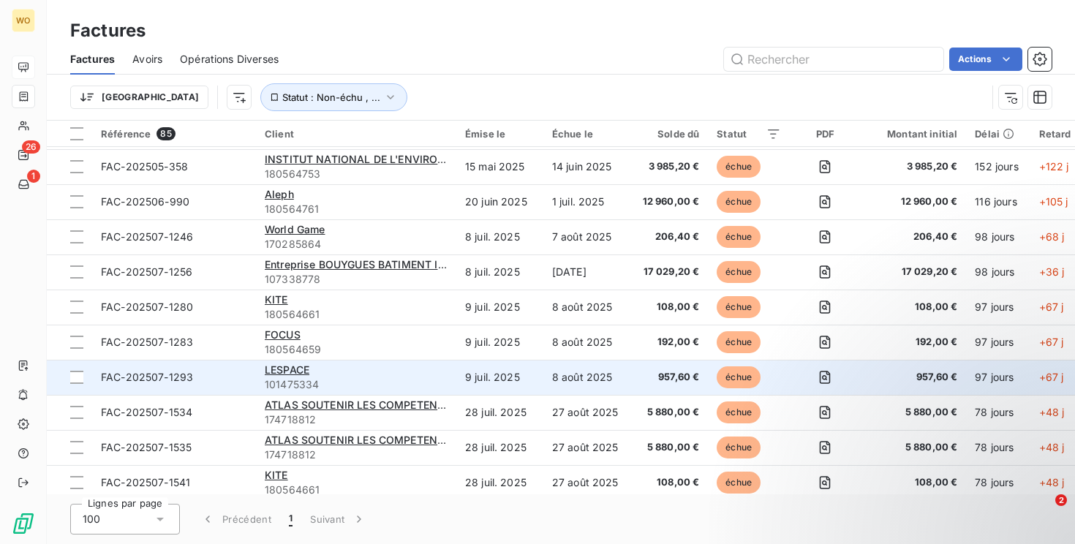
click at [505, 383] on td "9 juil. 2025" at bounding box center [500, 377] width 87 height 35
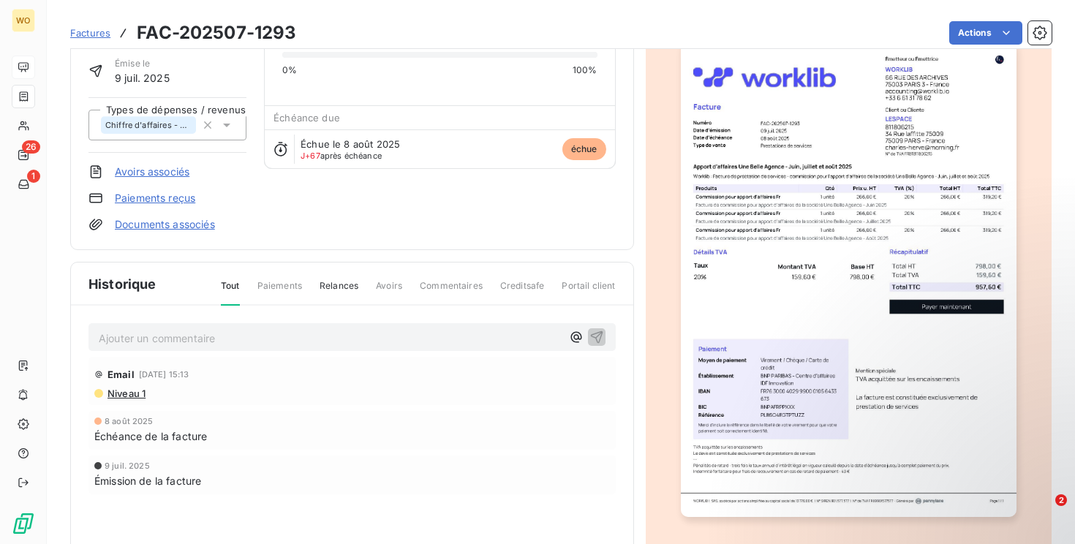
scroll to position [1, 0]
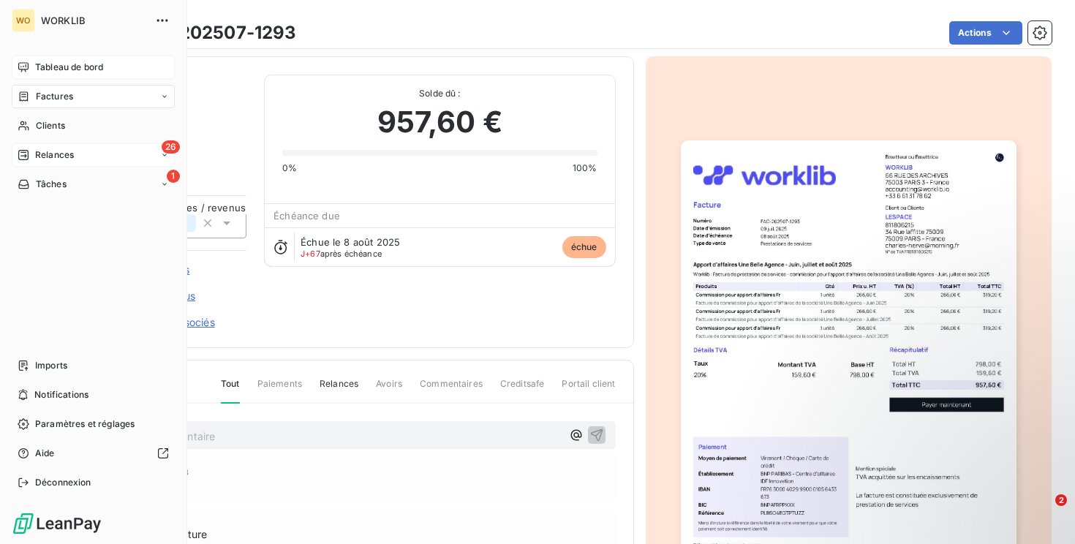
click at [32, 154] on div "Relances" at bounding box center [46, 155] width 56 height 13
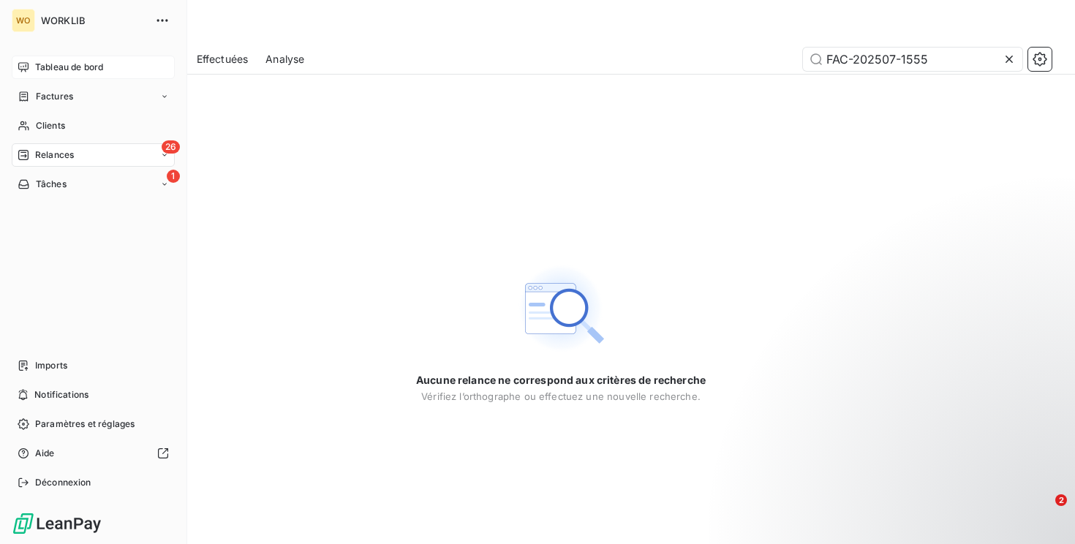
click at [54, 157] on span "Relances" at bounding box center [54, 155] width 39 height 13
click at [66, 213] on div "À venir" at bounding box center [102, 213] width 146 height 23
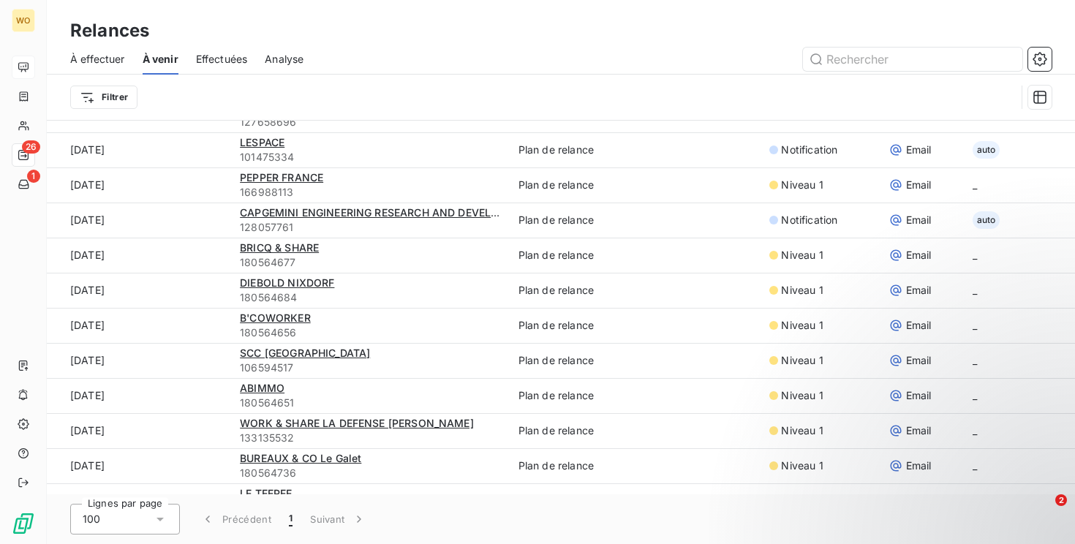
click at [214, 48] on div "Effectuées" at bounding box center [222, 59] width 52 height 31
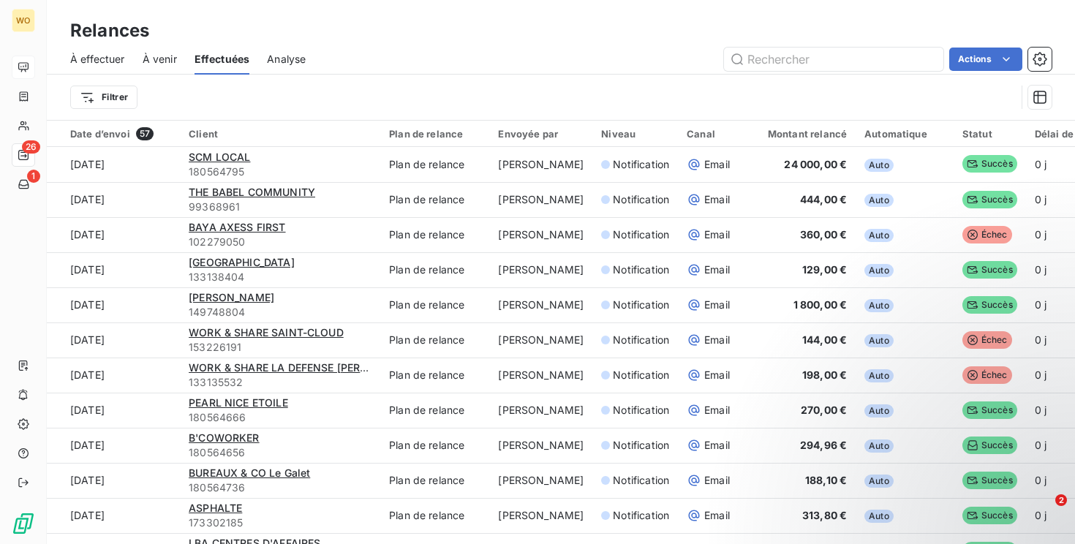
click at [288, 57] on span "Analyse" at bounding box center [286, 59] width 39 height 15
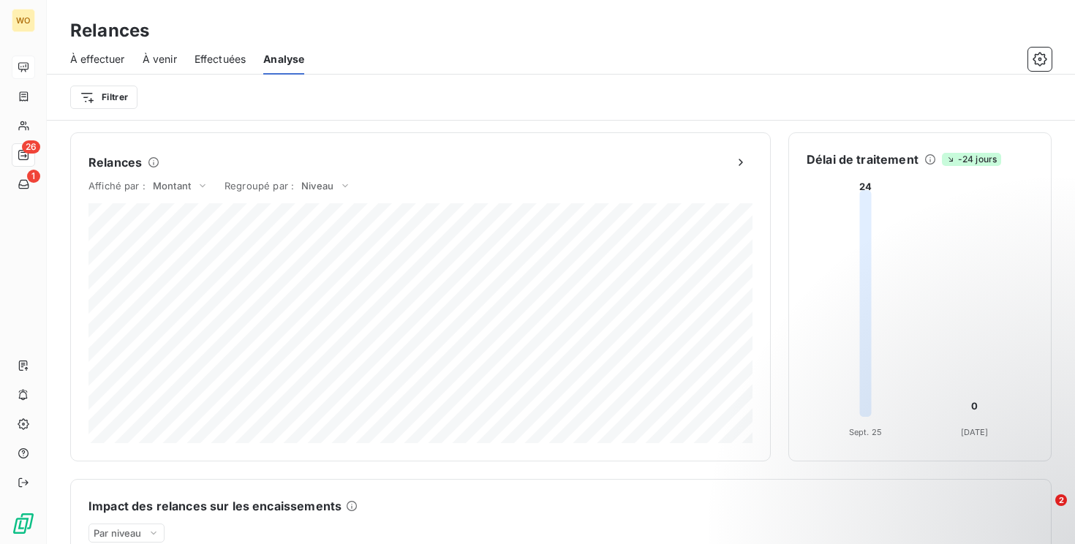
click at [222, 58] on span "Effectuées" at bounding box center [221, 59] width 52 height 15
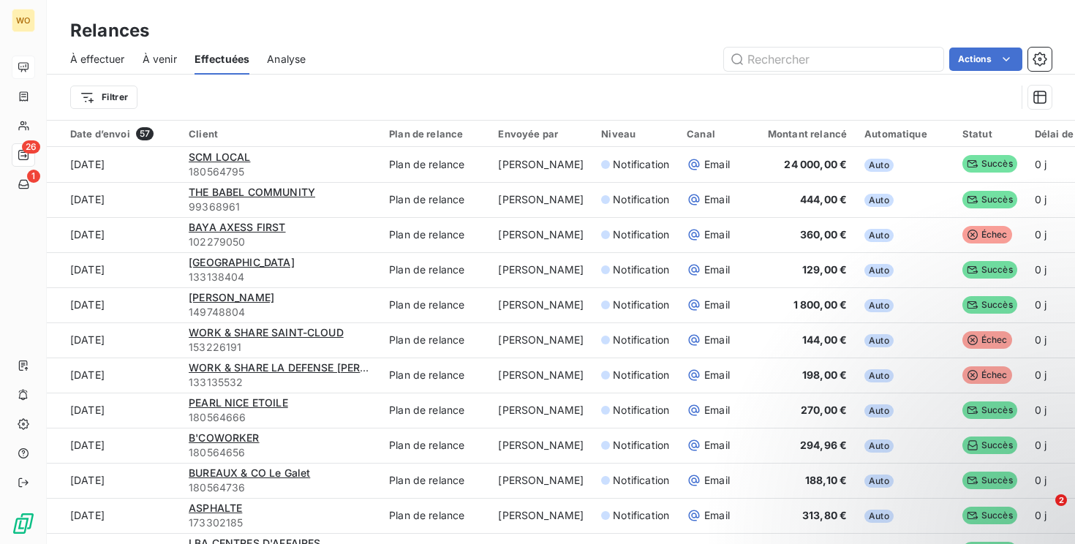
click at [138, 56] on div "À effectuer À venir Effectuées Analyse Actions" at bounding box center [561, 59] width 1029 height 31
click at [119, 58] on span "À effectuer" at bounding box center [97, 59] width 55 height 15
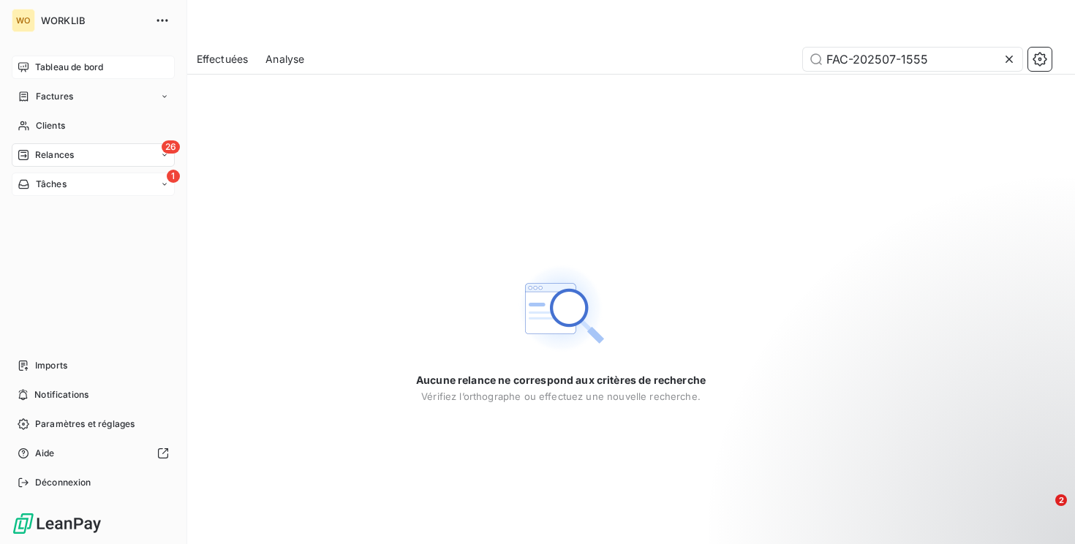
click at [36, 176] on div "1 Tâches" at bounding box center [93, 184] width 163 height 23
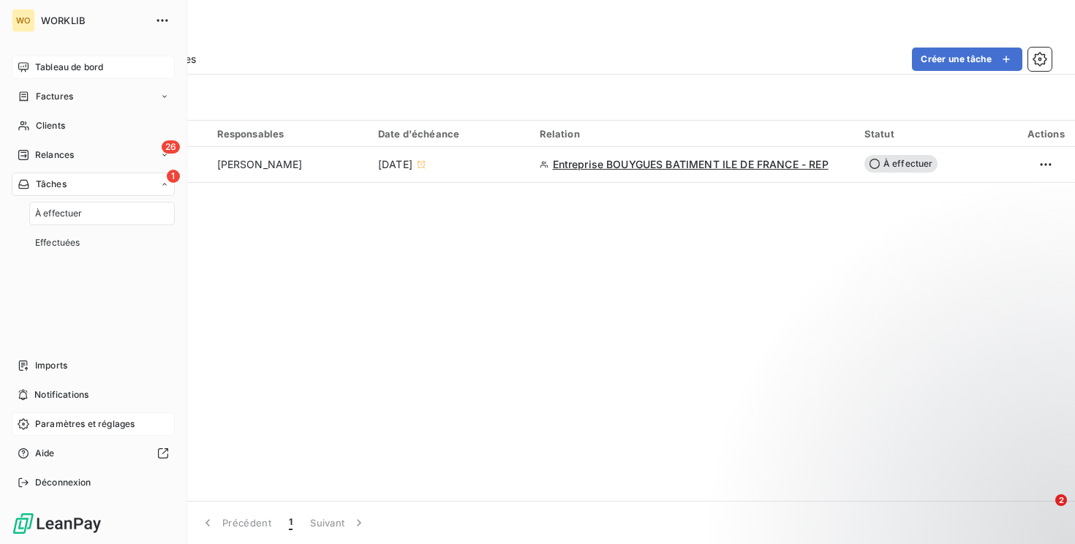
click at [128, 422] on span "Paramètres et réglages" at bounding box center [84, 424] width 99 height 13
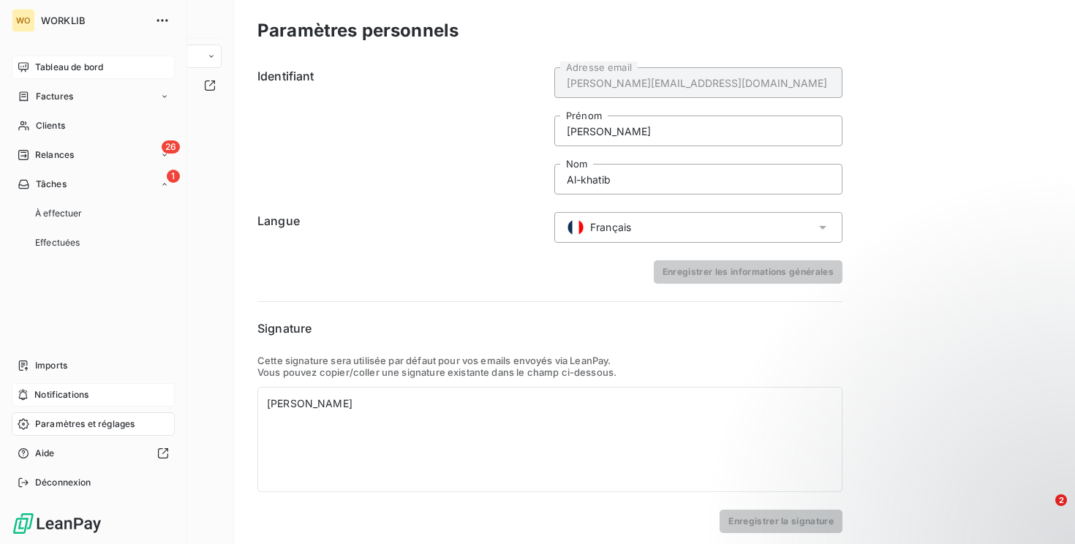
click at [128, 399] on div "Notifications" at bounding box center [93, 394] width 163 height 23
click at [117, 377] on div "Imports" at bounding box center [93, 365] width 163 height 23
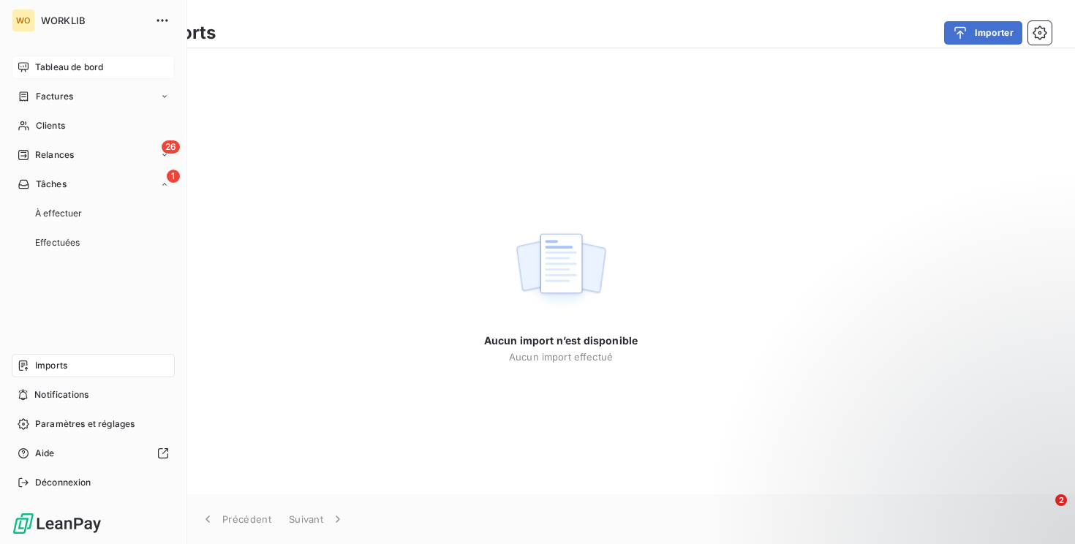
click at [111, 66] on div "Tableau de bord" at bounding box center [93, 67] width 163 height 23
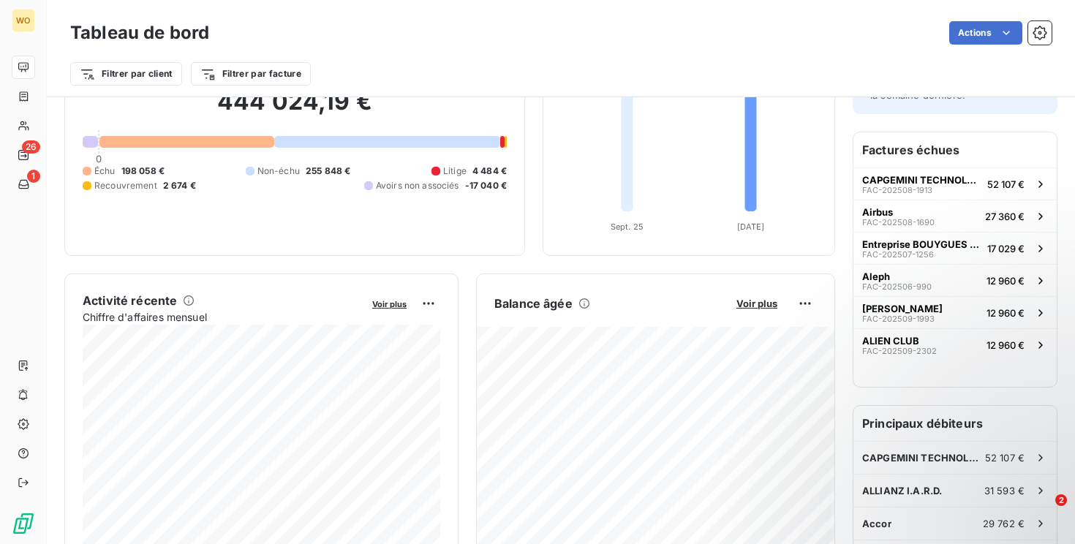
scroll to position [1, 0]
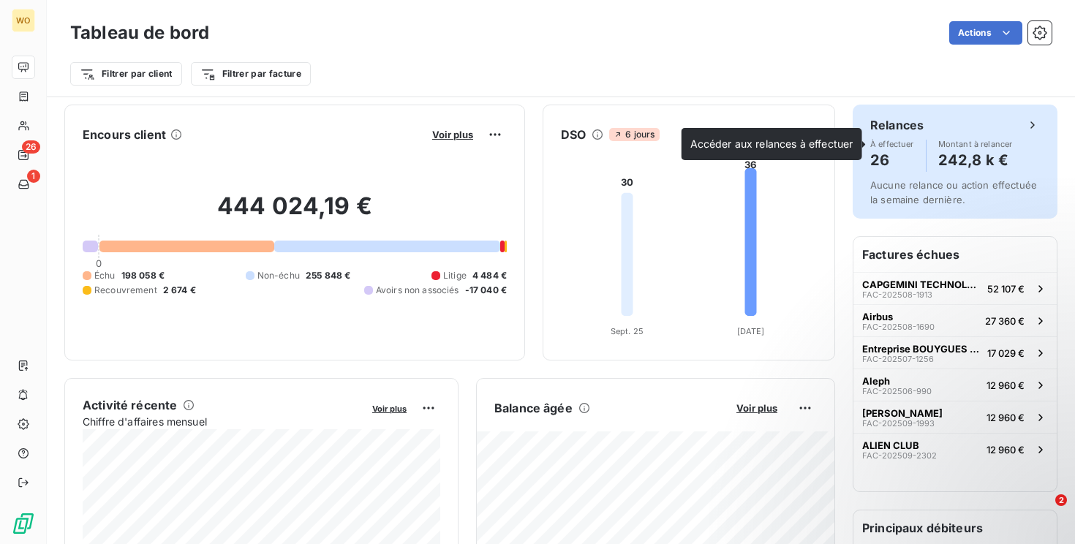
click at [967, 159] on h4 "242,8 k €" at bounding box center [976, 160] width 75 height 23
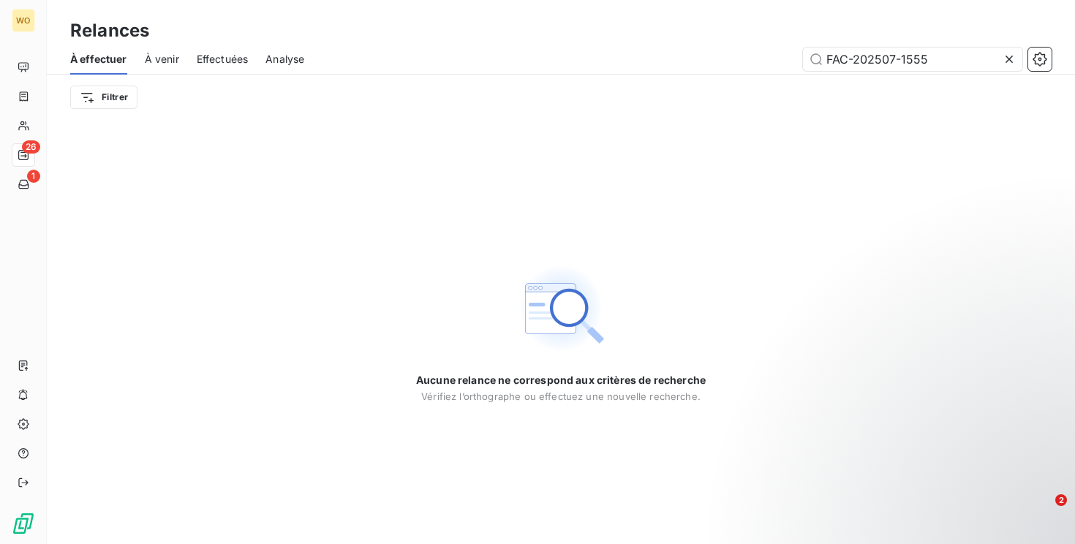
click at [153, 62] on span "À venir" at bounding box center [162, 59] width 34 height 15
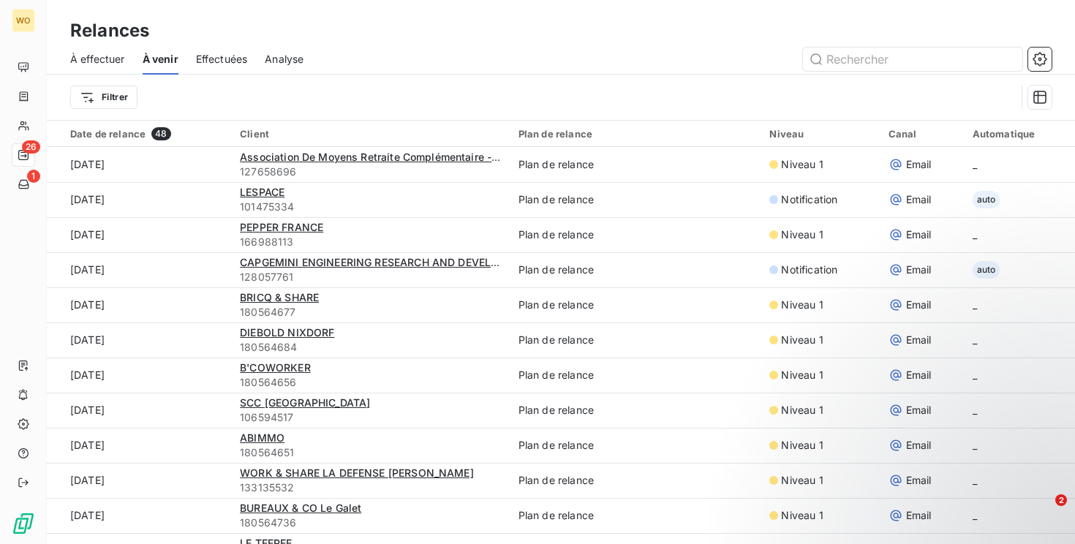
click at [110, 62] on span "À effectuer" at bounding box center [97, 59] width 55 height 15
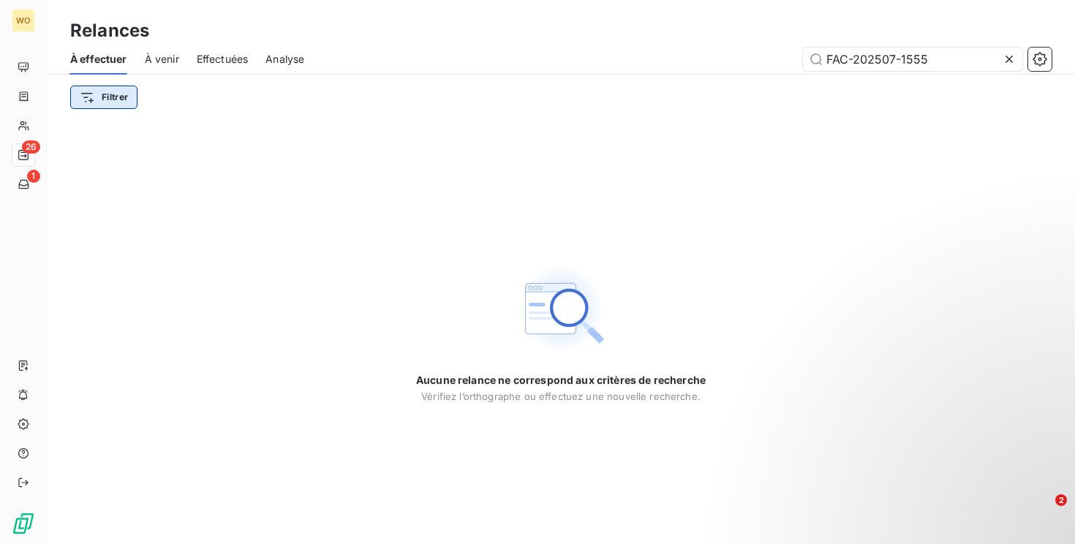
click at [108, 86] on html "WO 26 1 Relances À effectuer À venir Effectuées Analyse FAC-202507-1555 Filtrer…" at bounding box center [537, 272] width 1075 height 544
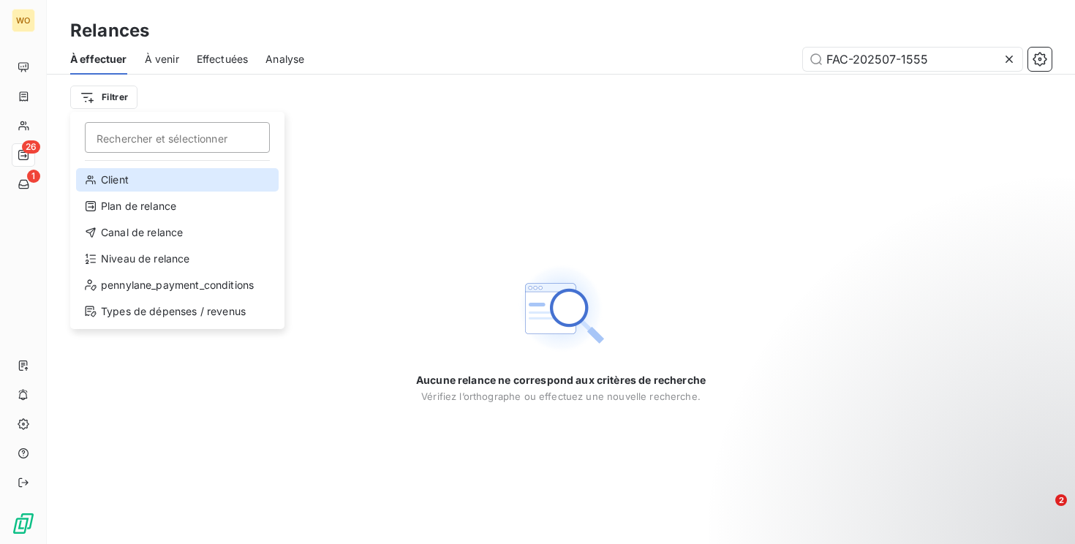
click at [156, 183] on div "Client" at bounding box center [177, 179] width 203 height 23
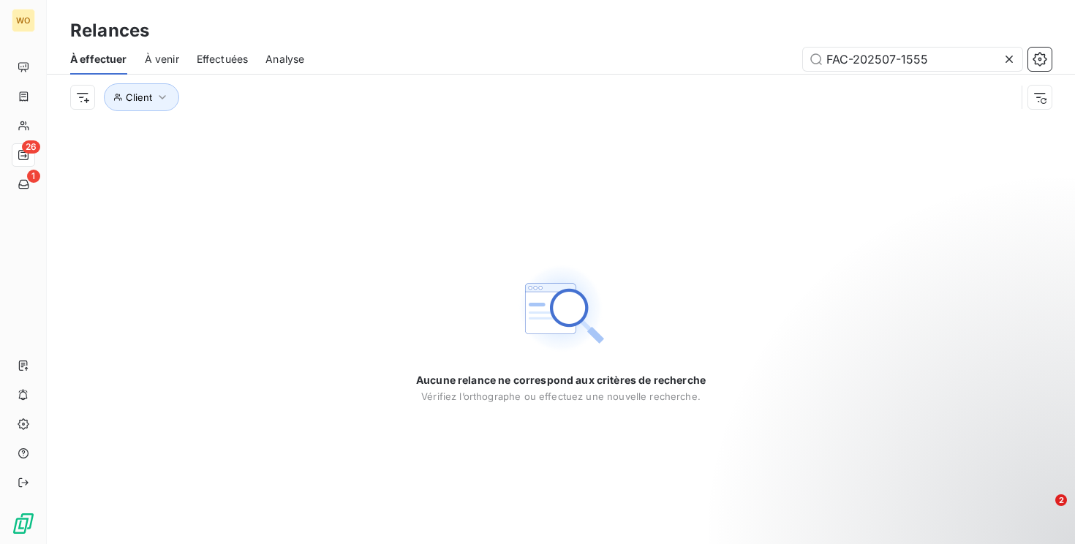
click at [230, 318] on div "Aucune relance ne correspond aux critères de recherche [PERSON_NAME] l’orthogra…" at bounding box center [561, 332] width 1029 height 424
